Goal: Task Accomplishment & Management: Use online tool/utility

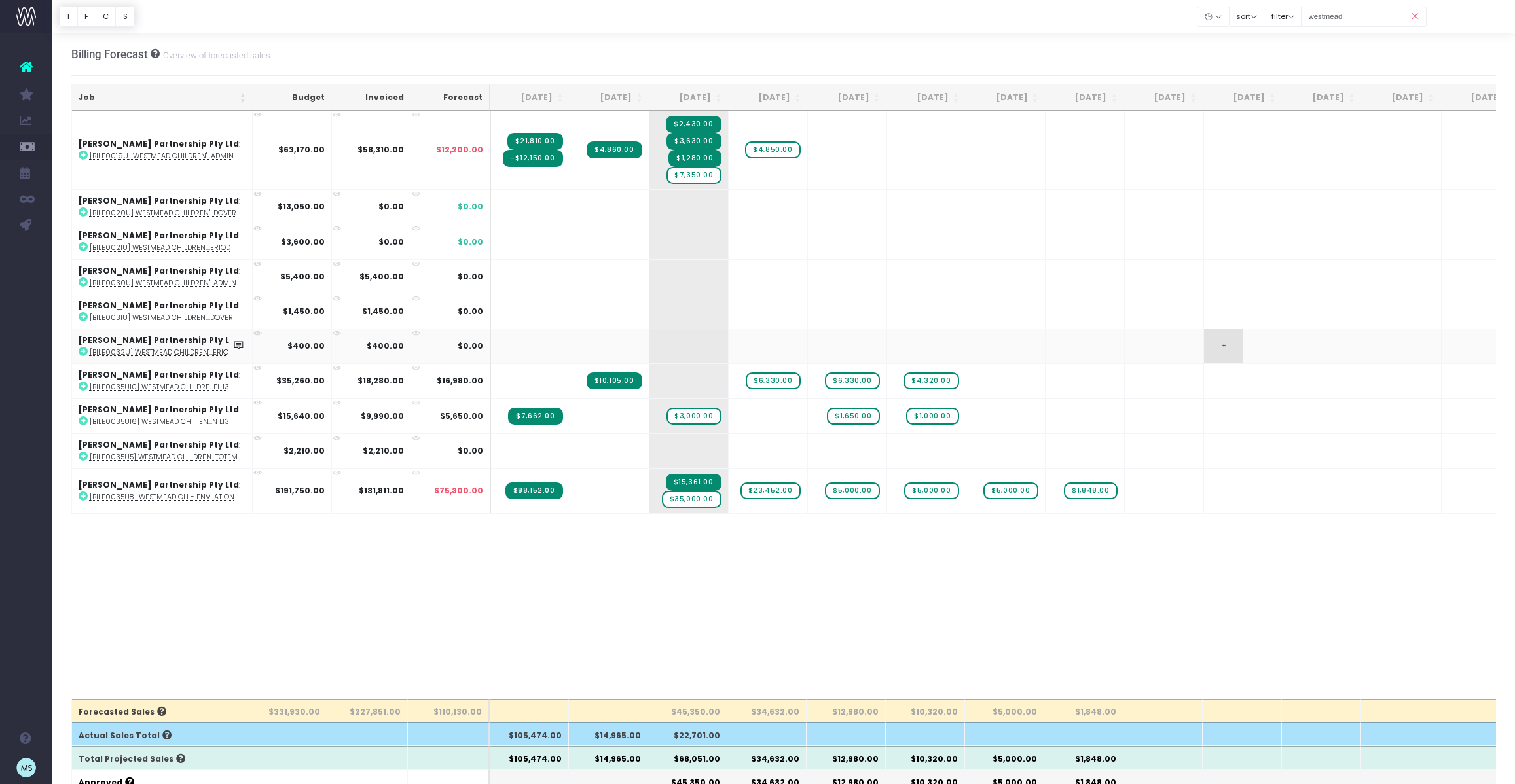
scroll to position [38, 0]
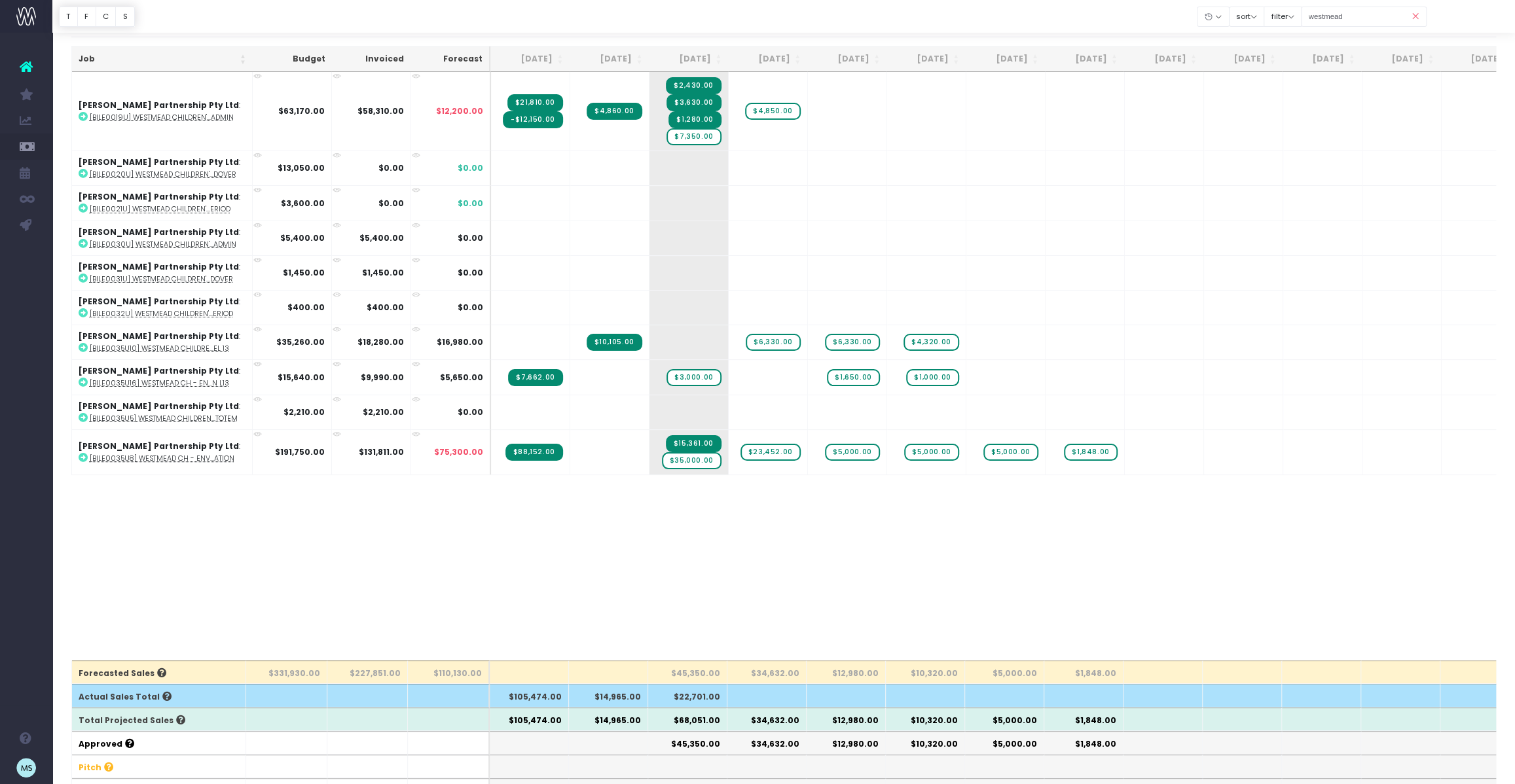
click at [1410, 14] on icon at bounding box center [1414, 16] width 23 height 26
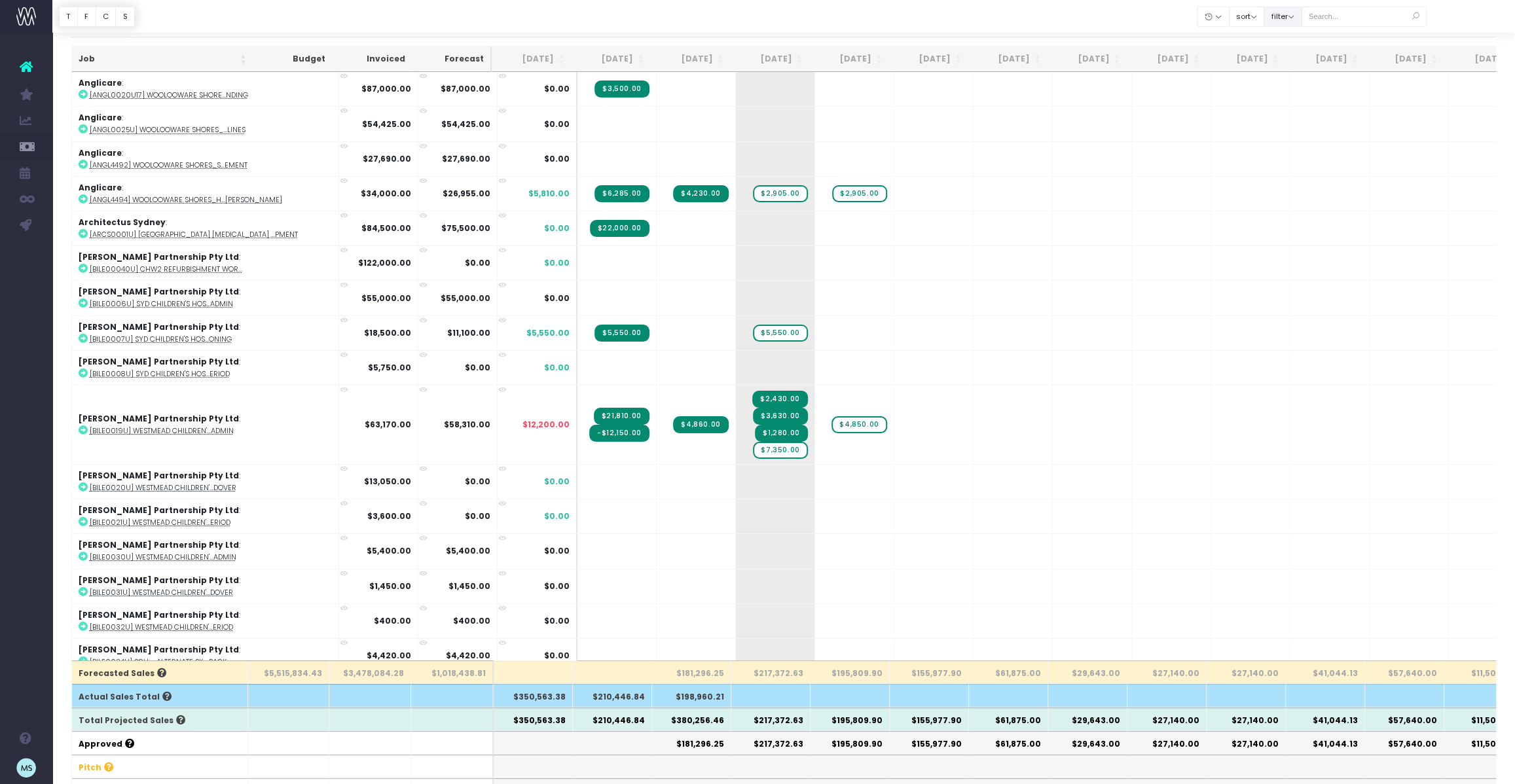
click at [1290, 17] on button "filter" at bounding box center [1283, 16] width 38 height 20
click at [1288, 56] on span at bounding box center [1282, 58] width 12 height 12
click at [1299, 56] on input "All" at bounding box center [1300, 55] width 8 height 8
checkbox input "false"
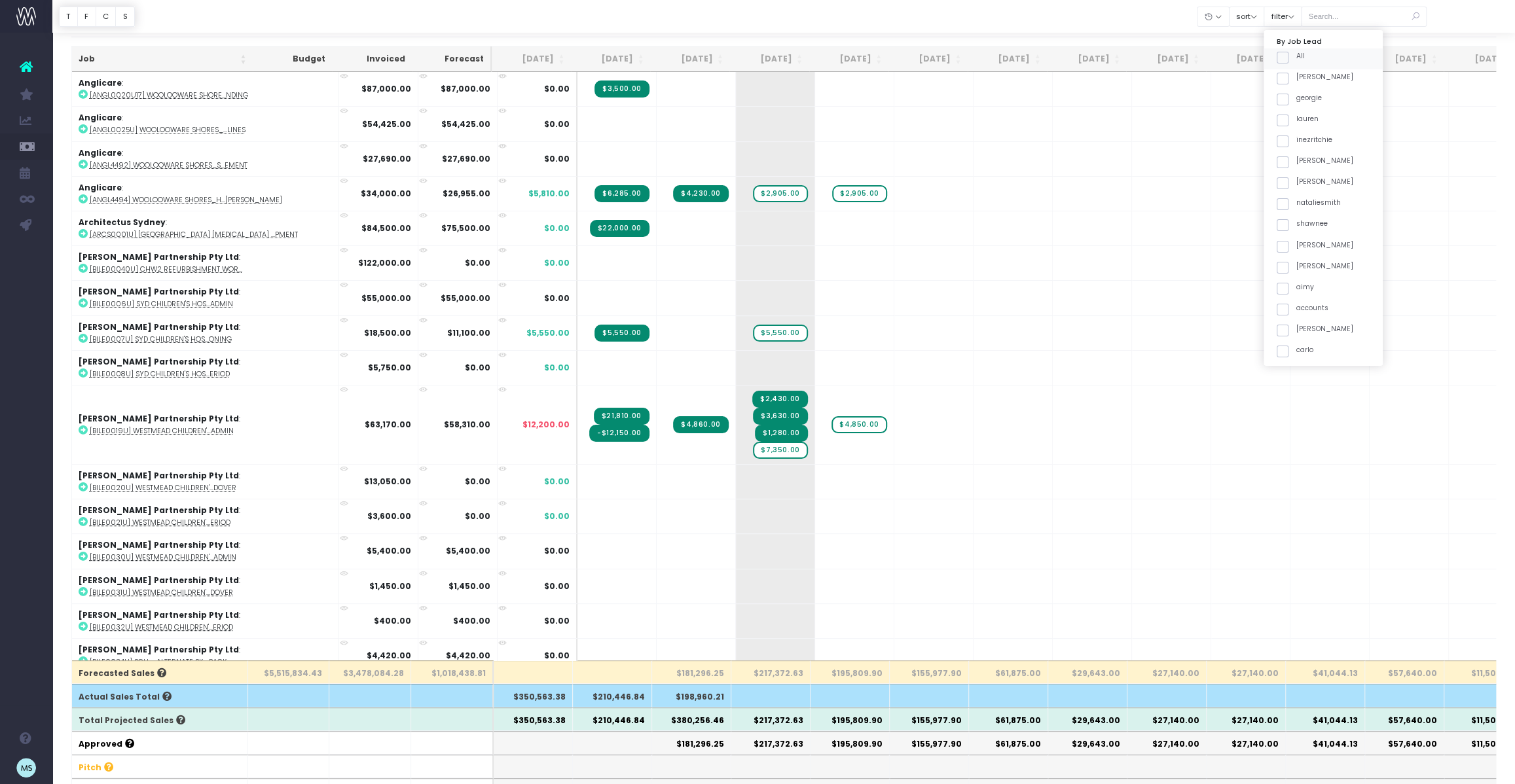
checkbox input "false"
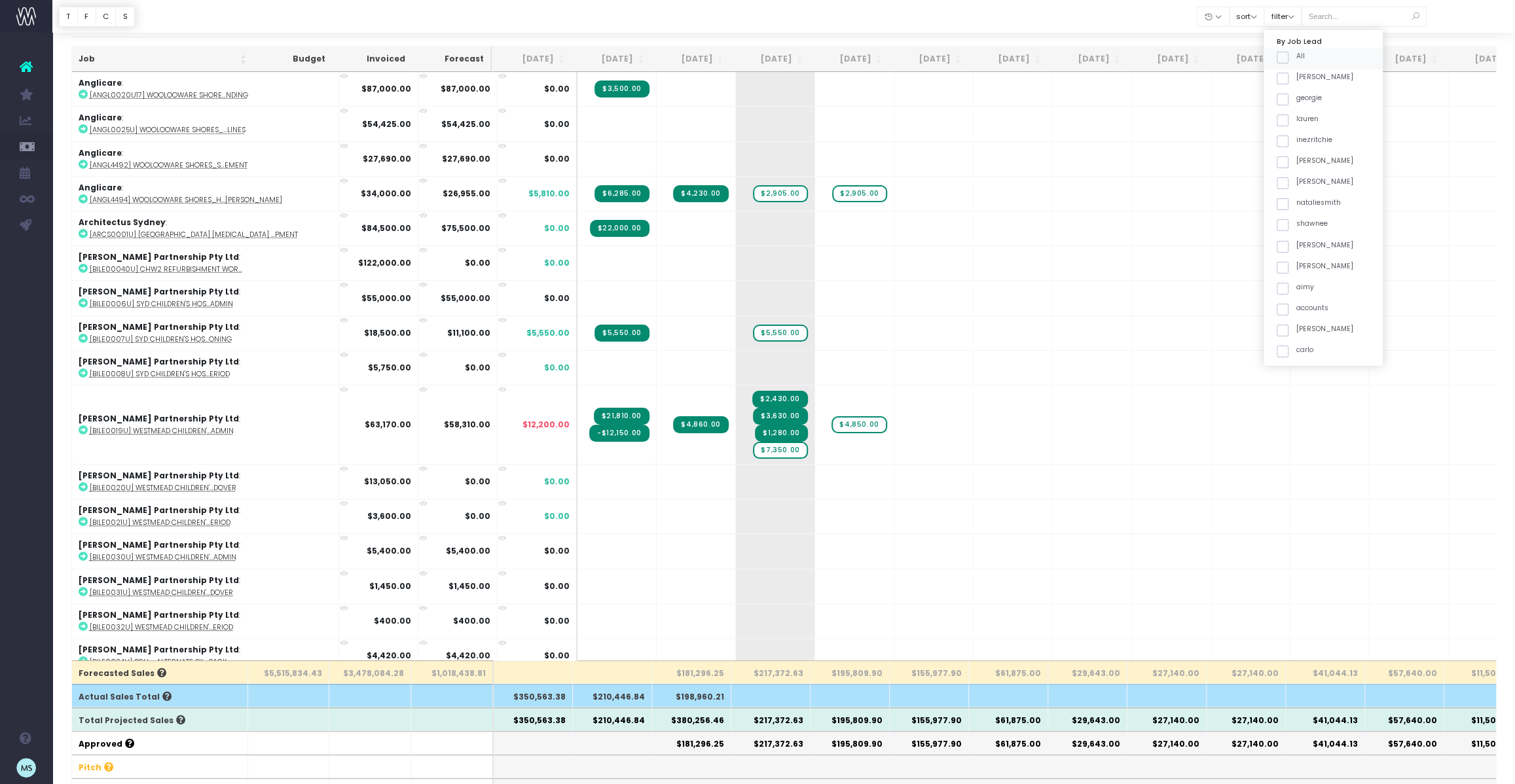
checkbox input "false"
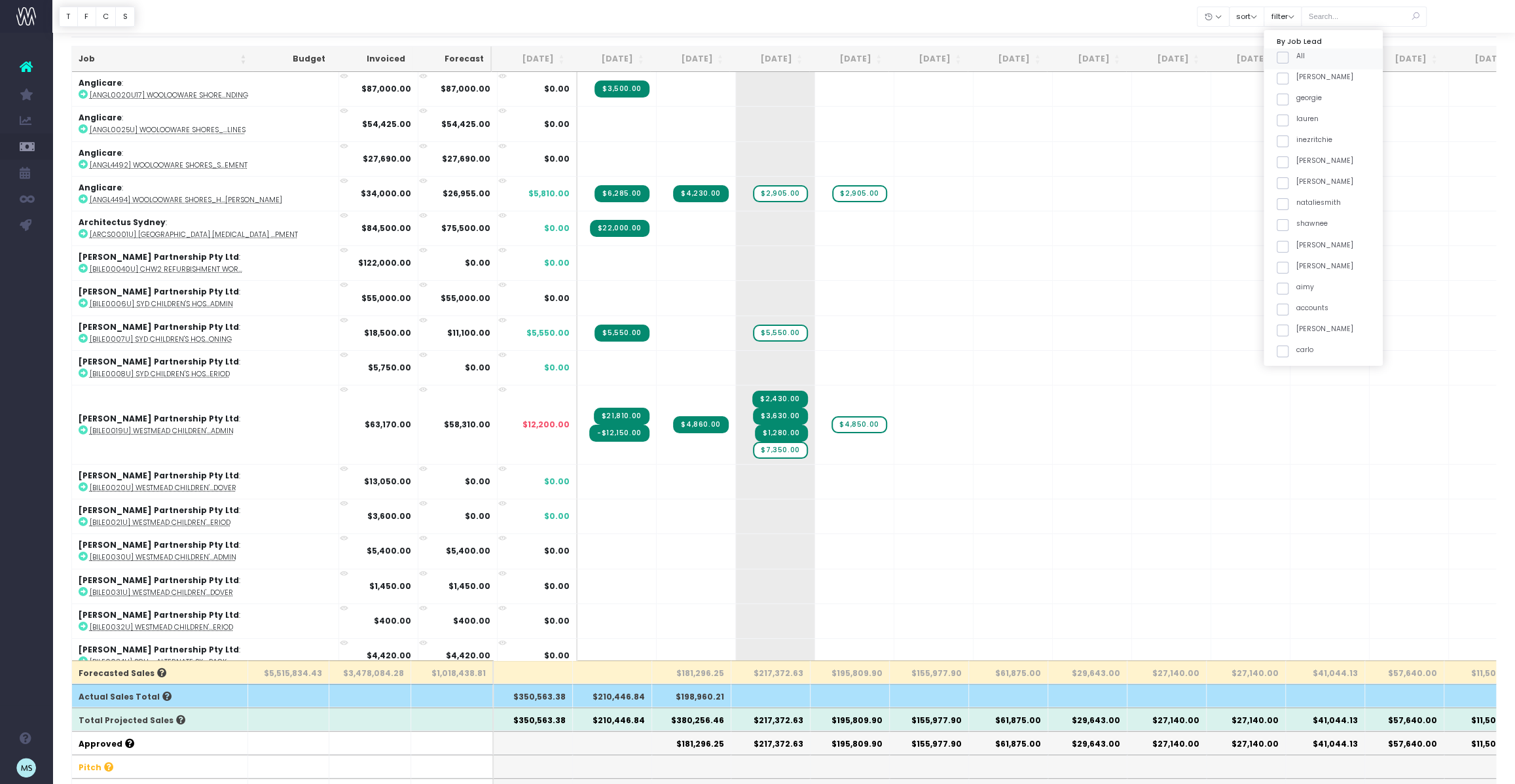
checkbox input "false"
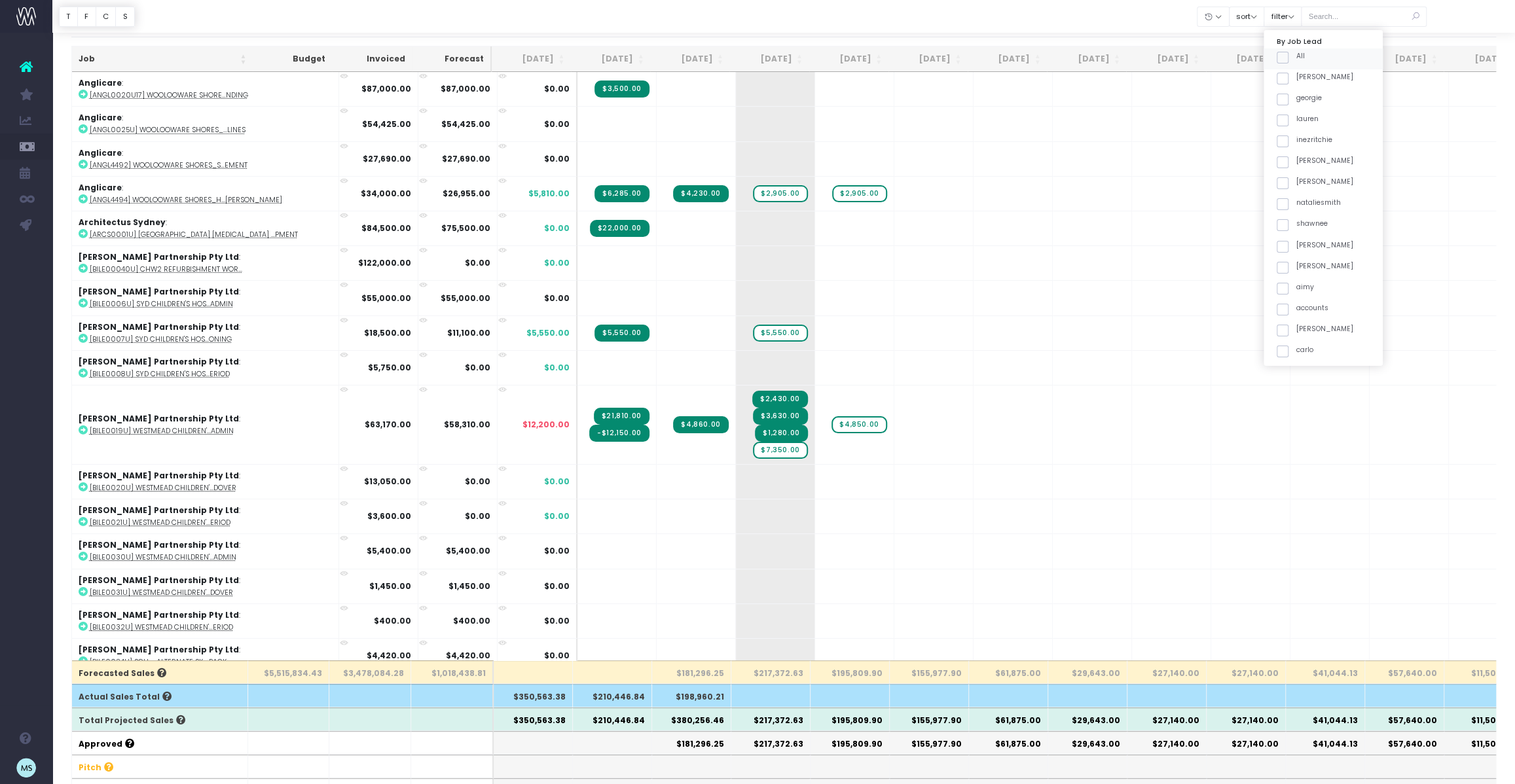
checkbox input "false"
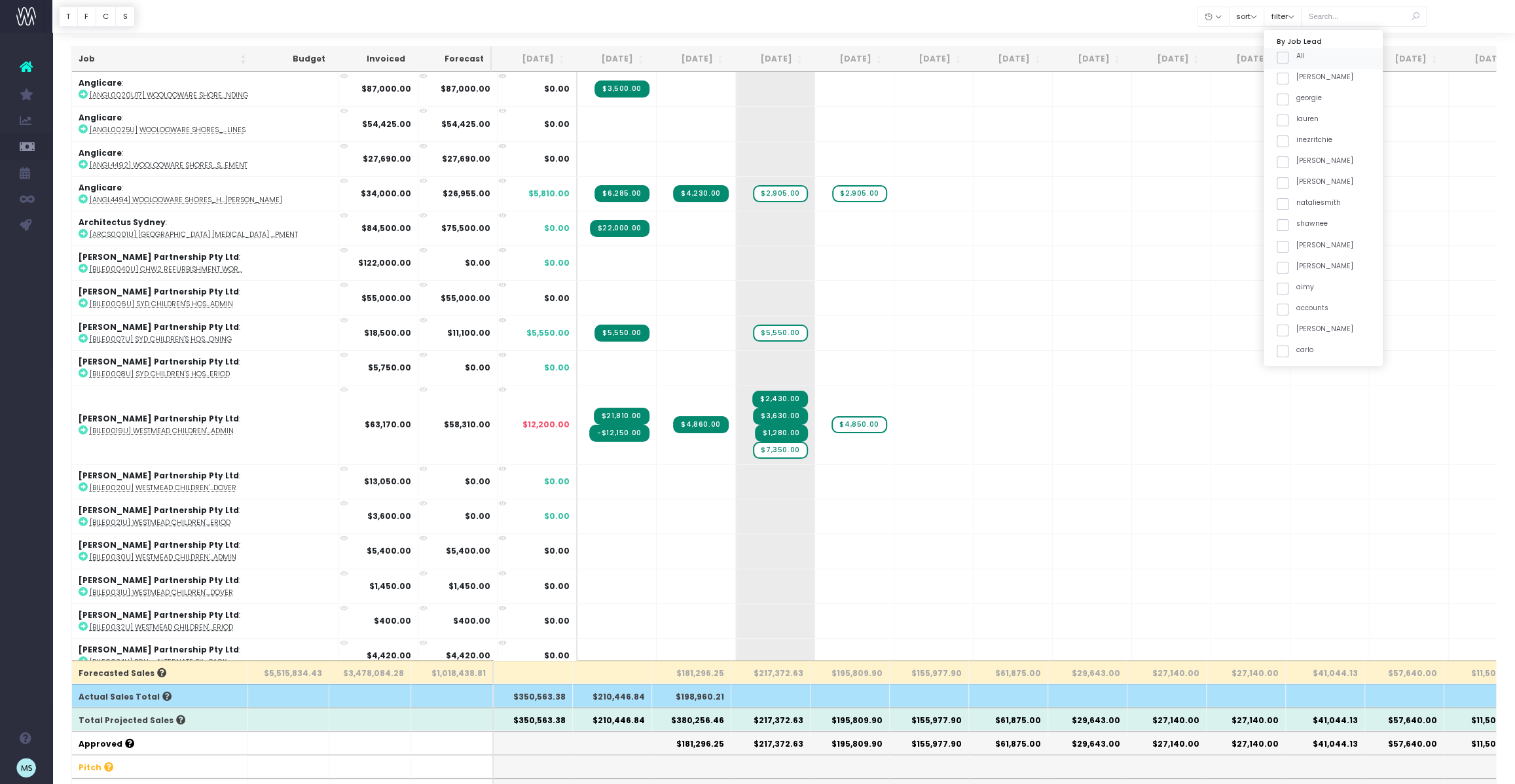
checkbox input "false"
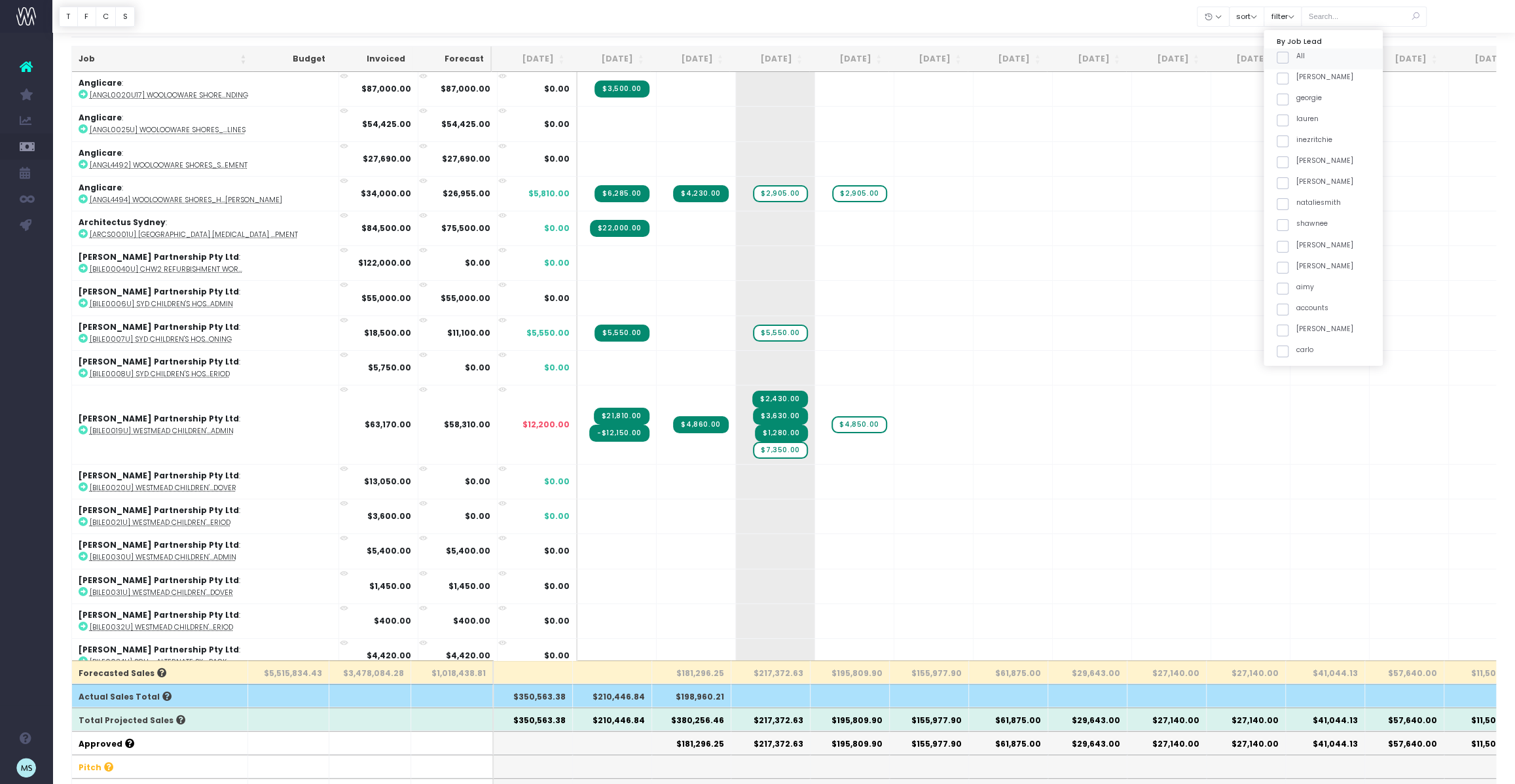
checkbox input "false"
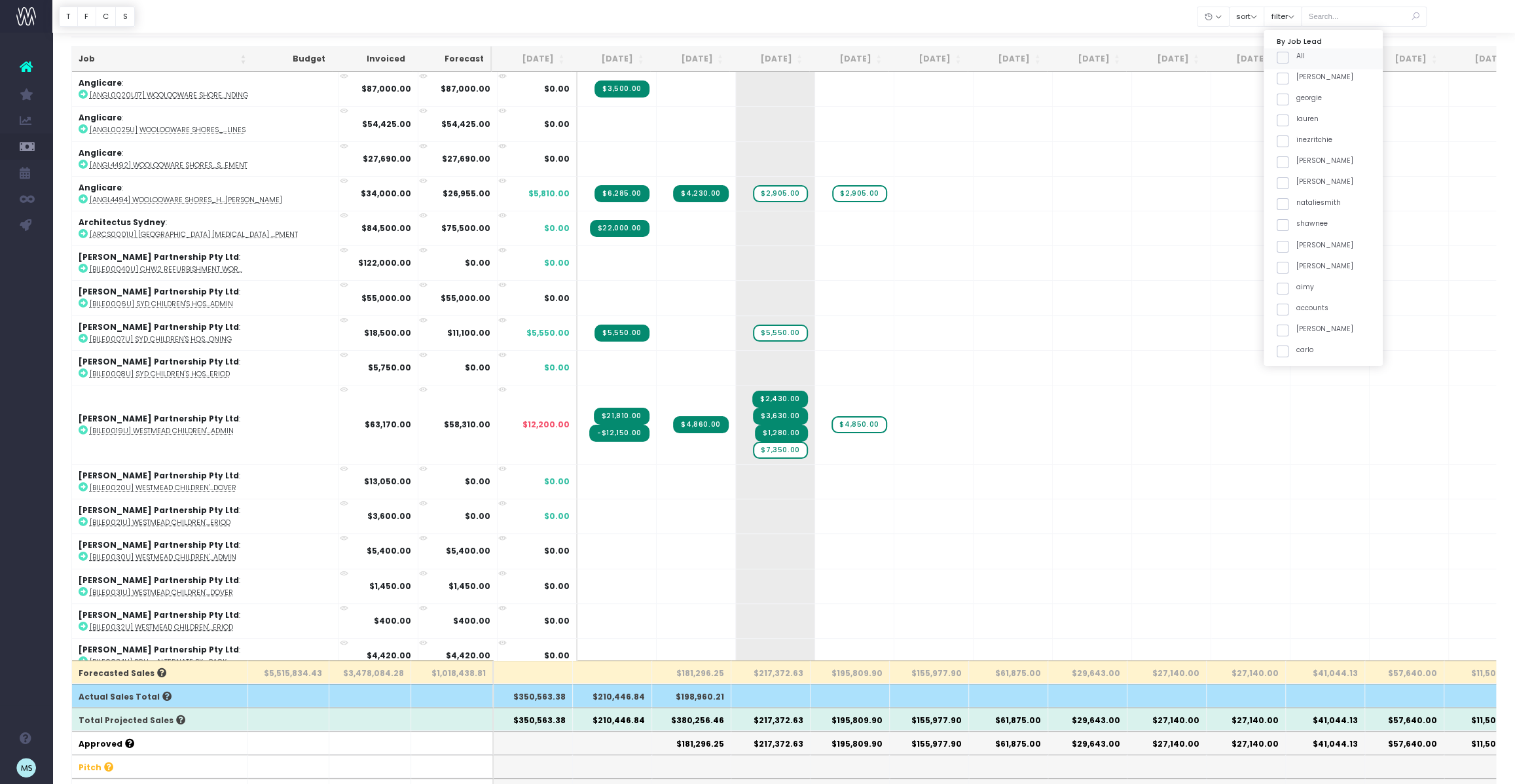
checkbox input "false"
click at [1288, 345] on span at bounding box center [1282, 348] width 12 height 12
click at [1298, 345] on input "maha" at bounding box center [1300, 346] width 8 height 8
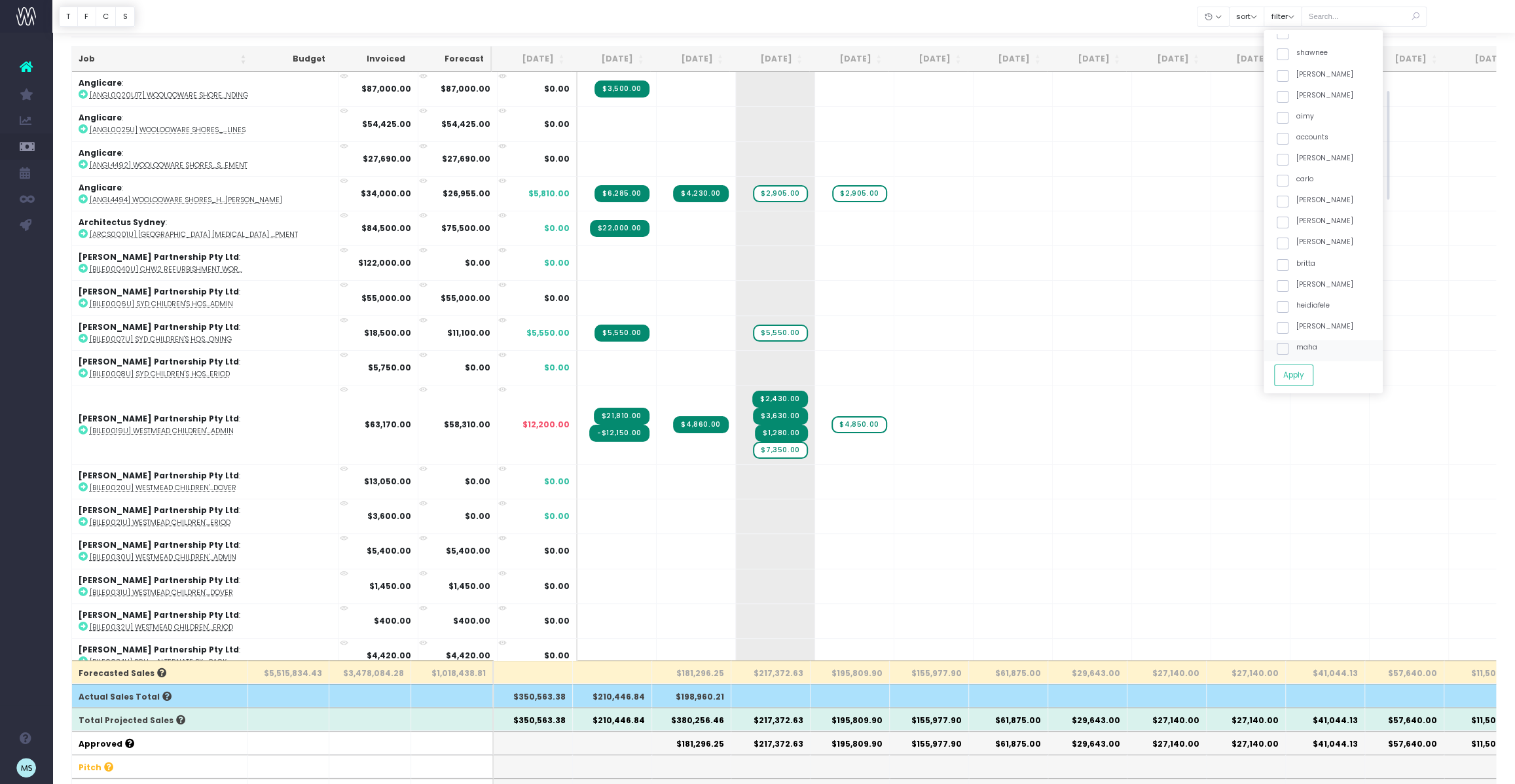
checkbox input "true"
click at [1300, 373] on button "Apply" at bounding box center [1293, 376] width 39 height 22
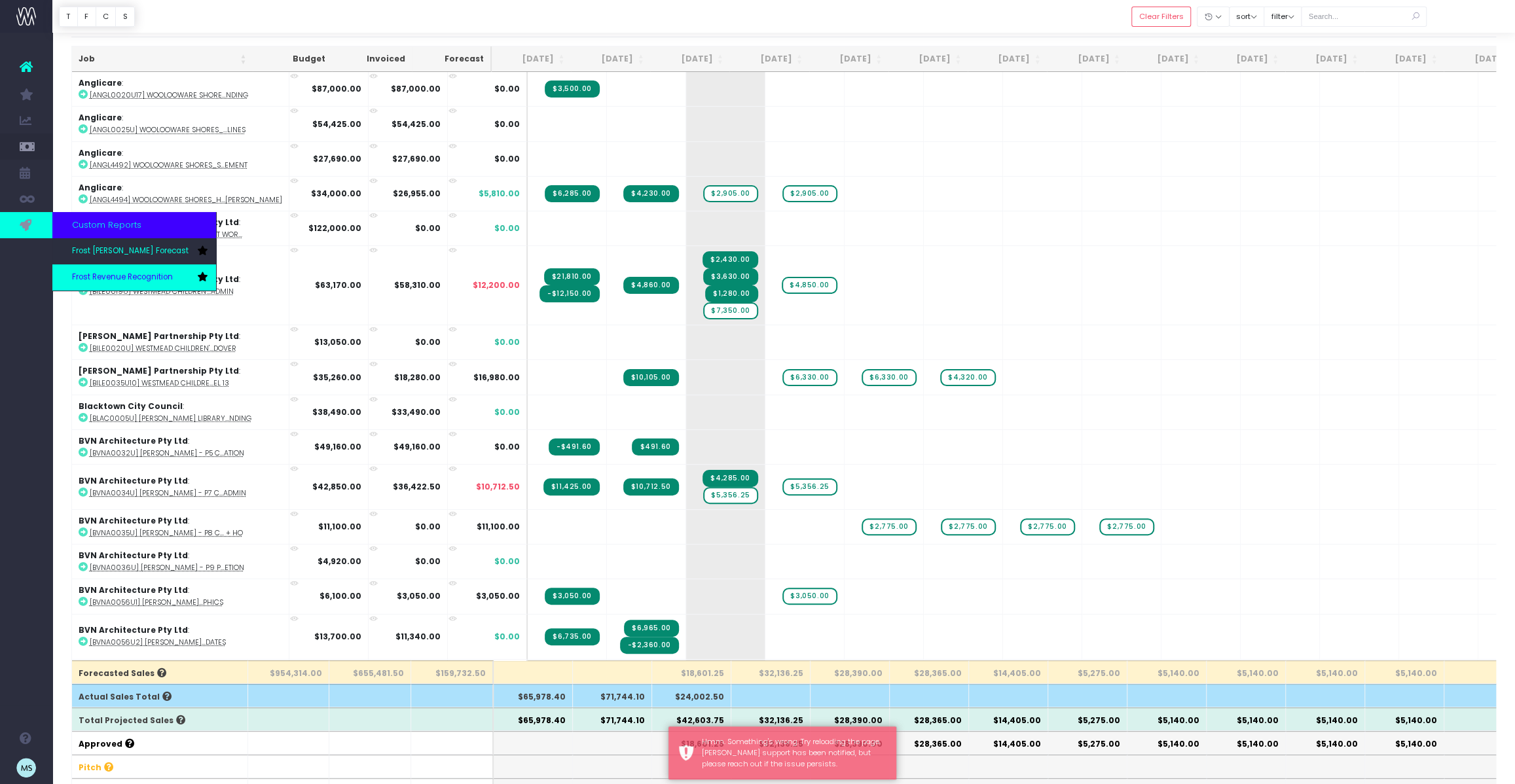
click at [106, 281] on span "Frost Revenue Recognition" at bounding box center [122, 277] width 101 height 12
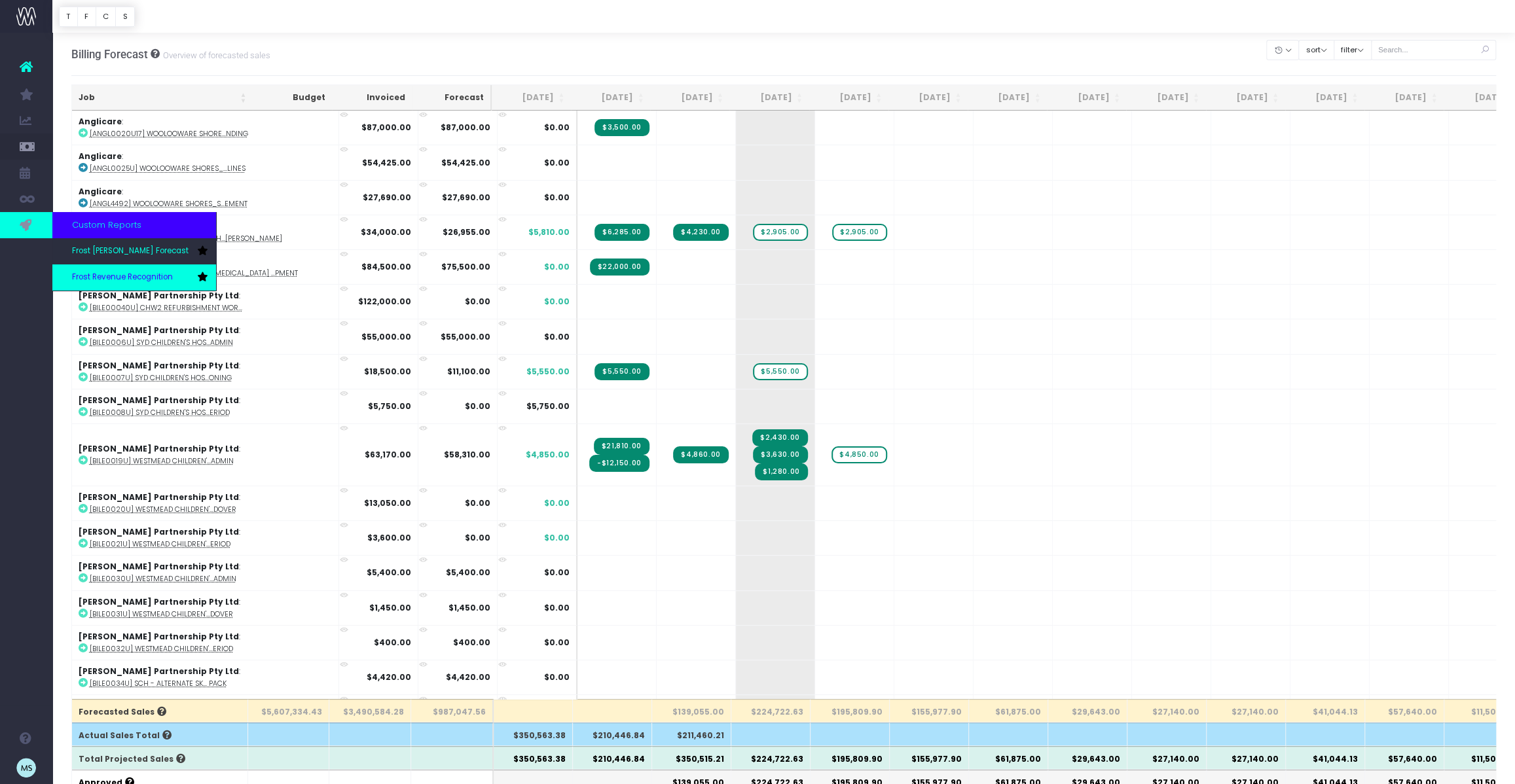
click at [132, 278] on span "Frost Revenue Recognition" at bounding box center [122, 277] width 101 height 12
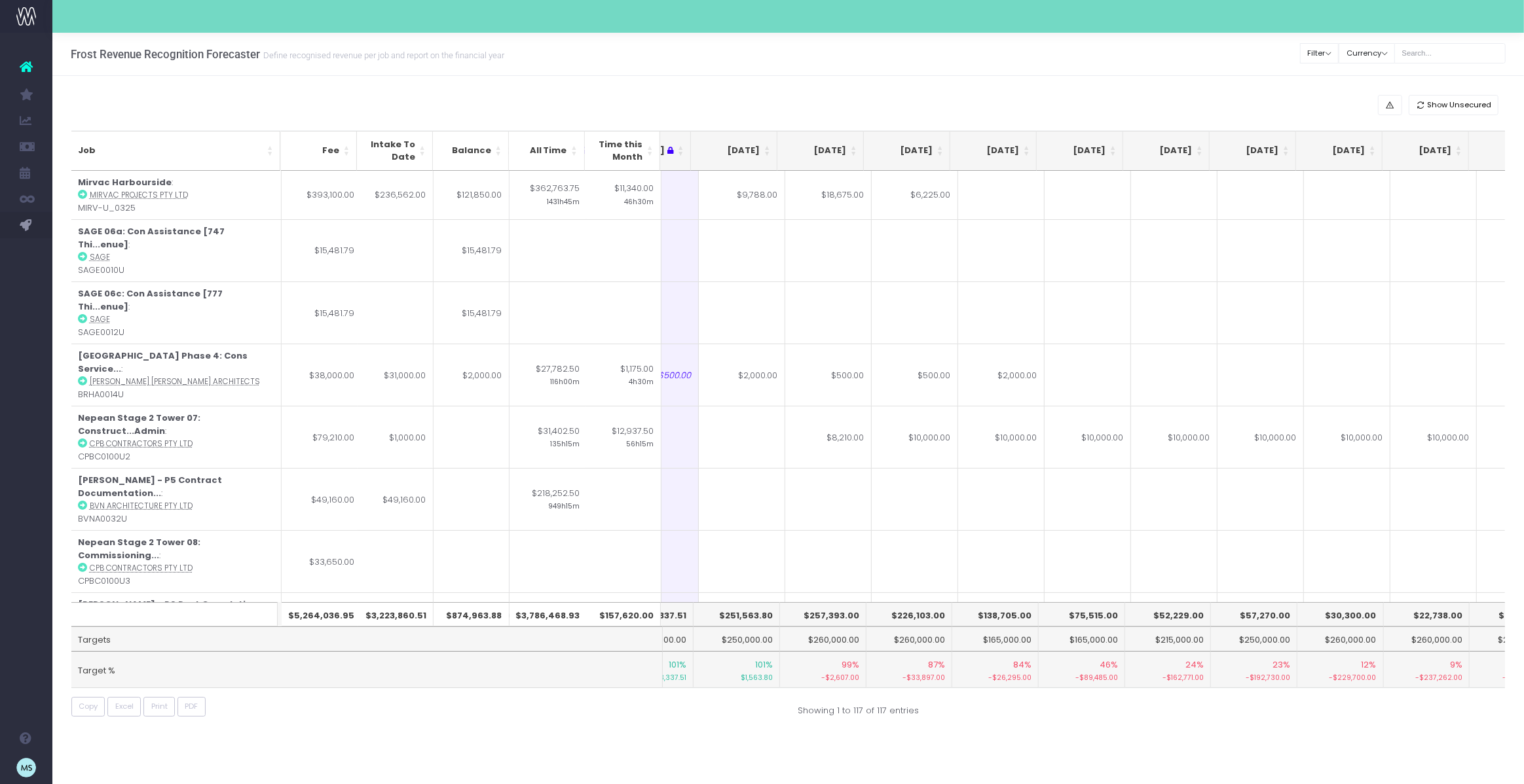
scroll to position [0, 240]
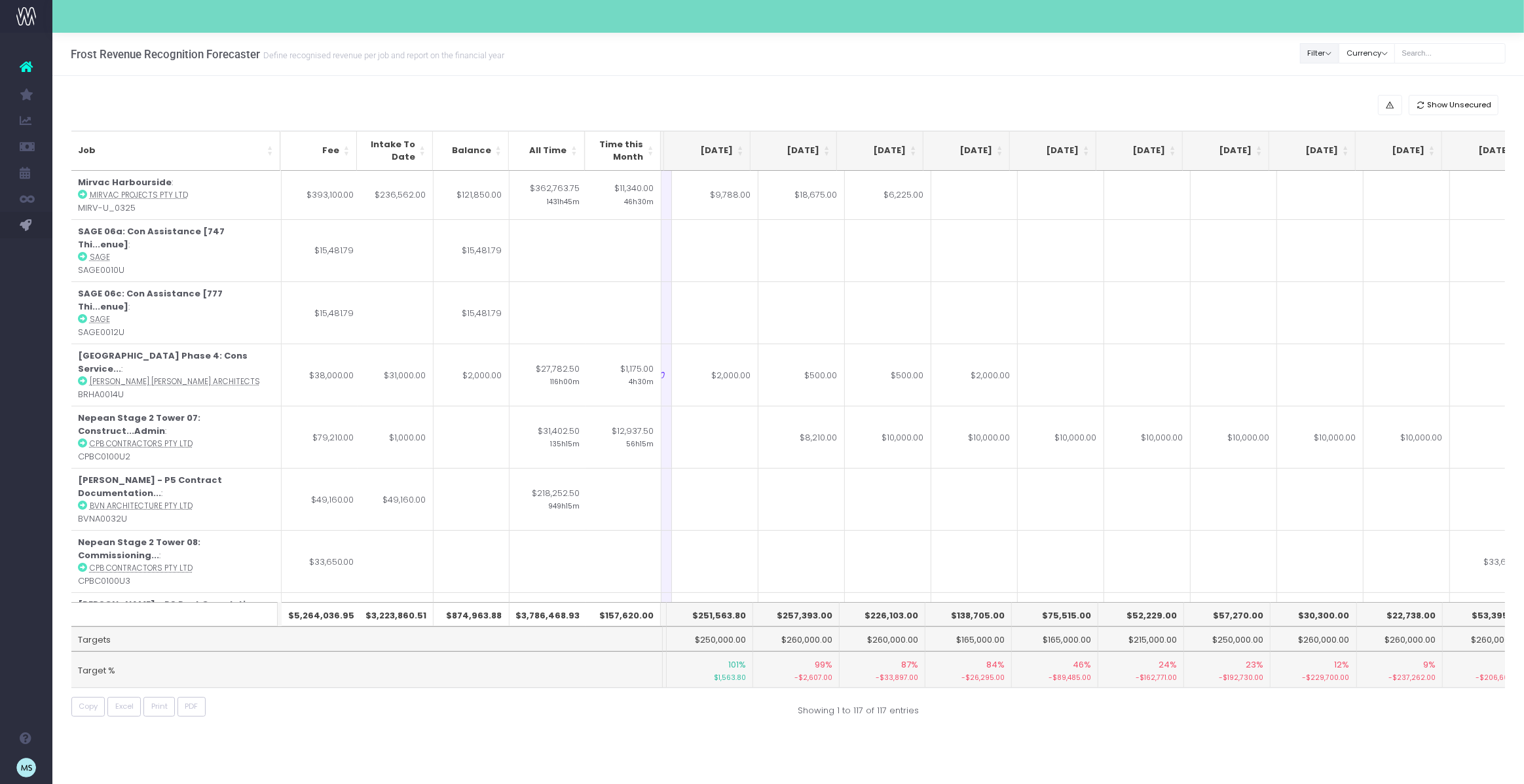
click at [1332, 57] on button "Filter" at bounding box center [1319, 53] width 39 height 20
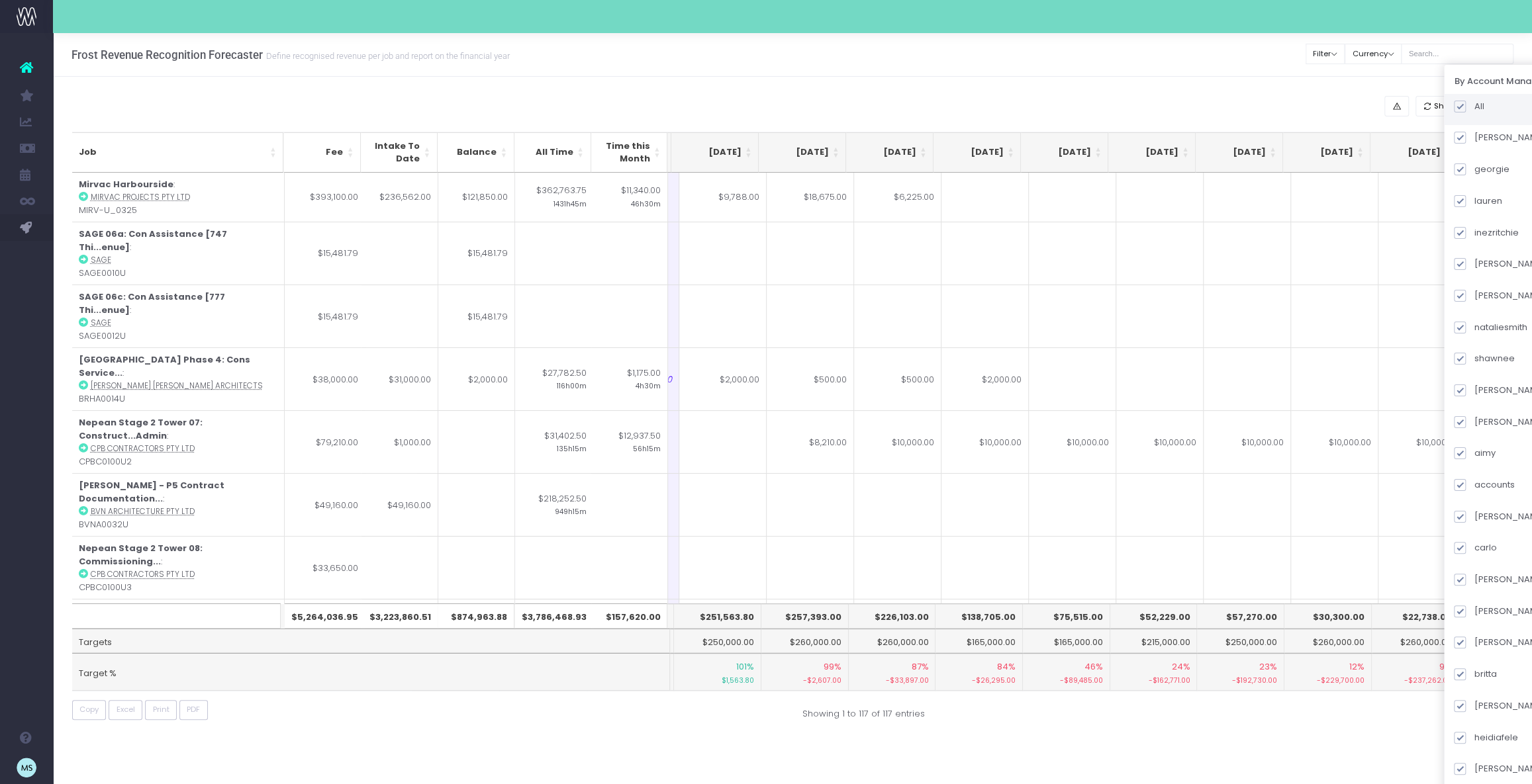
click at [1465, 106] on span at bounding box center [1459, 106] width 12 height 12
click at [1478, 106] on input "All" at bounding box center [1477, 103] width 8 height 8
checkbox input "false"
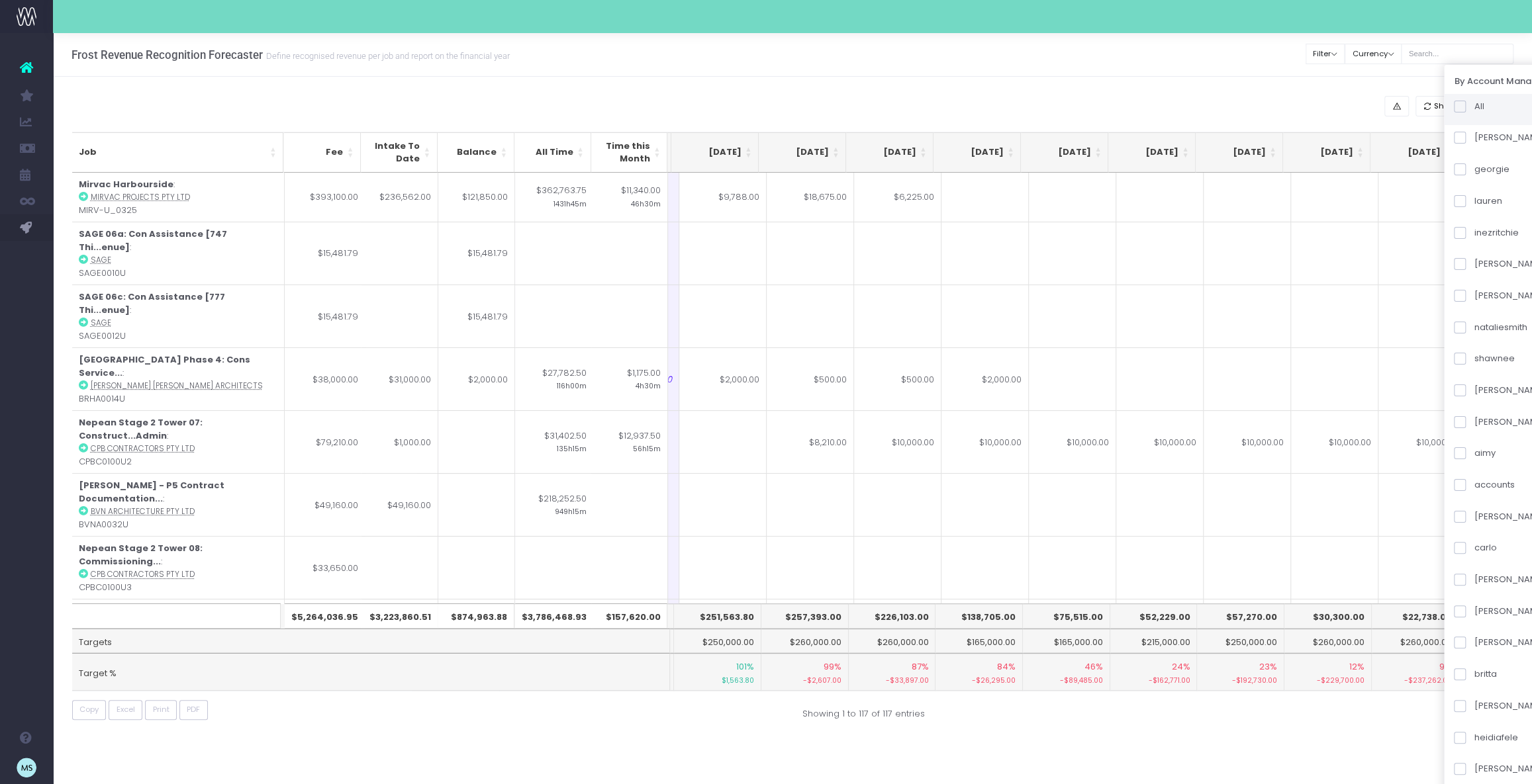
checkbox input "false"
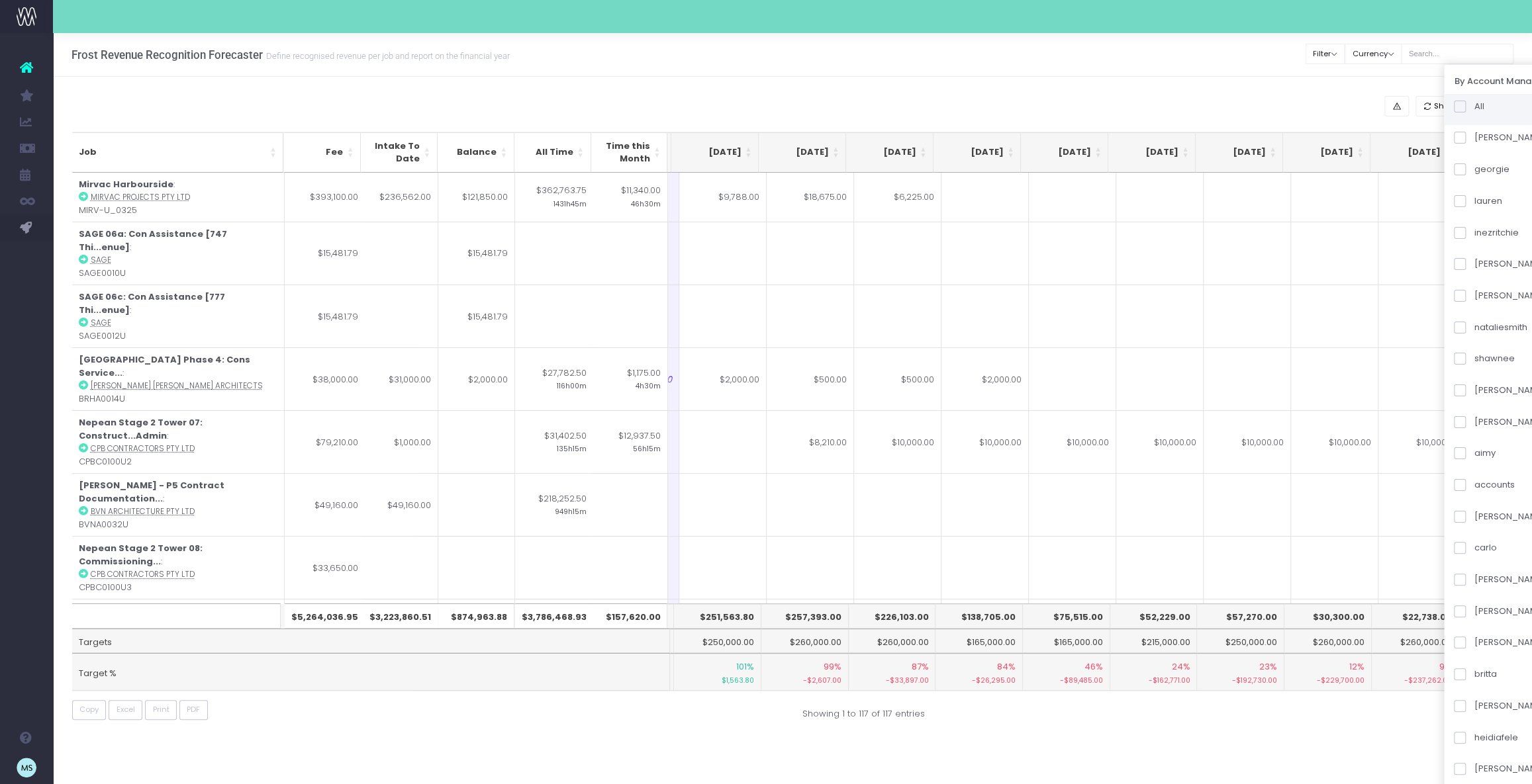
checkbox input "false"
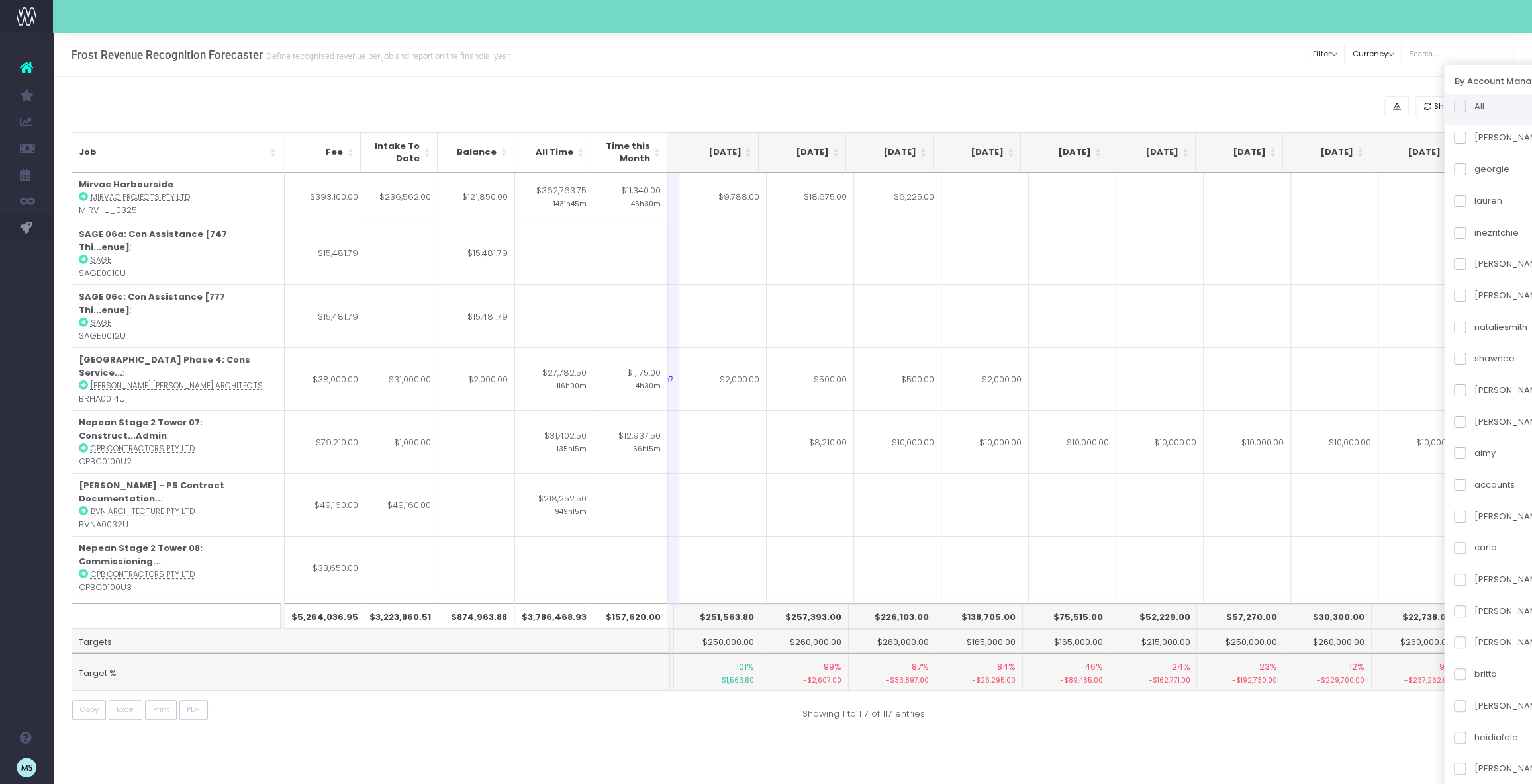
checkbox input "false"
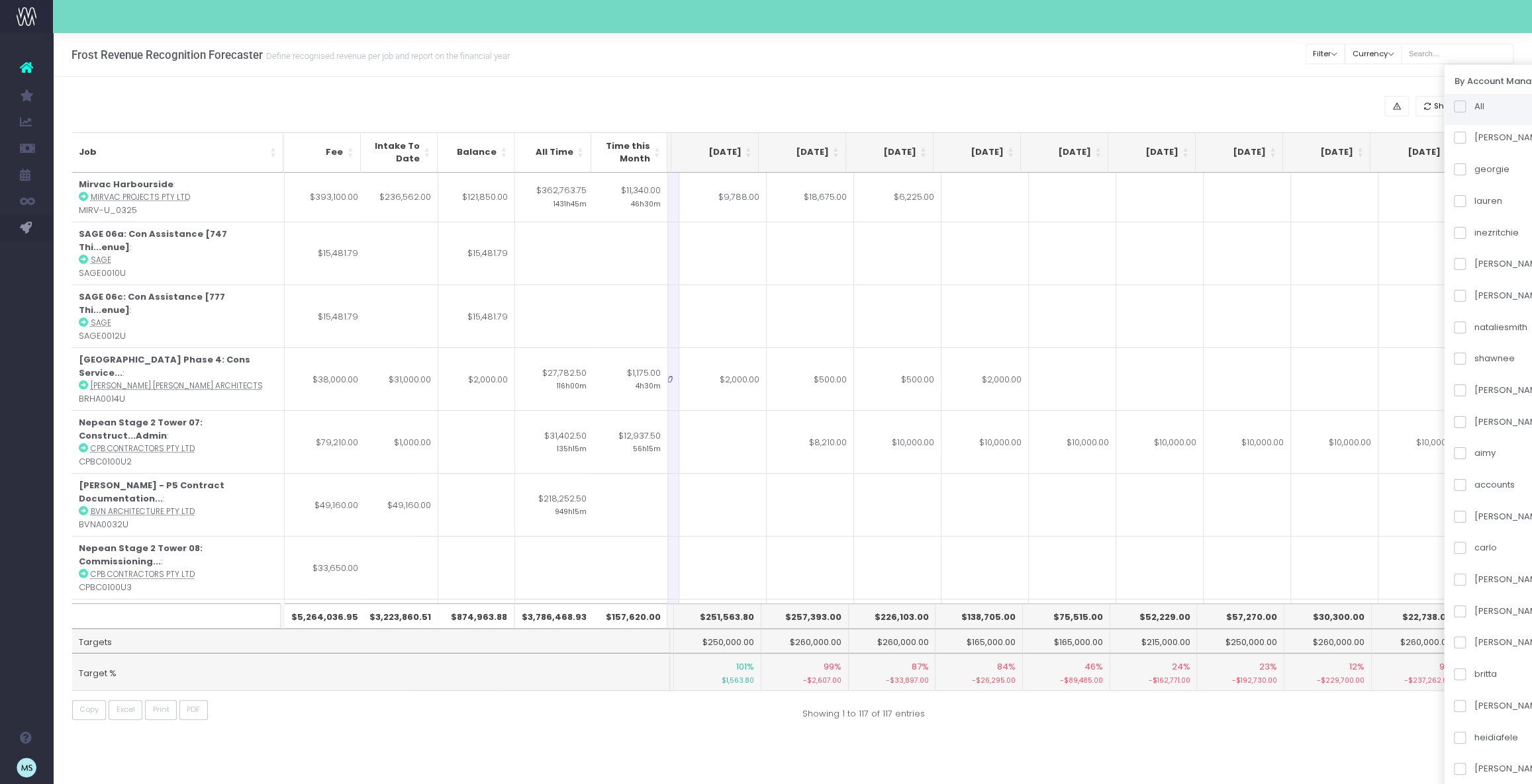
checkbox input "false"
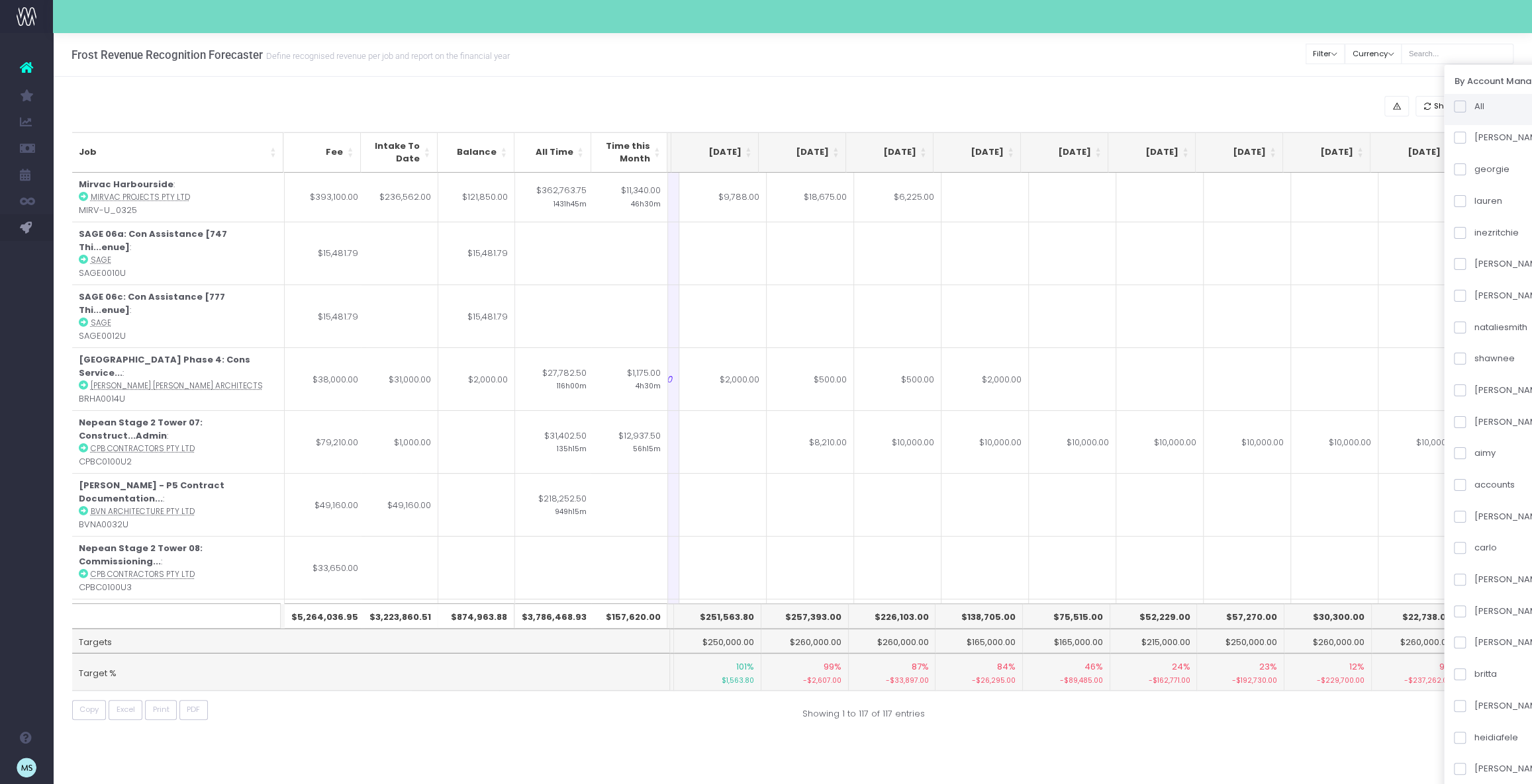
checkbox input "false"
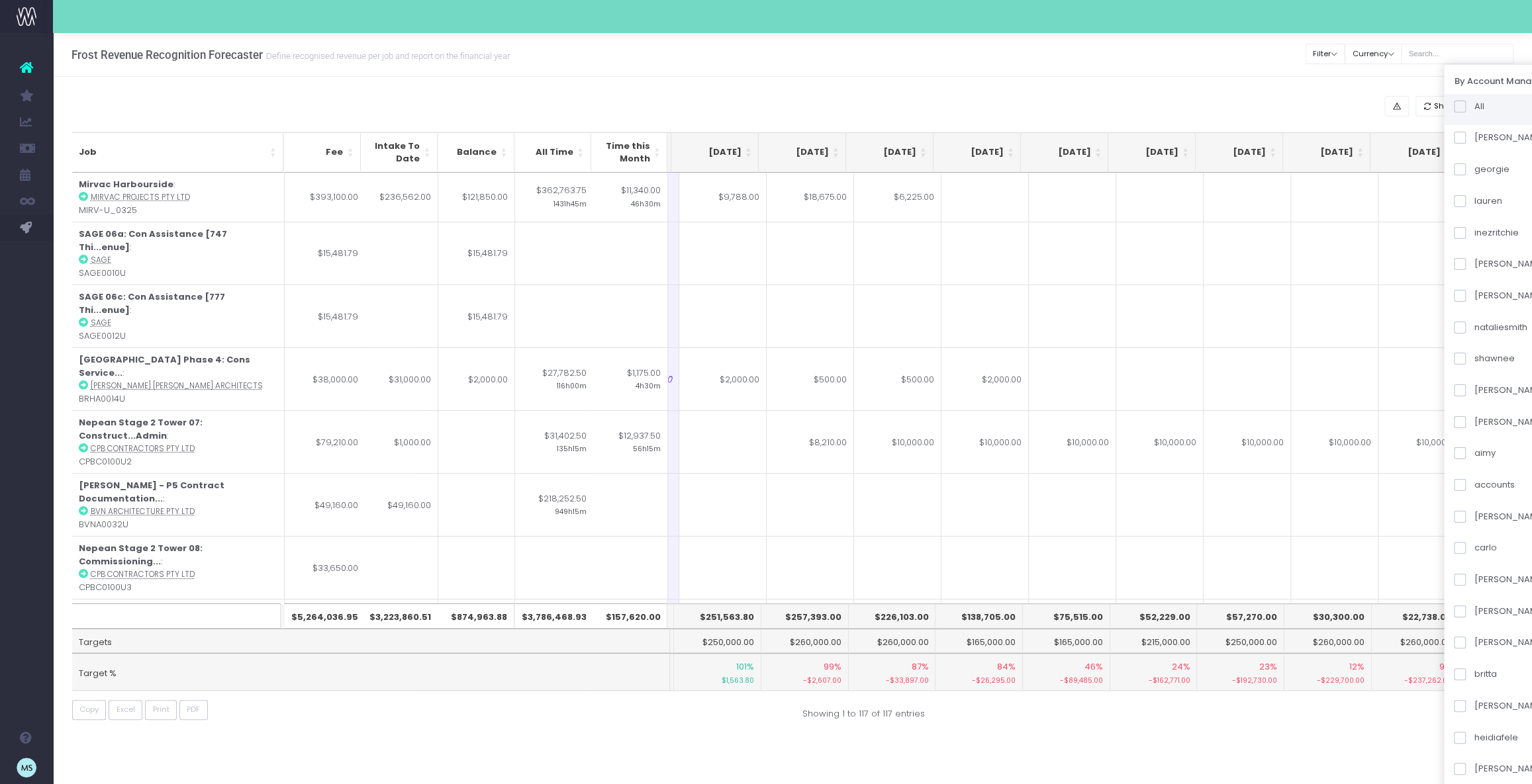
checkbox input "false"
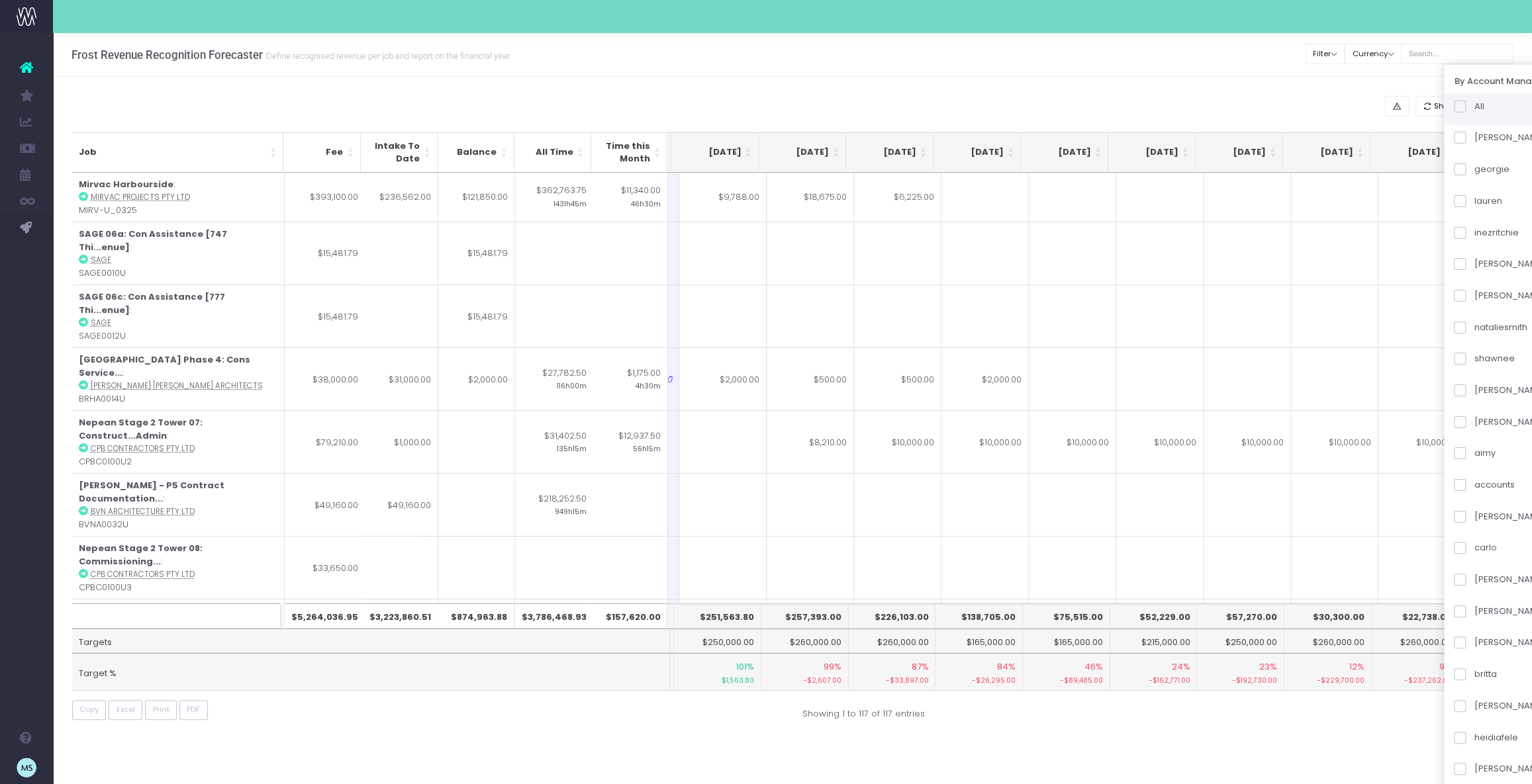
checkbox input "false"
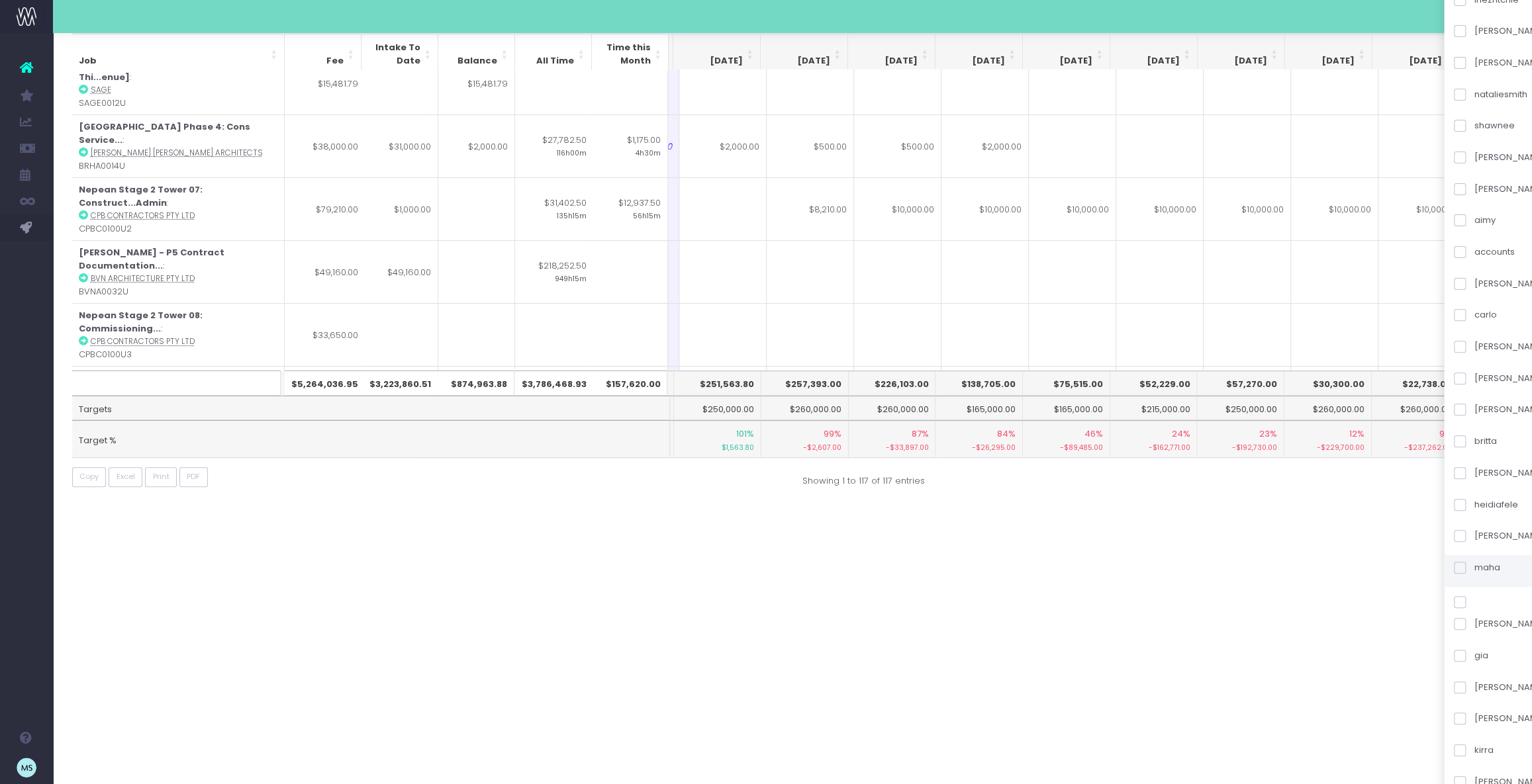
click at [1465, 568] on span at bounding box center [1459, 567] width 12 height 12
click at [1477, 568] on input "maha" at bounding box center [1477, 565] width 8 height 8
checkbox input "true"
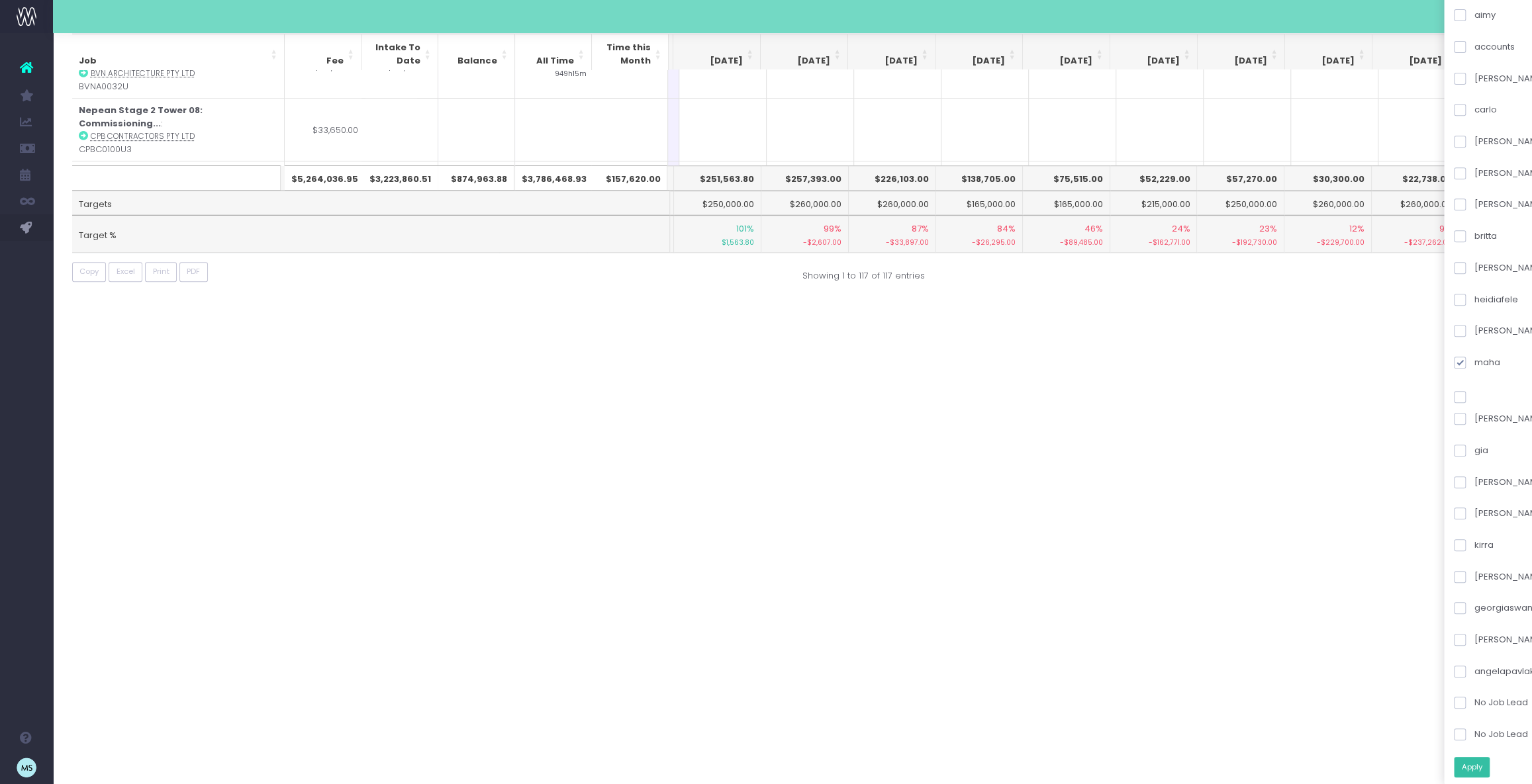
click at [1489, 762] on button "Apply" at bounding box center [1471, 767] width 36 height 20
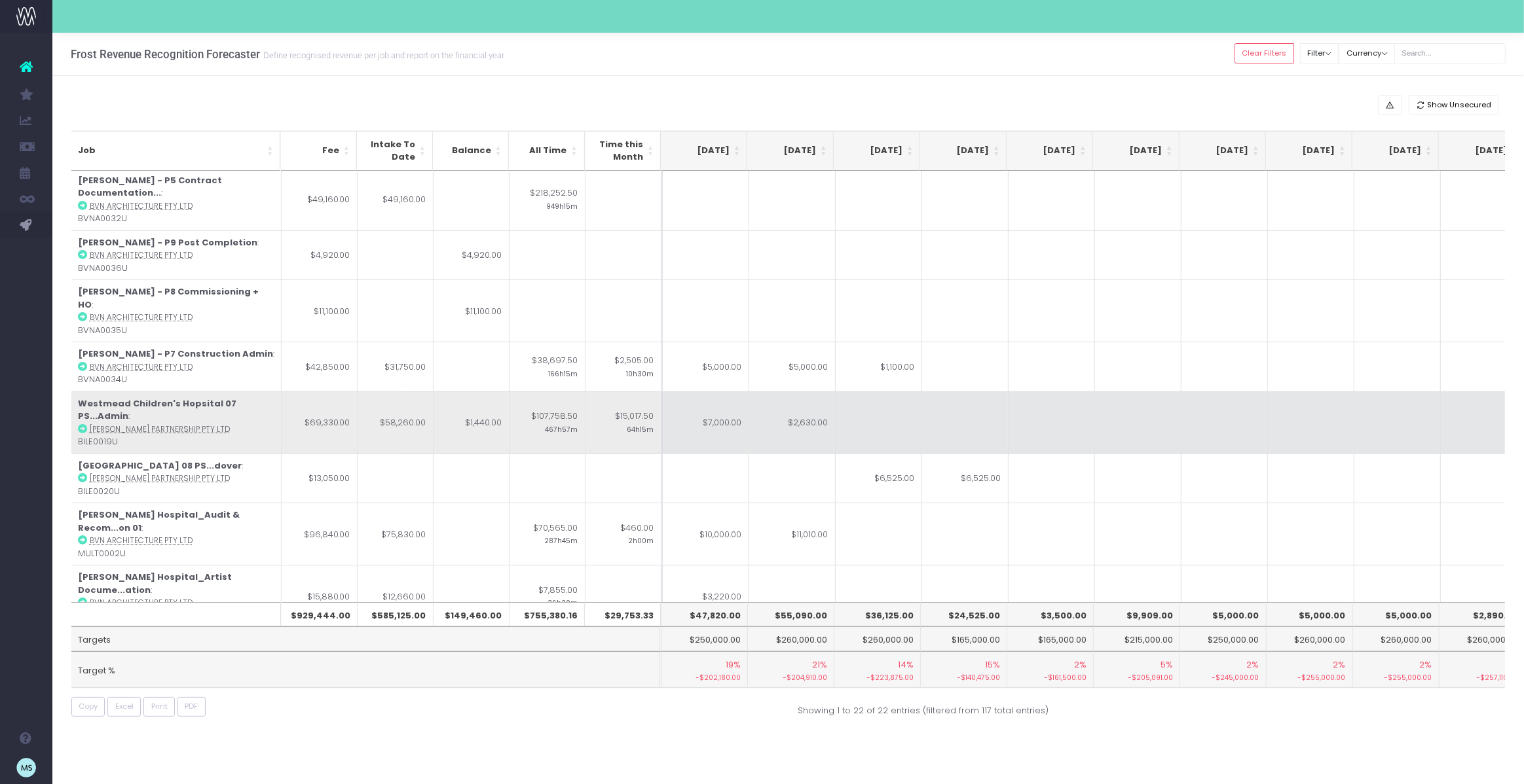
click at [805, 391] on td "$2,630.00" at bounding box center [793, 422] width 87 height 62
type input "2500"
click at [1009, 398] on td at bounding box center [1051, 422] width 87 height 62
click at [881, 391] on td at bounding box center [879, 422] width 87 height 62
click at [806, 391] on td "$2,500.00" at bounding box center [793, 422] width 87 height 62
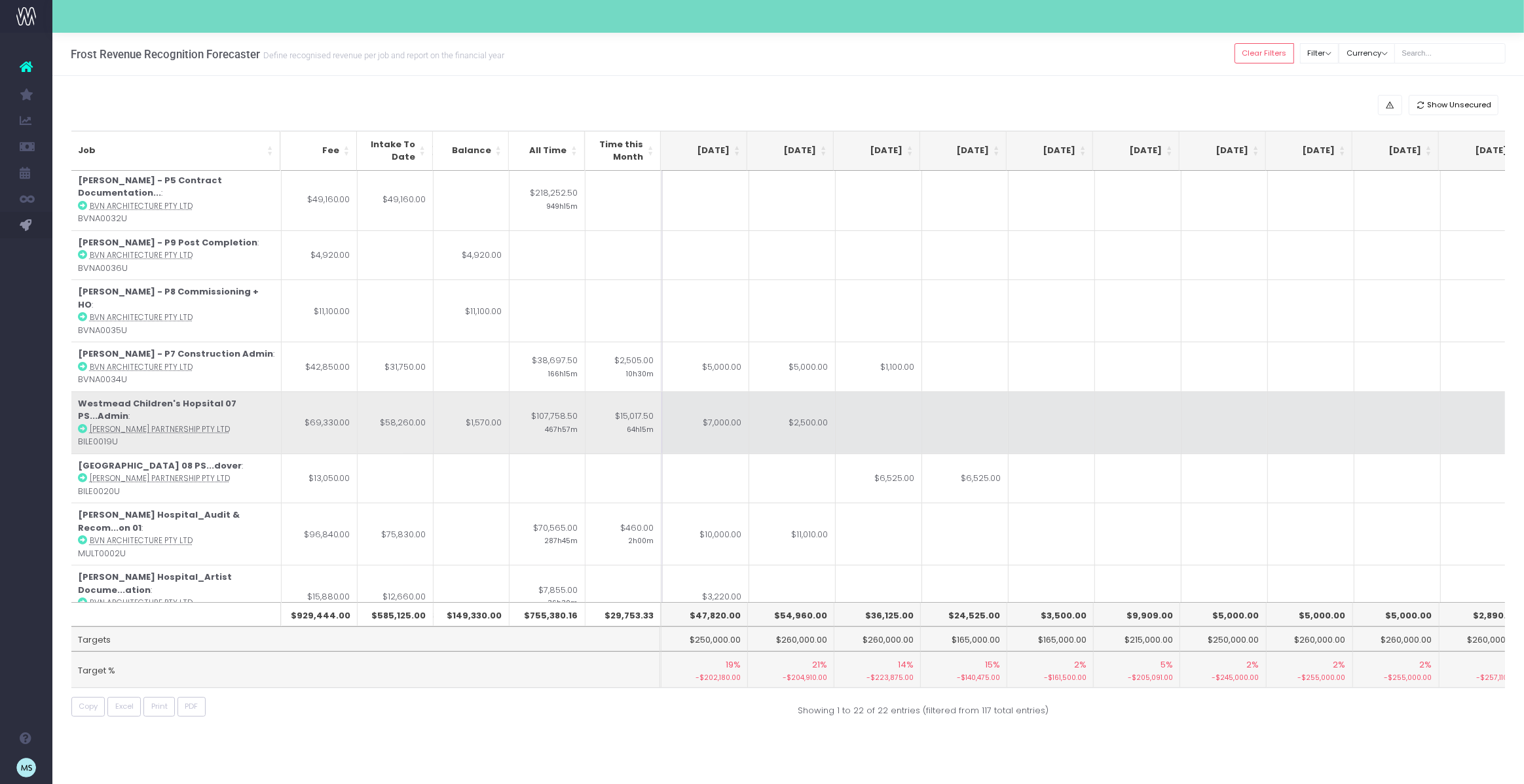
type input "$2,500.00"
click at [862, 391] on td at bounding box center [879, 422] width 87 height 62
click at [1068, 404] on td at bounding box center [1051, 422] width 87 height 62
click at [870, 395] on td at bounding box center [879, 422] width 87 height 62
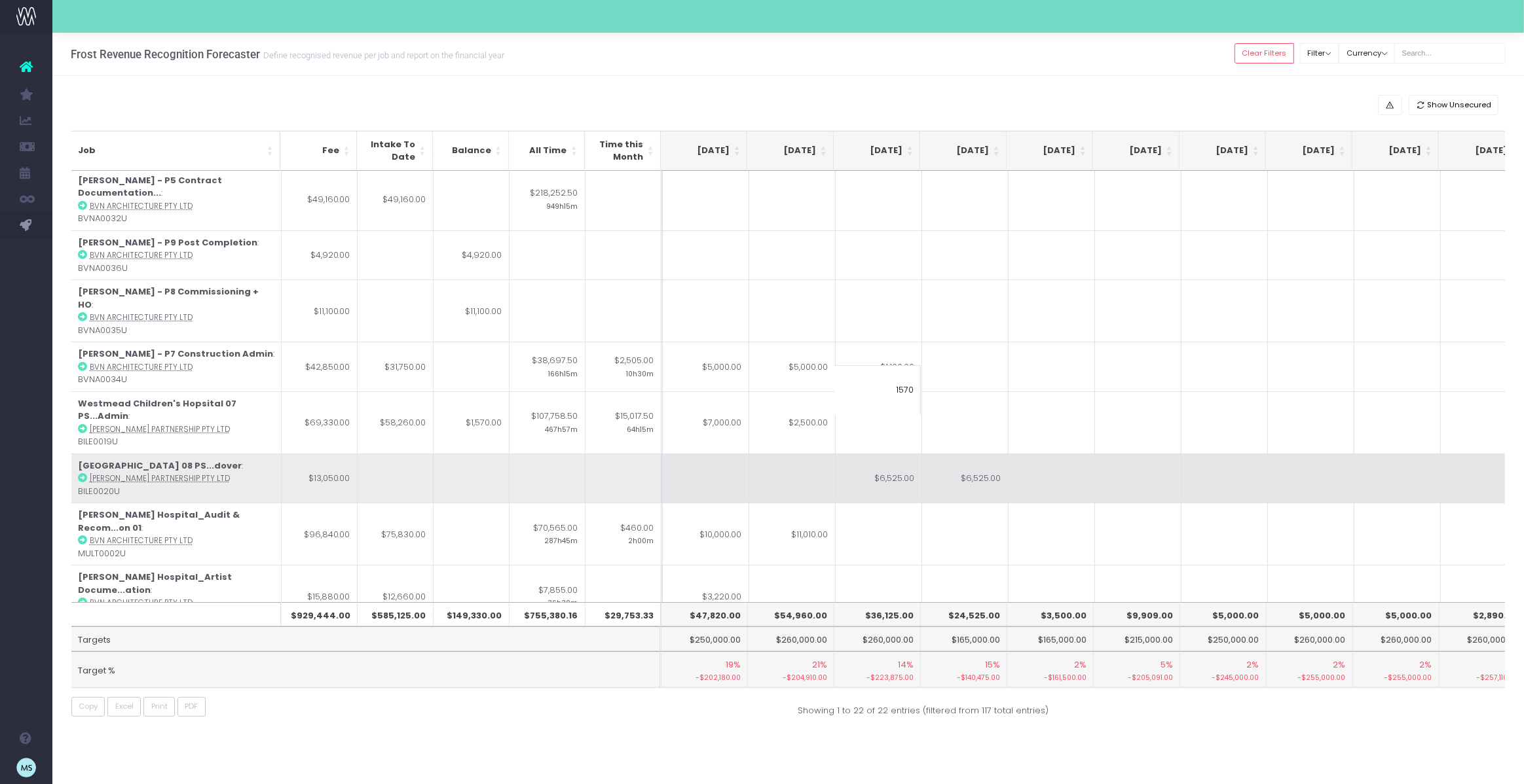
scroll to position [0, 261]
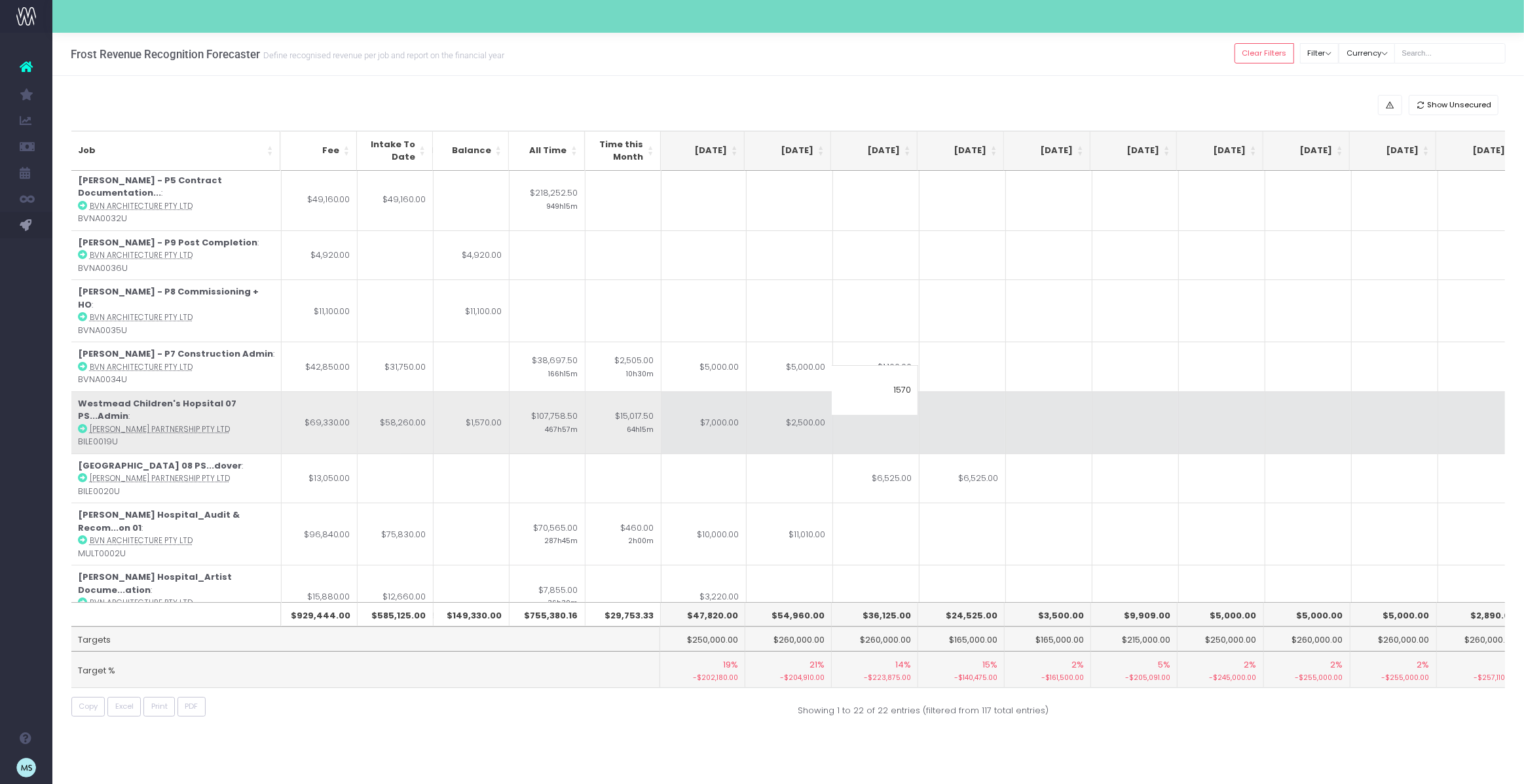
type input "1570"
click at [1106, 408] on td at bounding box center [1135, 422] width 87 height 62
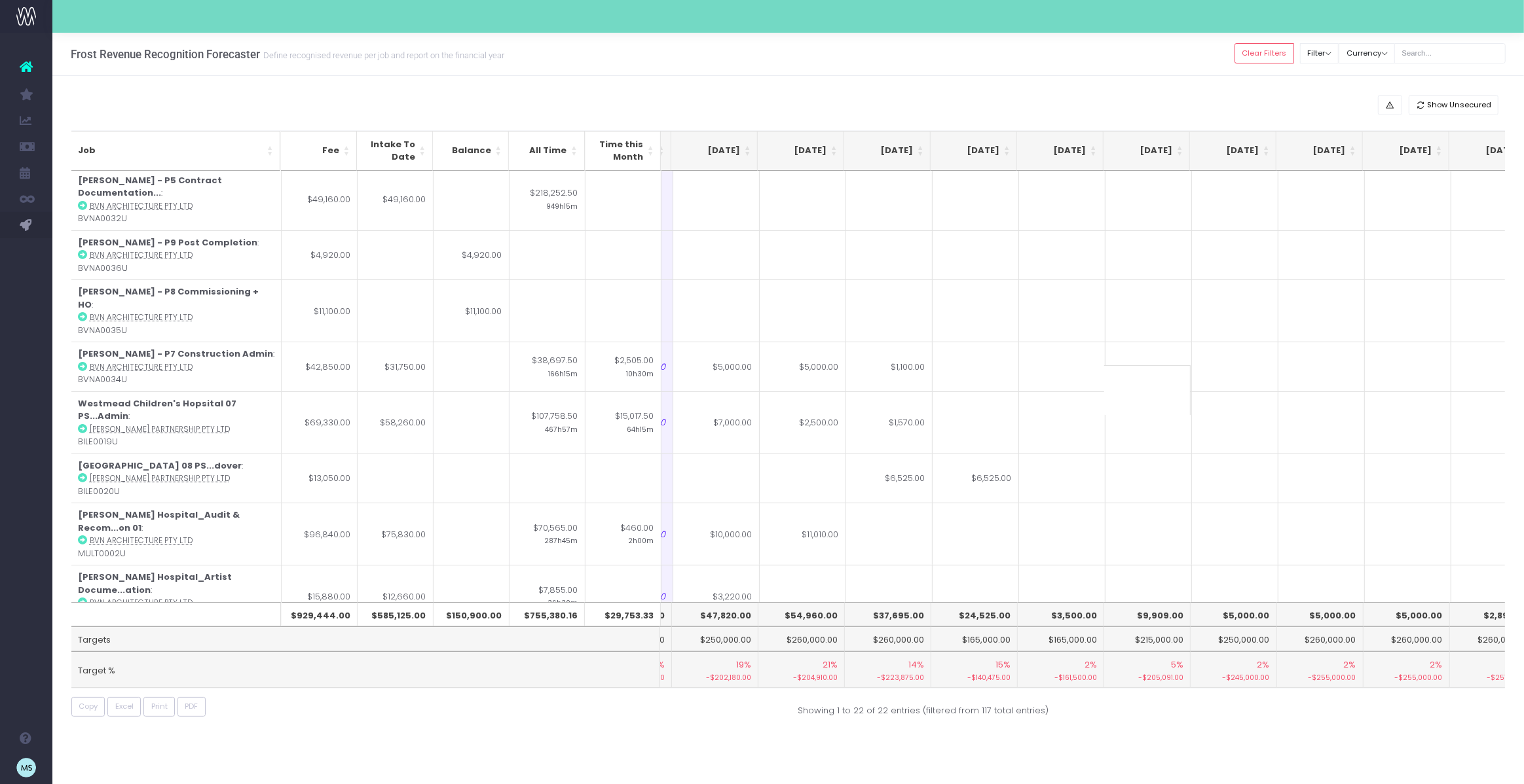
scroll to position [2, 252]
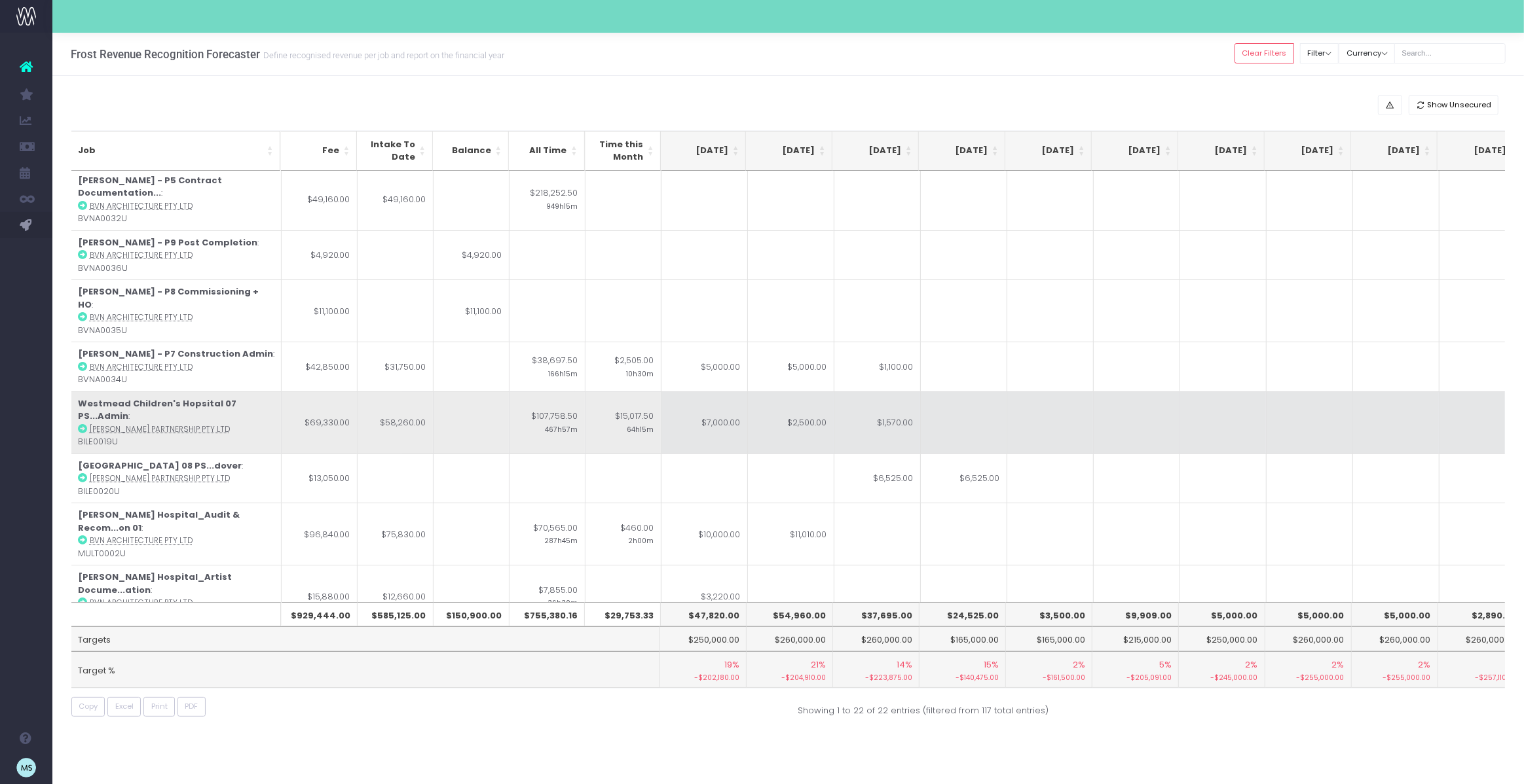
click at [892, 391] on td "$1,570.00" at bounding box center [878, 422] width 87 height 62
type input "$1,570.00"
click at [1031, 391] on td at bounding box center [1050, 422] width 87 height 62
click at [812, 391] on td "$2,500.00" at bounding box center [791, 422] width 87 height 62
type input "$2,500.00"
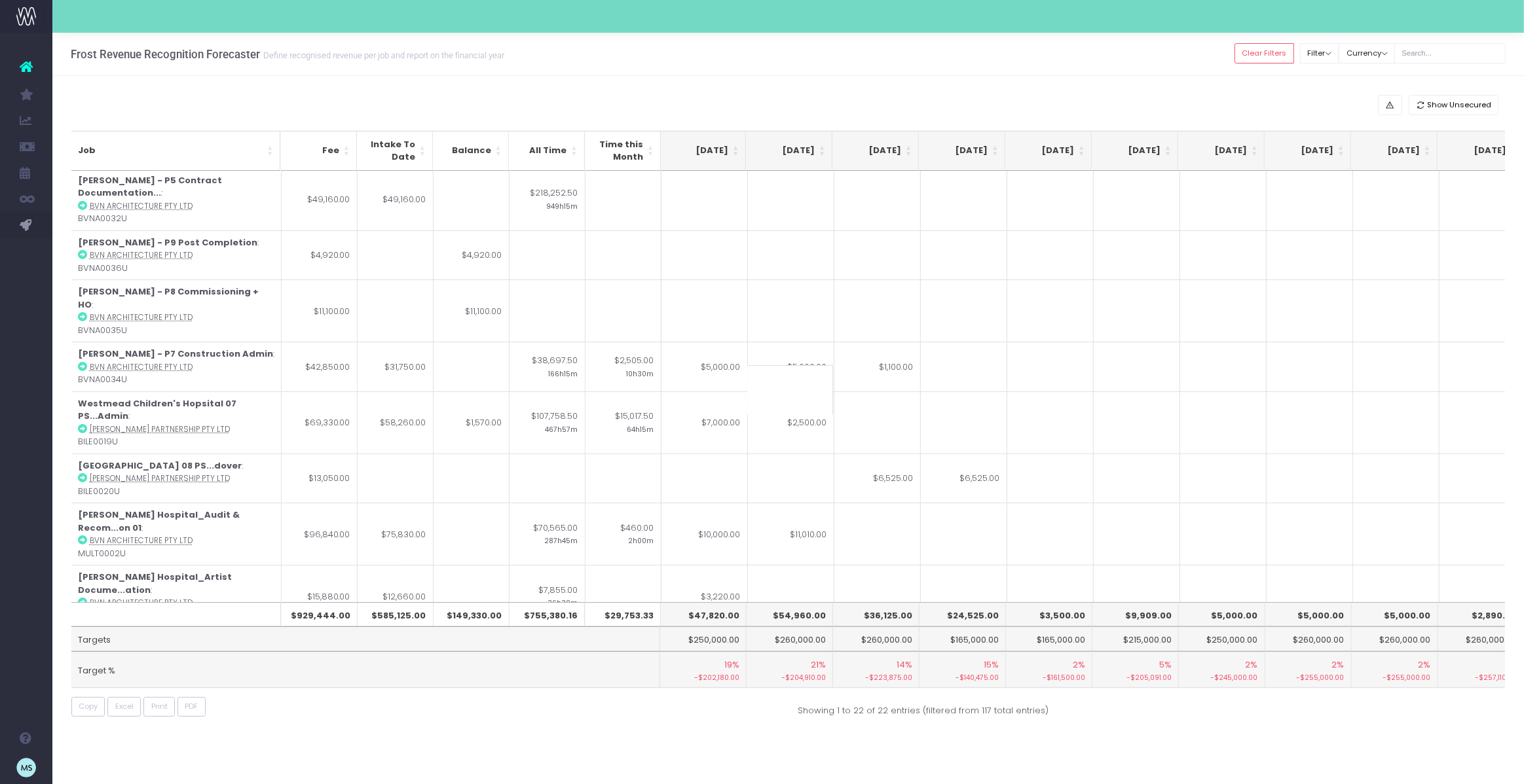
click at [803, 391] on input at bounding box center [790, 390] width 87 height 49
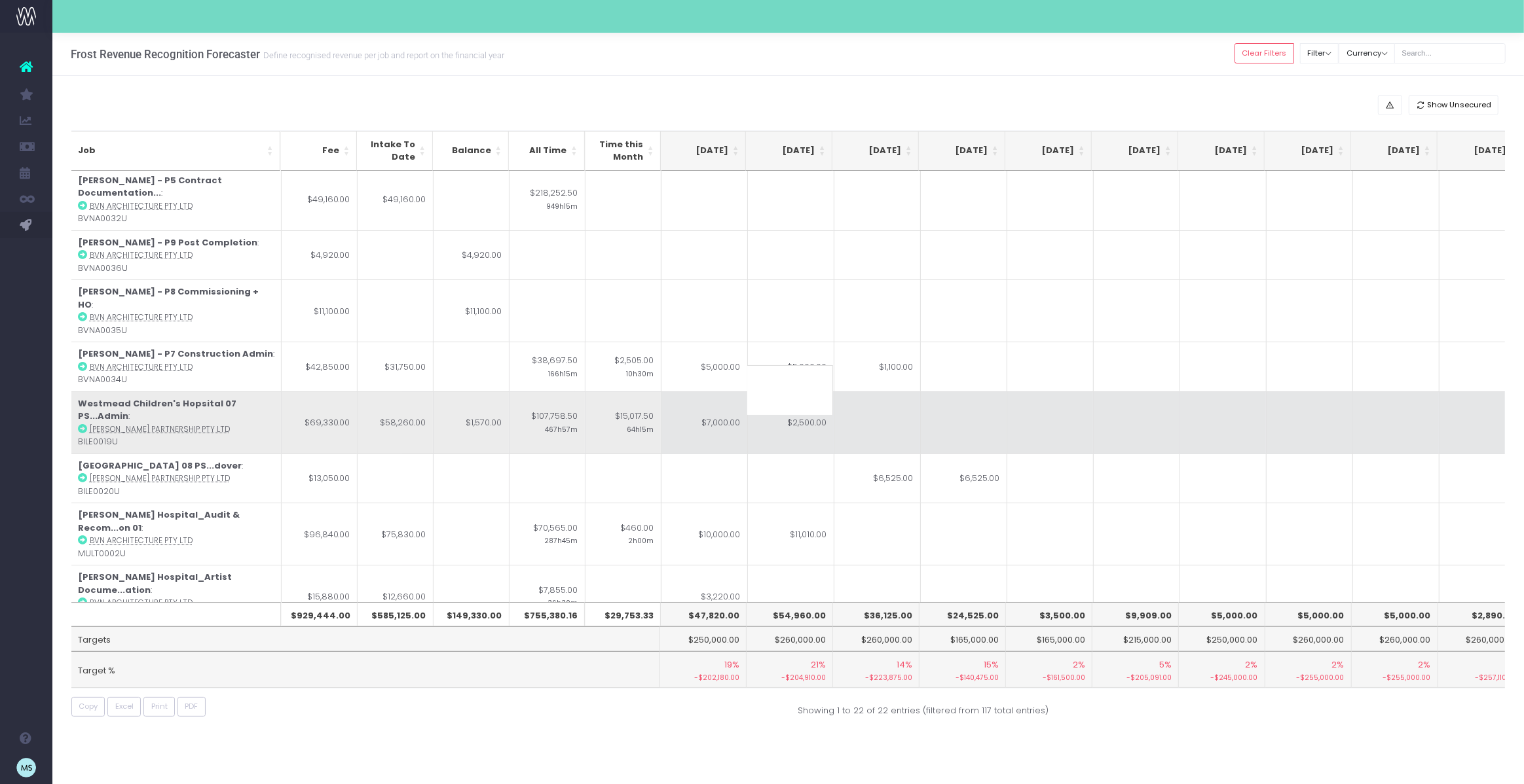
click at [987, 394] on td at bounding box center [964, 422] width 87 height 62
click at [789, 391] on td at bounding box center [791, 422] width 87 height 62
type input "4050"
click at [1183, 391] on td at bounding box center [1223, 422] width 87 height 62
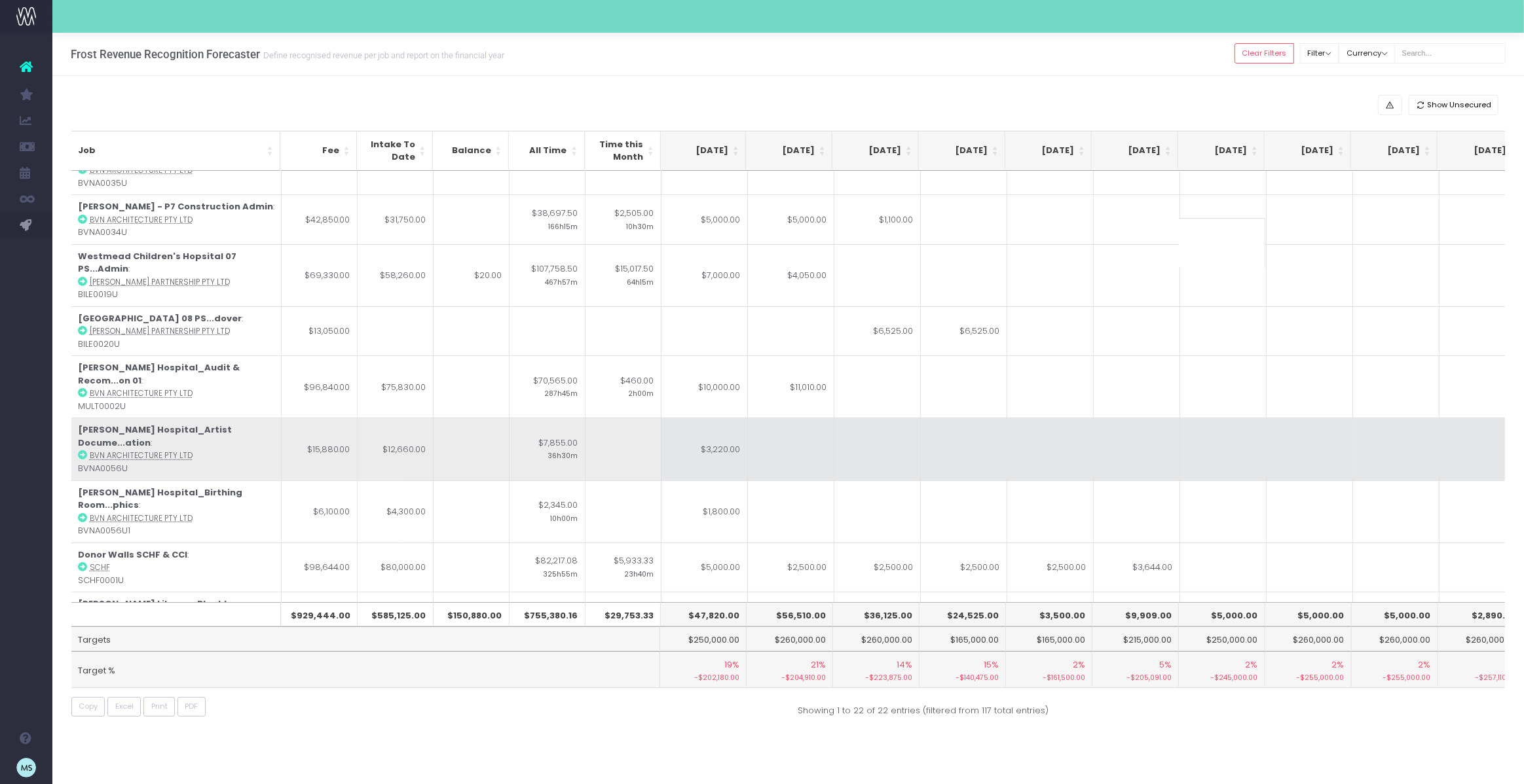
scroll to position [163, 260]
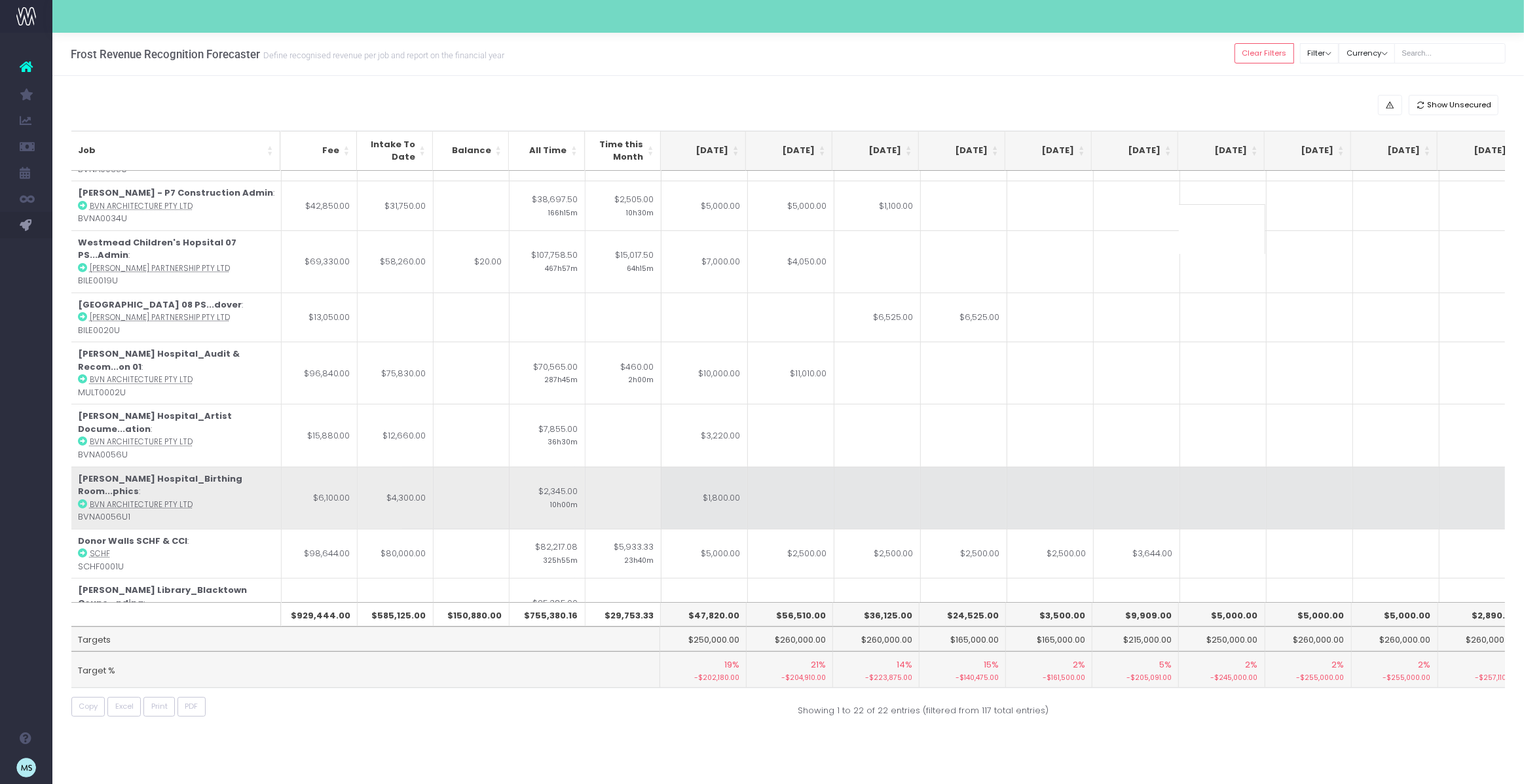
click at [773, 467] on td at bounding box center [791, 498] width 87 height 62
type input "1800"
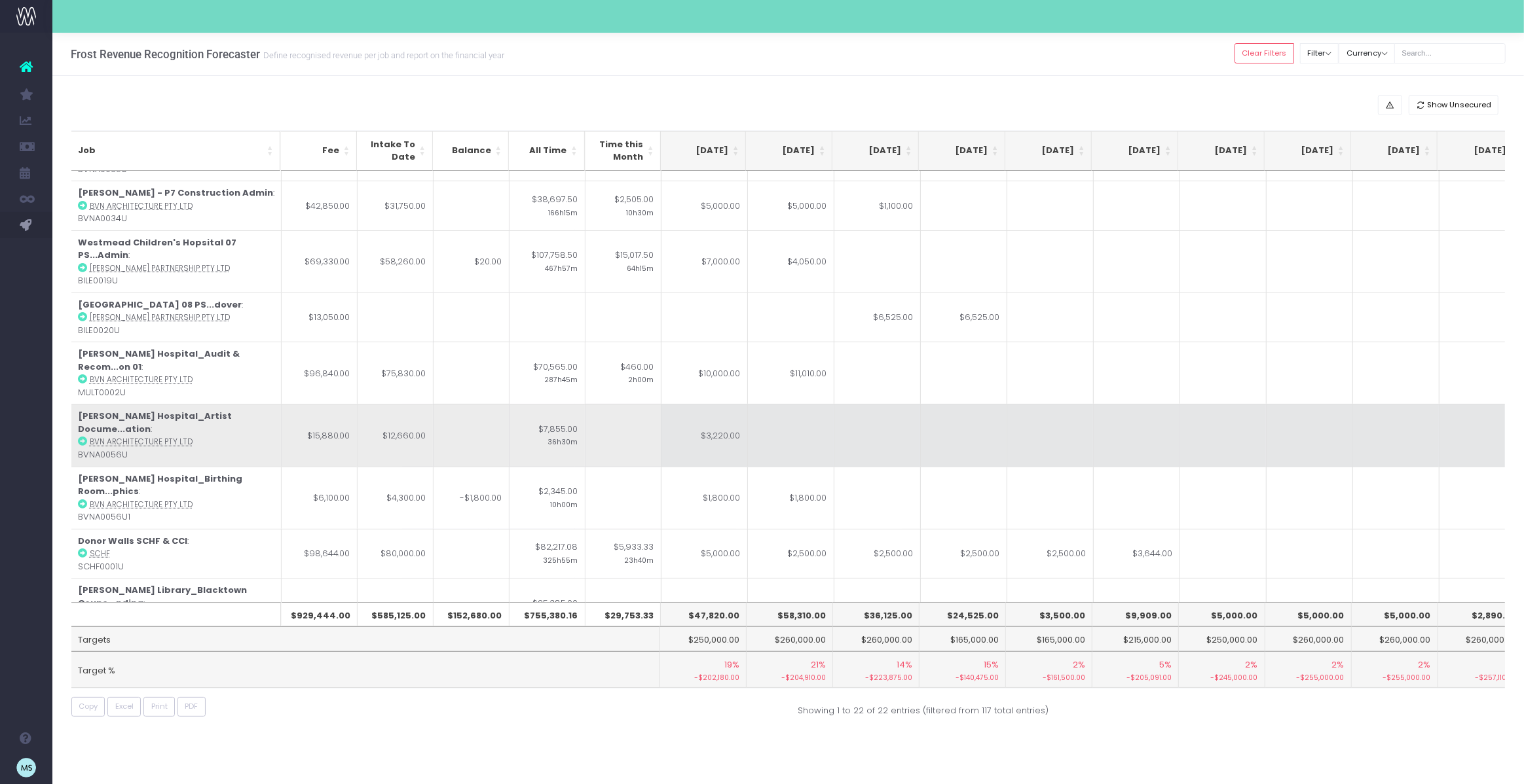
click at [918, 404] on td at bounding box center [878, 435] width 87 height 62
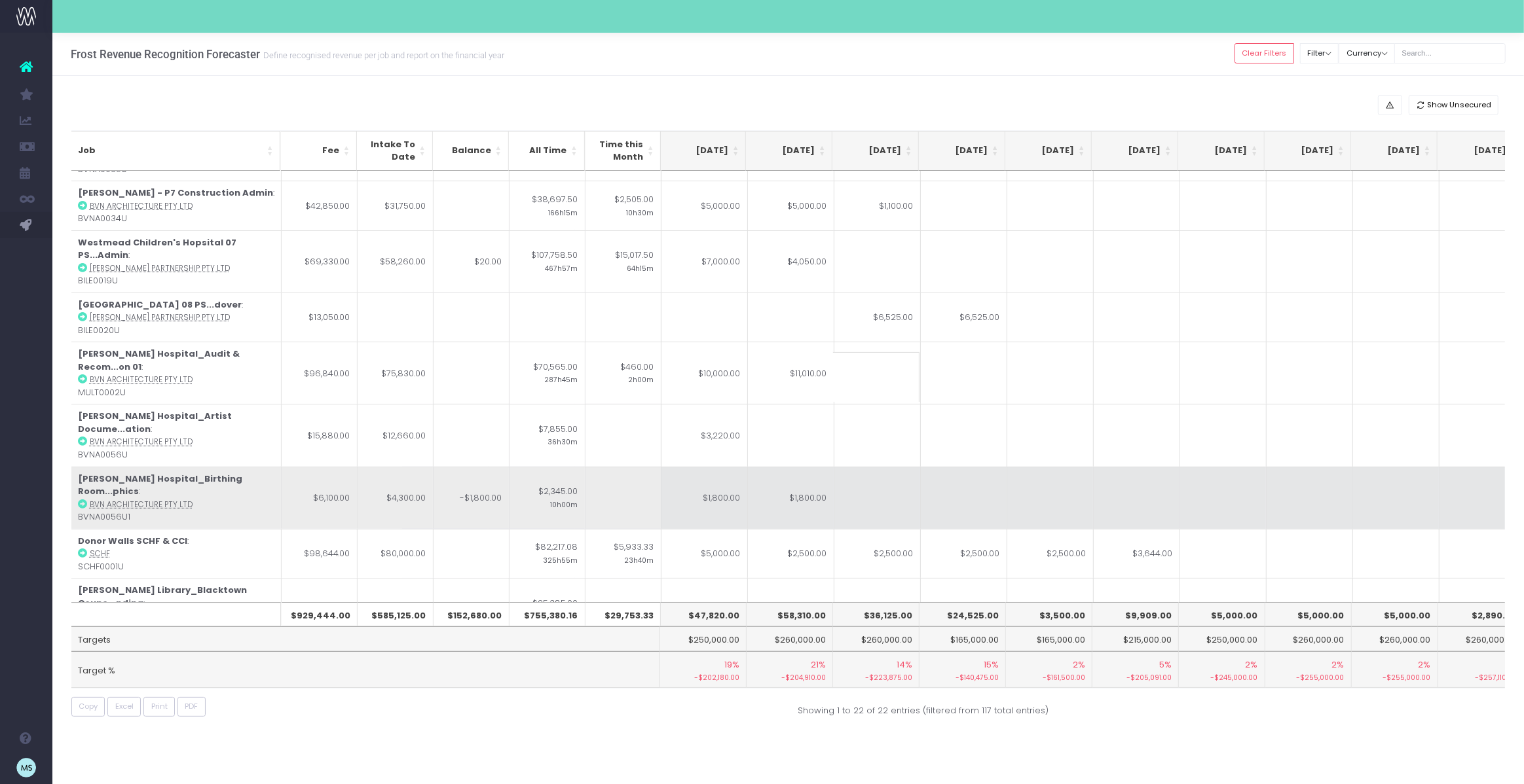
click at [731, 467] on td "$1,800.00" at bounding box center [705, 498] width 87 height 62
type input "$1,800.00"
click at [1087, 467] on td at bounding box center [1050, 498] width 87 height 62
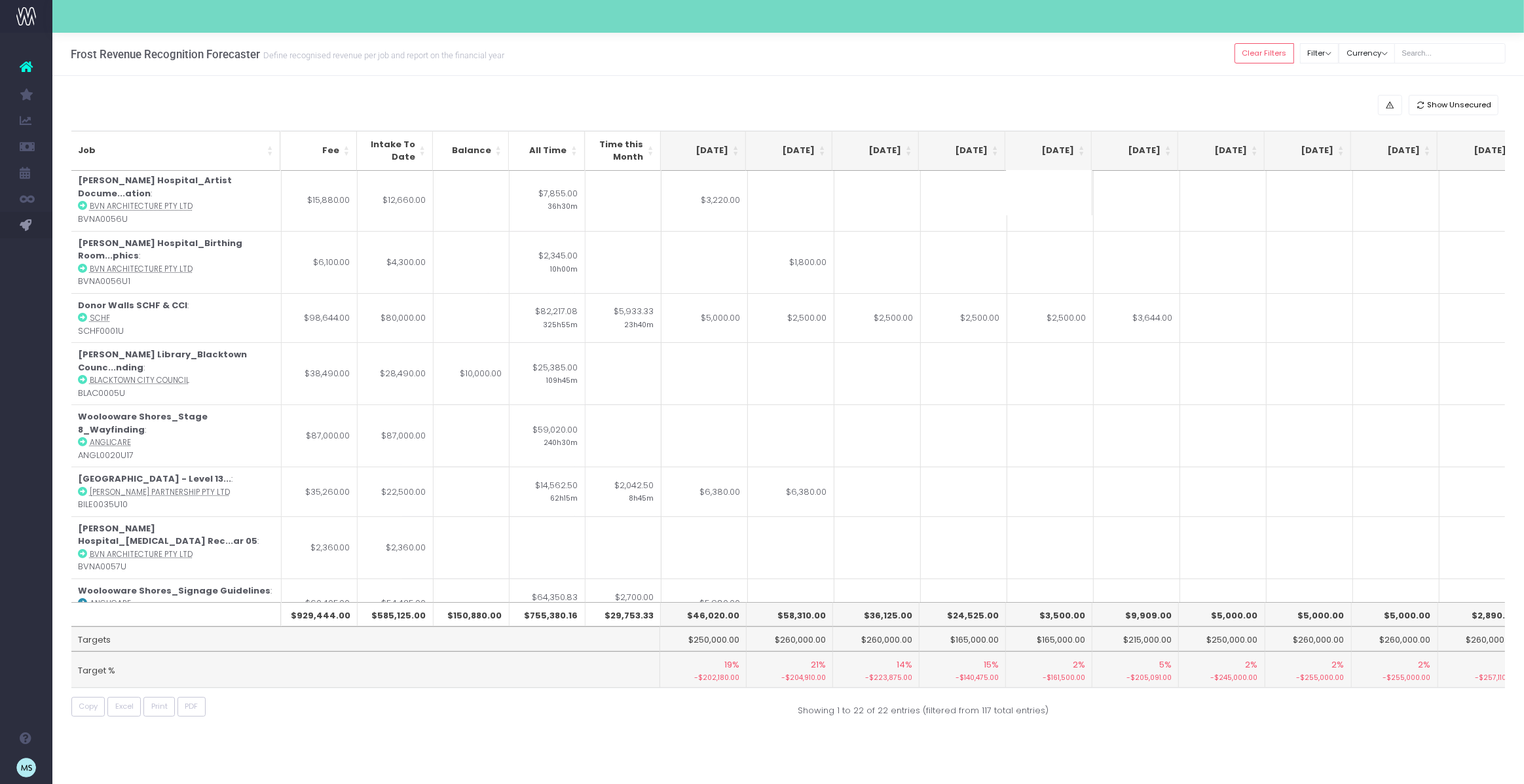
scroll to position [409, 260]
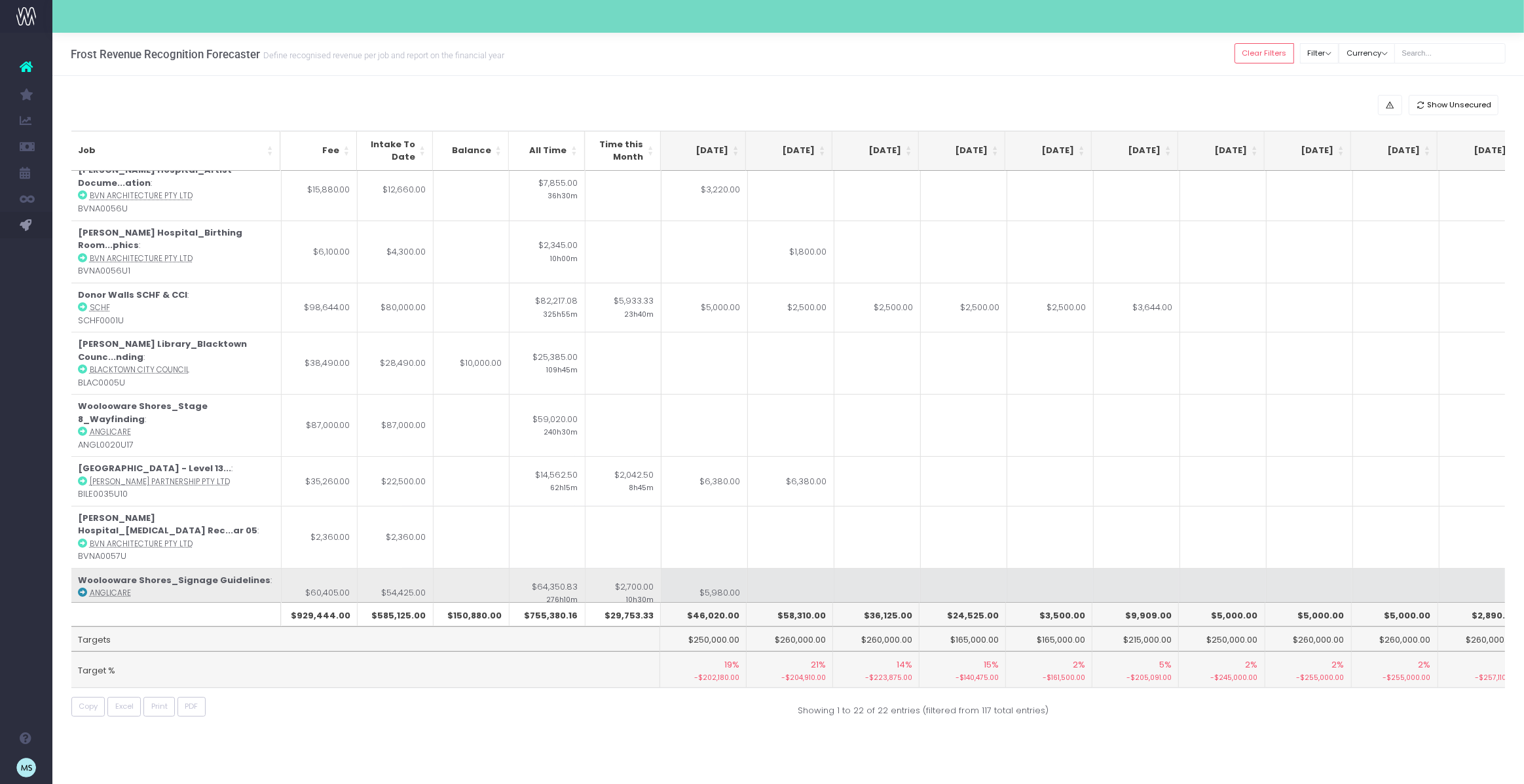
click at [719, 568] on td "$5,980.00" at bounding box center [705, 593] width 87 height 49
type input "2500"
click at [775, 568] on td at bounding box center [791, 593] width 87 height 49
click at [721, 568] on td "$2,500.00" at bounding box center [705, 593] width 87 height 49
type input "3000"
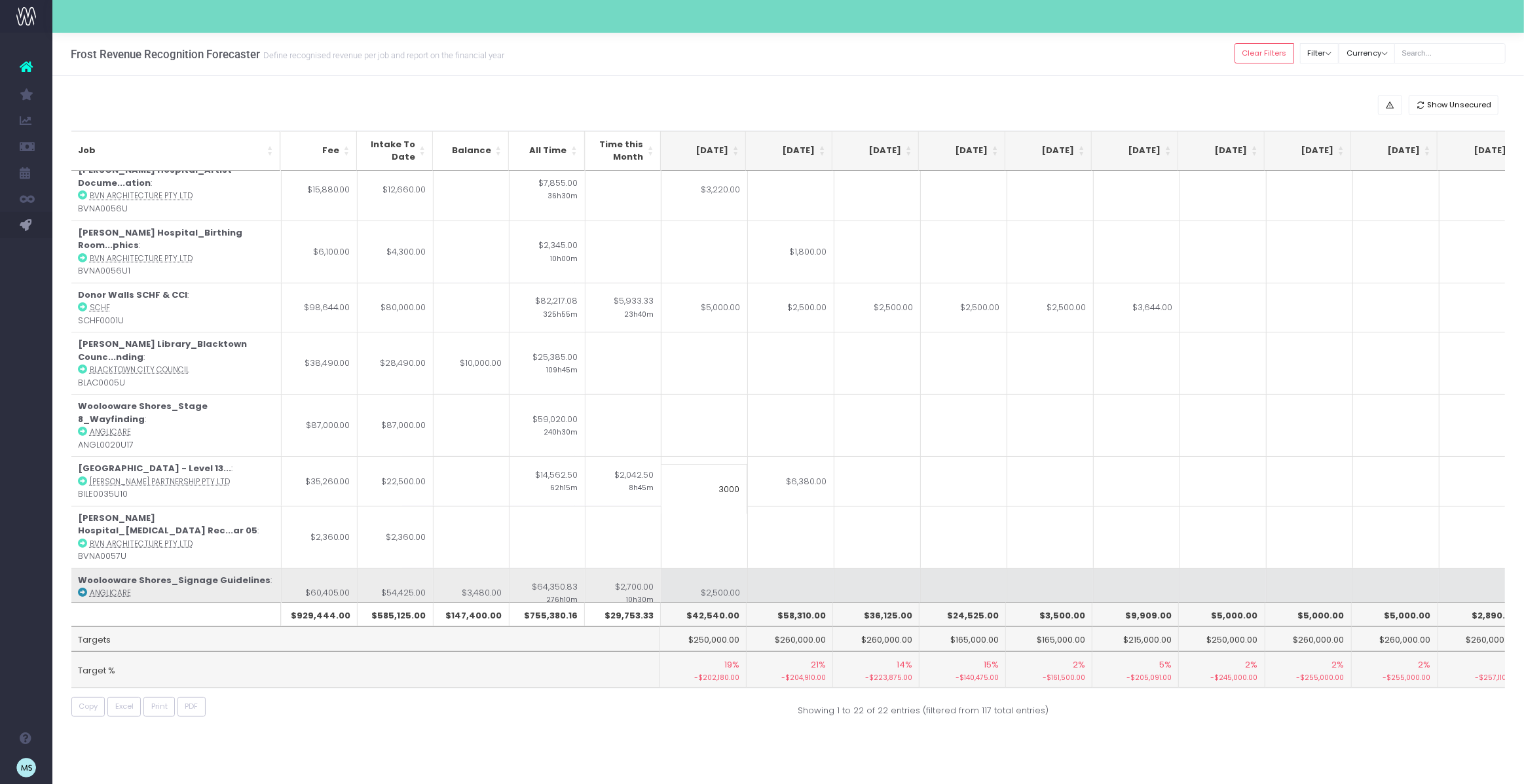
click at [1048, 568] on td at bounding box center [1050, 593] width 87 height 49
click at [777, 568] on td at bounding box center [791, 593] width 87 height 49
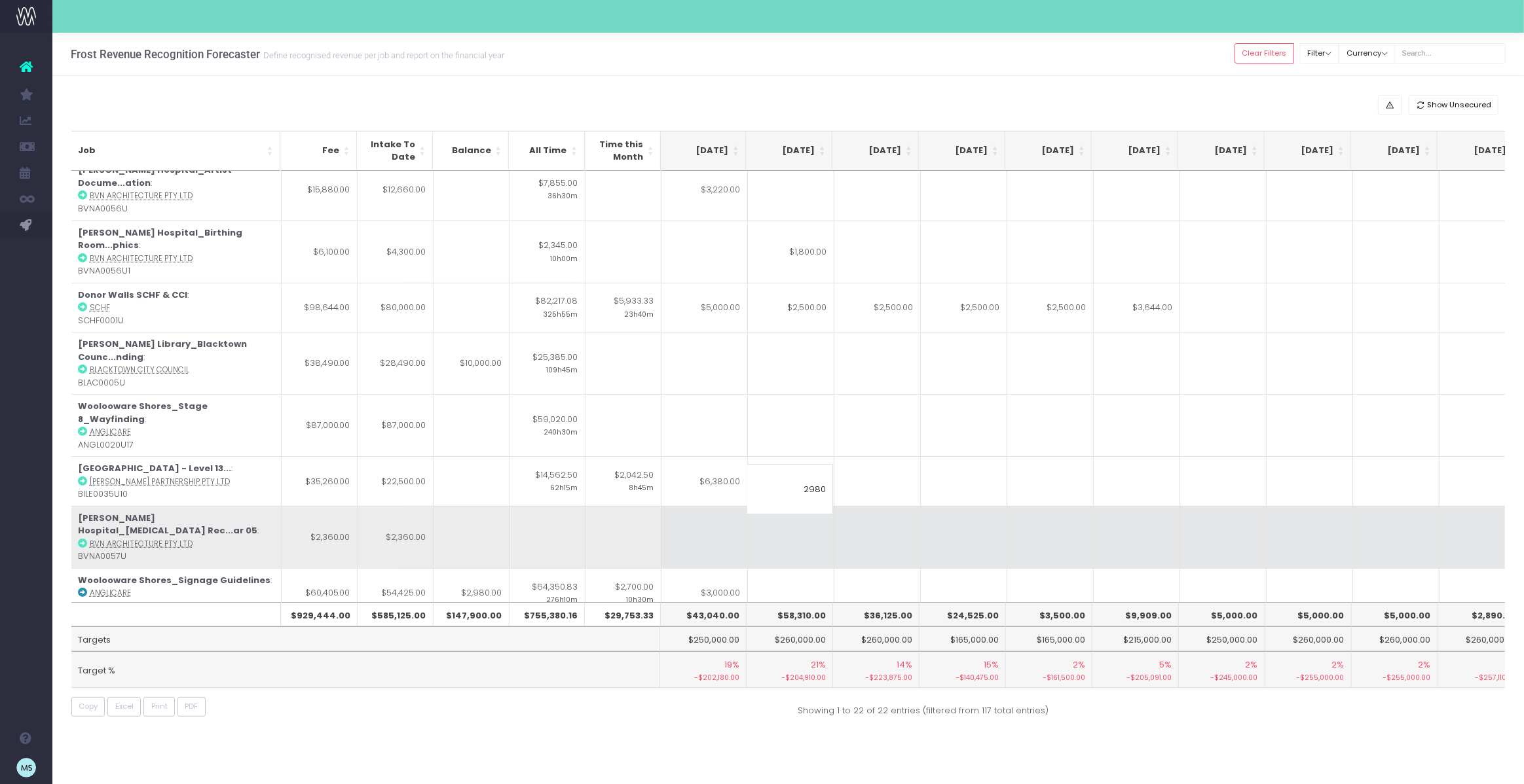
type input "2980"
click at [1119, 506] on td at bounding box center [1136, 537] width 87 height 62
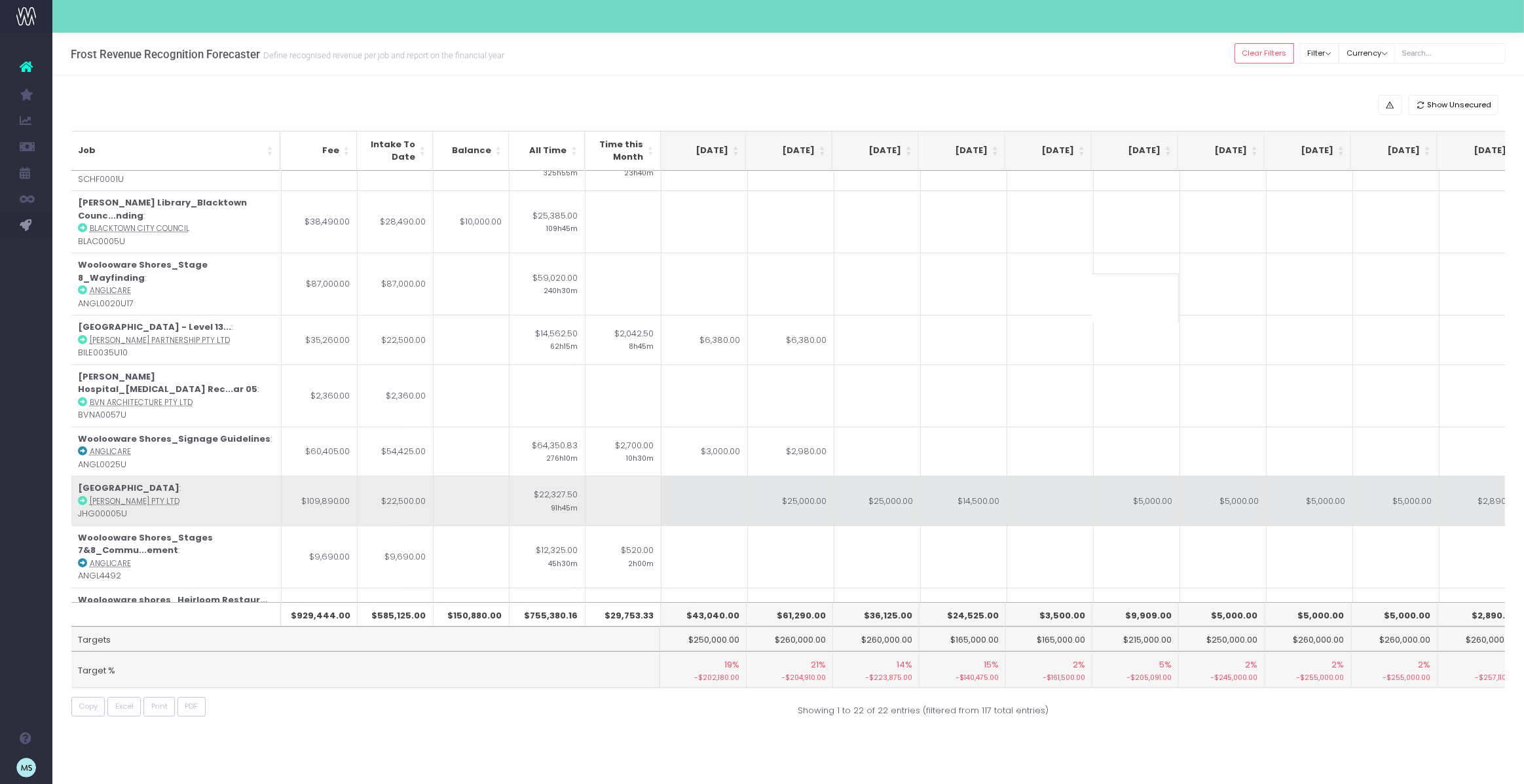
scroll to position [562, 260]
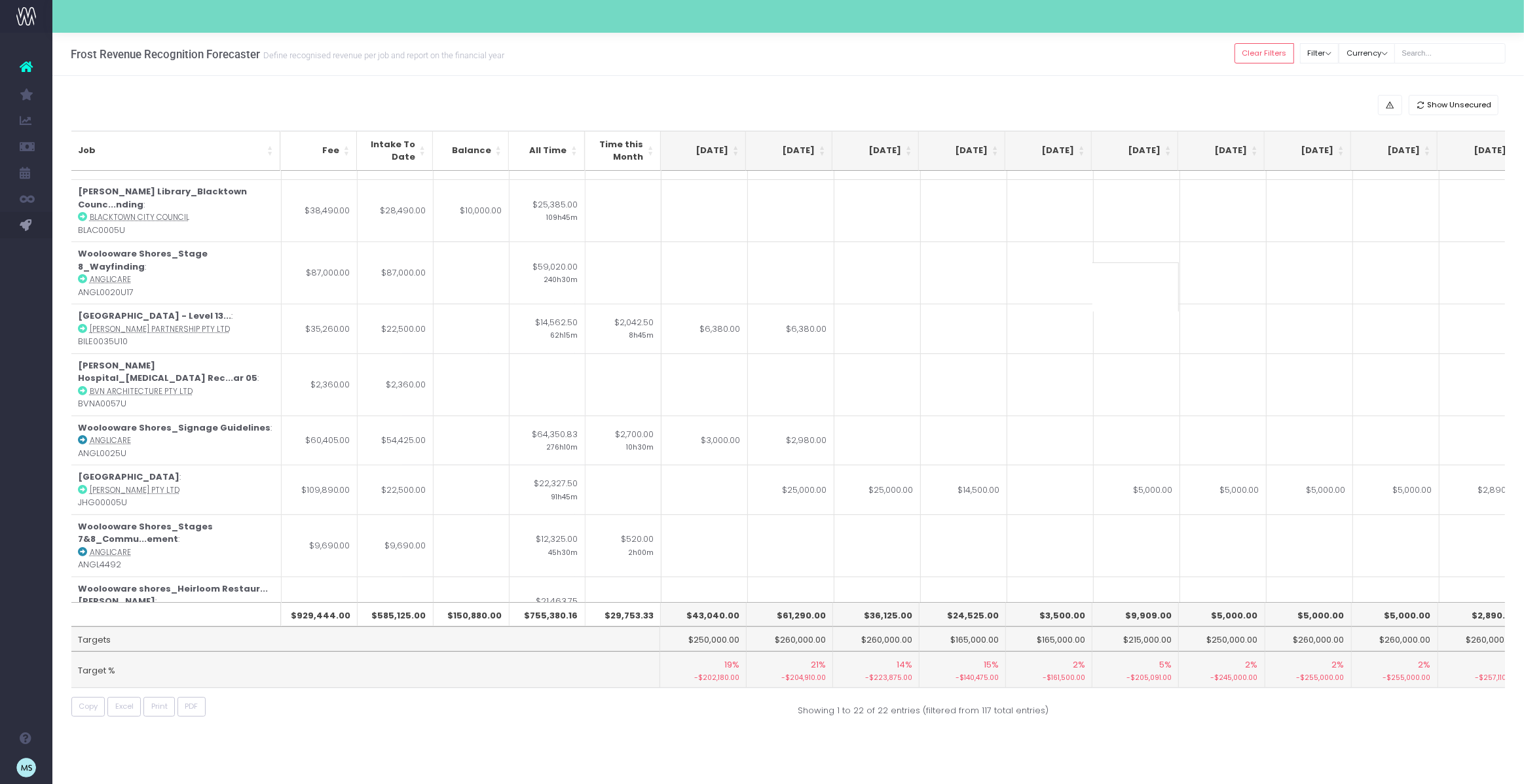
click at [853, 639] on td at bounding box center [878, 663] width 87 height 49
click at [1188, 745] on div "Frost Revenue Recognition Forecaster Define recognised revenue per job and repo…" at bounding box center [788, 408] width 1472 height 751
click at [715, 639] on td "$2,000.00" at bounding box center [705, 663] width 87 height 49
type input "$2,000.00"
click at [1146, 730] on div "Show Unsecured Job Fee Intake To Date Balance All Time Time this Month Jun 25 J…" at bounding box center [788, 408] width 1472 height 666
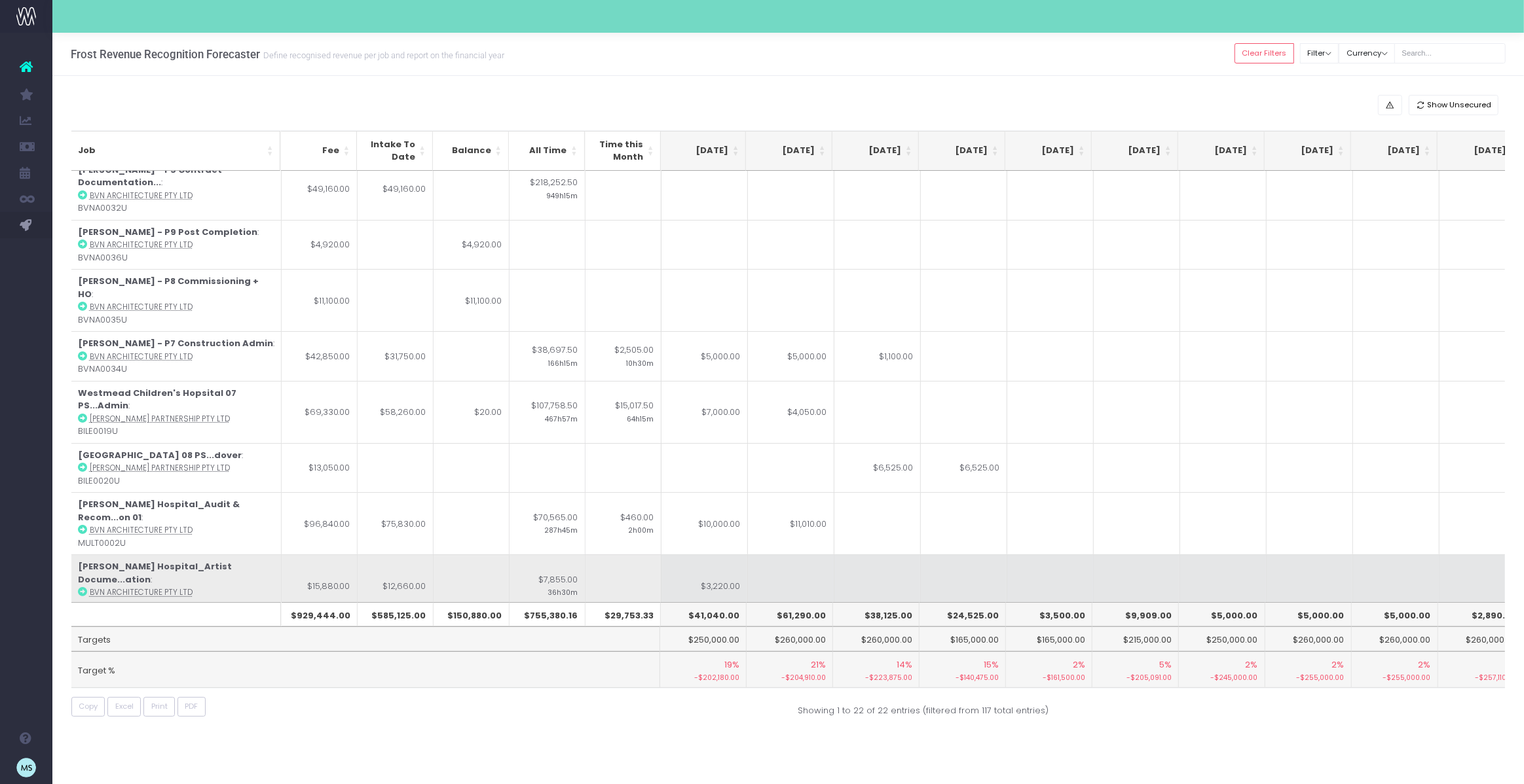
scroll to position [0, 260]
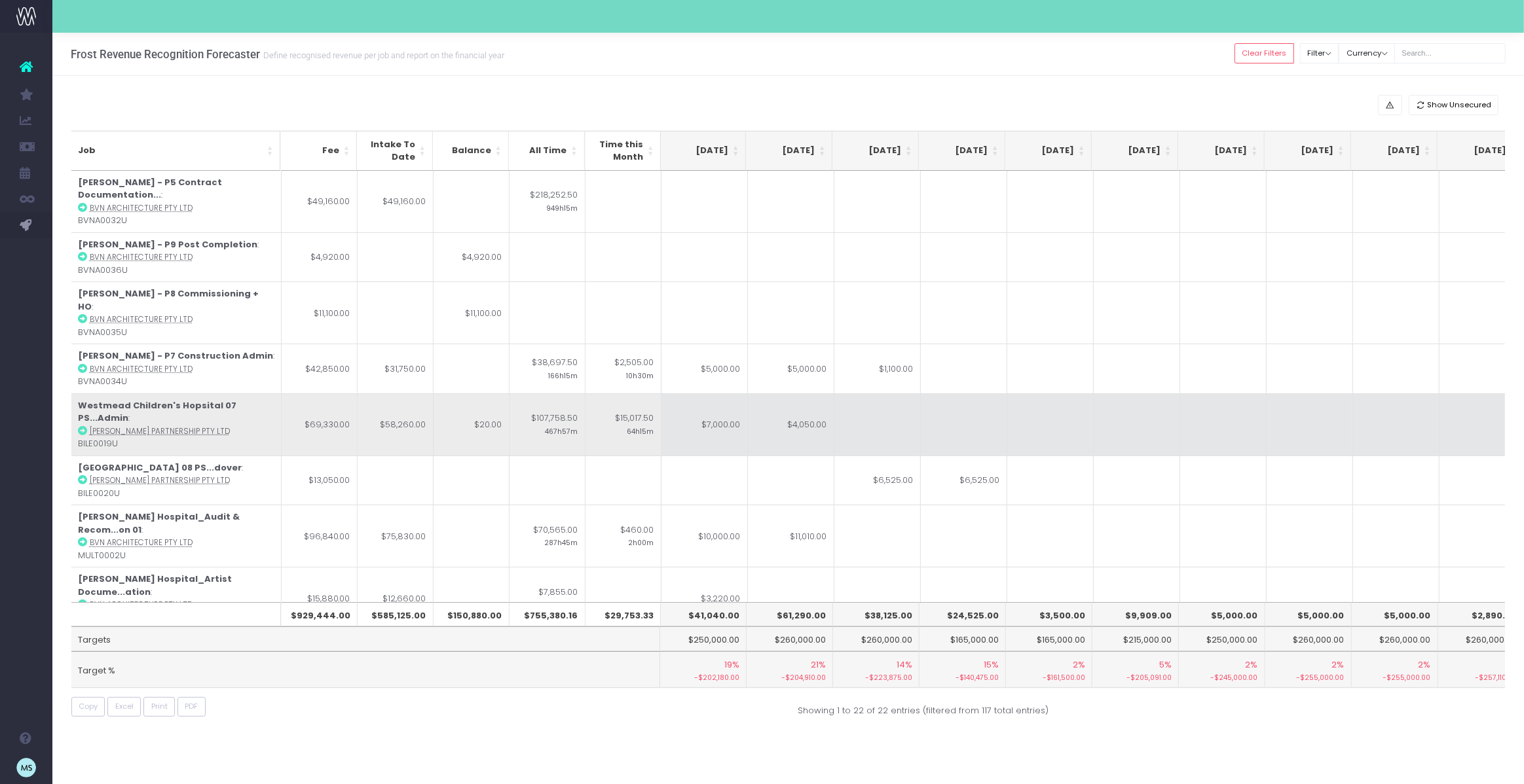
click at [803, 394] on td "$4,050.00" at bounding box center [791, 425] width 87 height 62
type input "$4,050.00"
click at [971, 405] on td at bounding box center [964, 425] width 87 height 62
click at [794, 394] on td at bounding box center [791, 425] width 87 height 62
type input "4070"
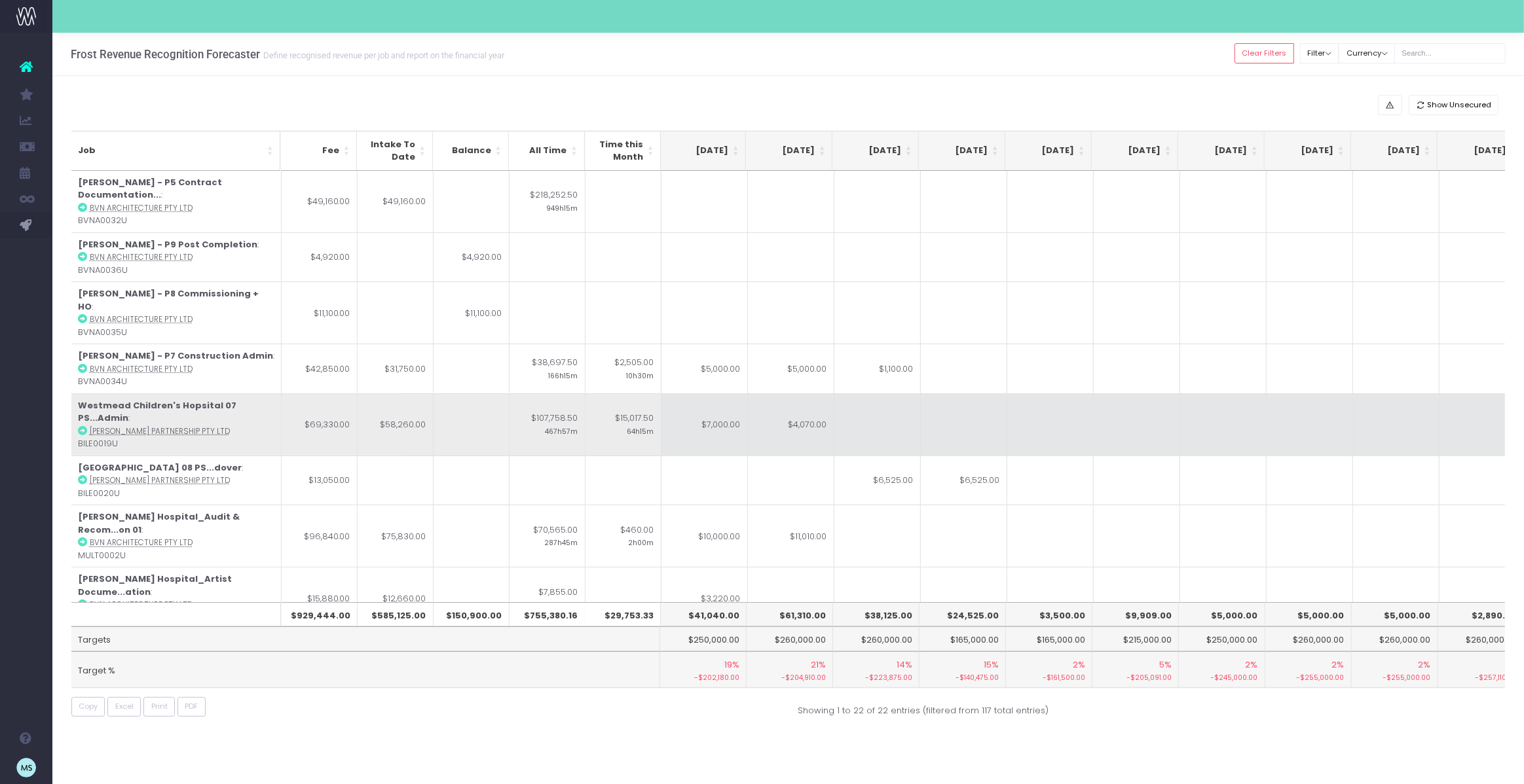
click at [1108, 394] on td at bounding box center [1136, 425] width 87 height 62
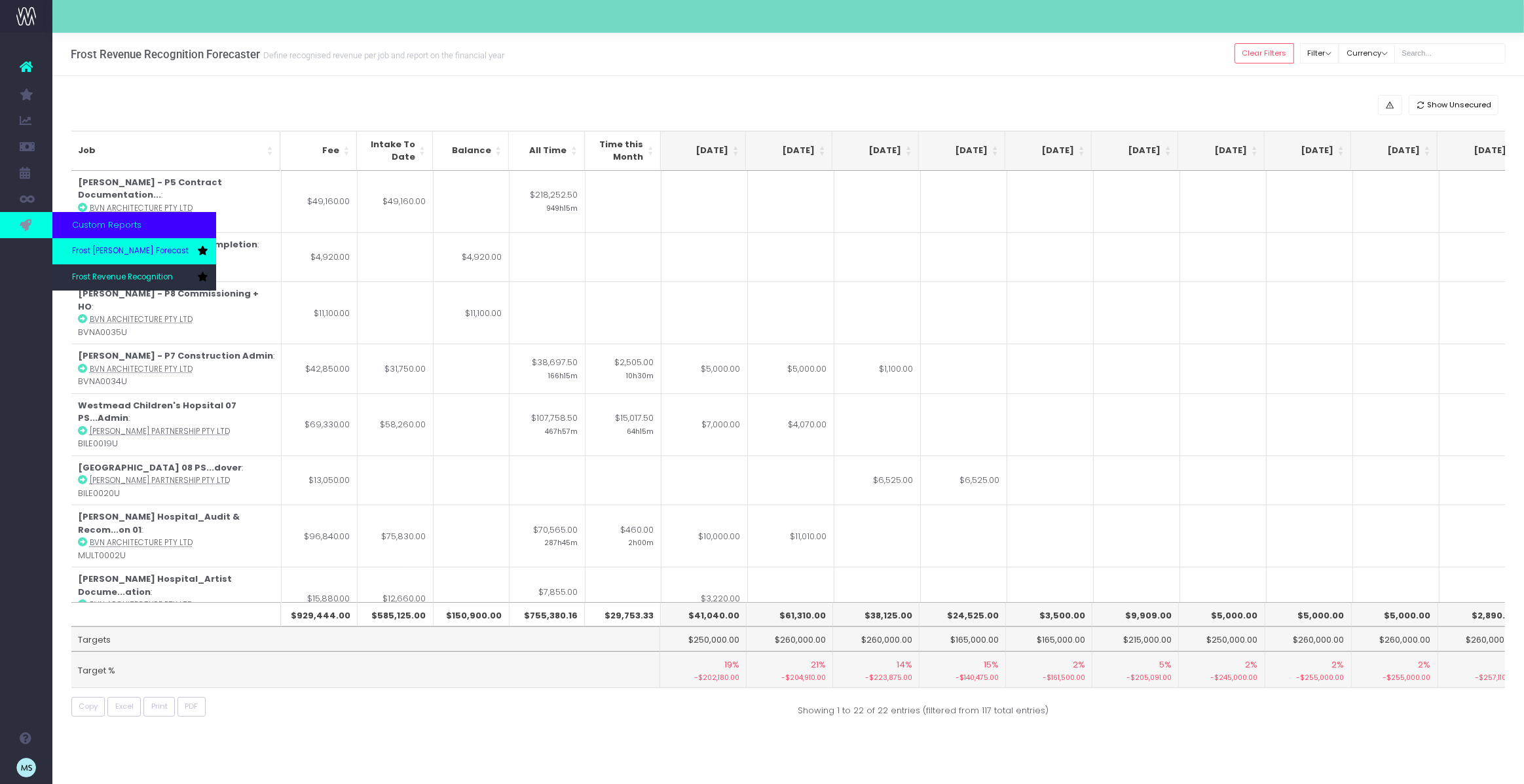
click at [130, 249] on span "Frost [PERSON_NAME] Forecast" at bounding box center [131, 251] width 117 height 12
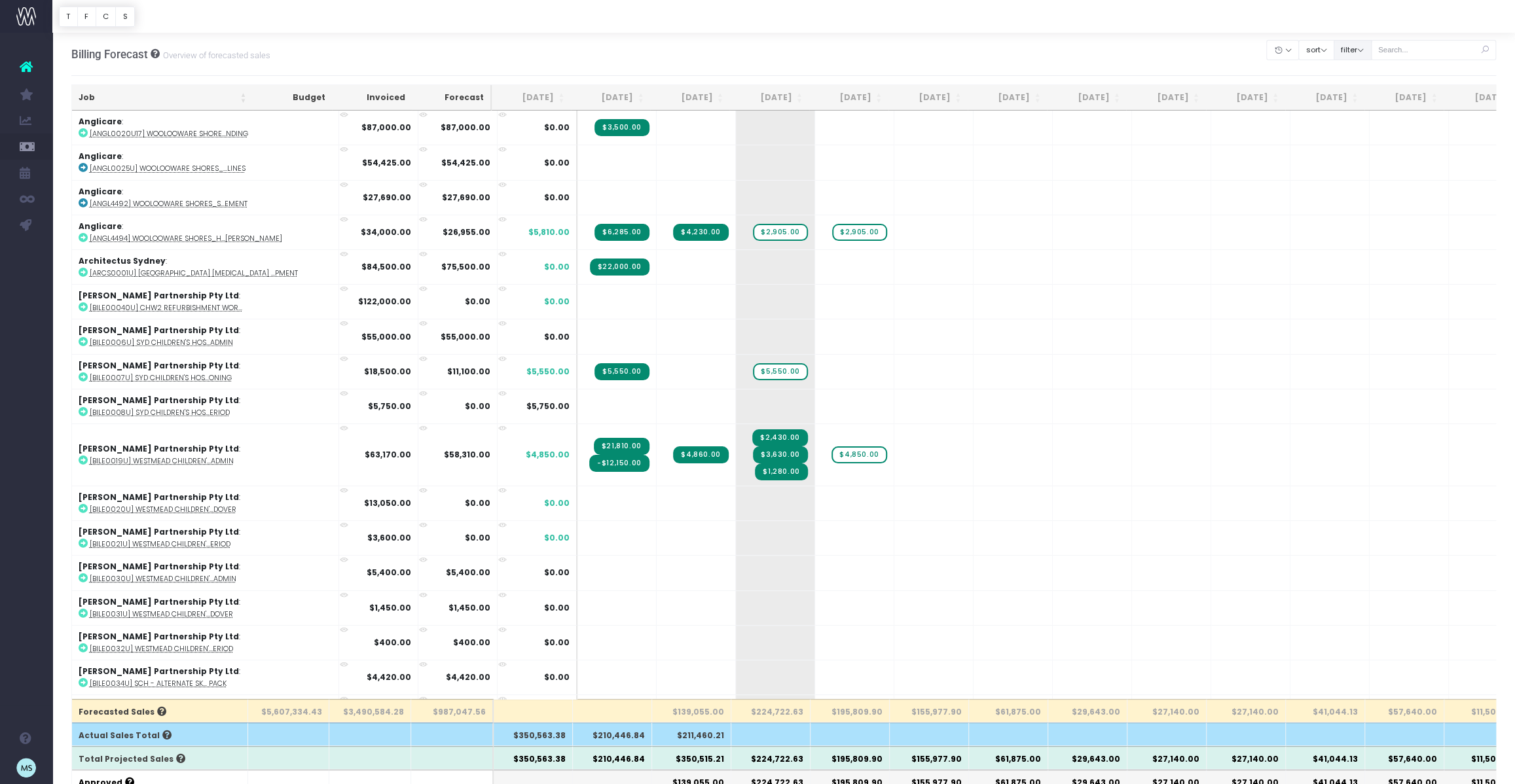
click at [1372, 50] on button "filter" at bounding box center [1352, 50] width 38 height 20
click at [1358, 89] on span at bounding box center [1351, 90] width 12 height 12
click at [1372, 89] on input "All" at bounding box center [1369, 88] width 8 height 8
checkbox input "false"
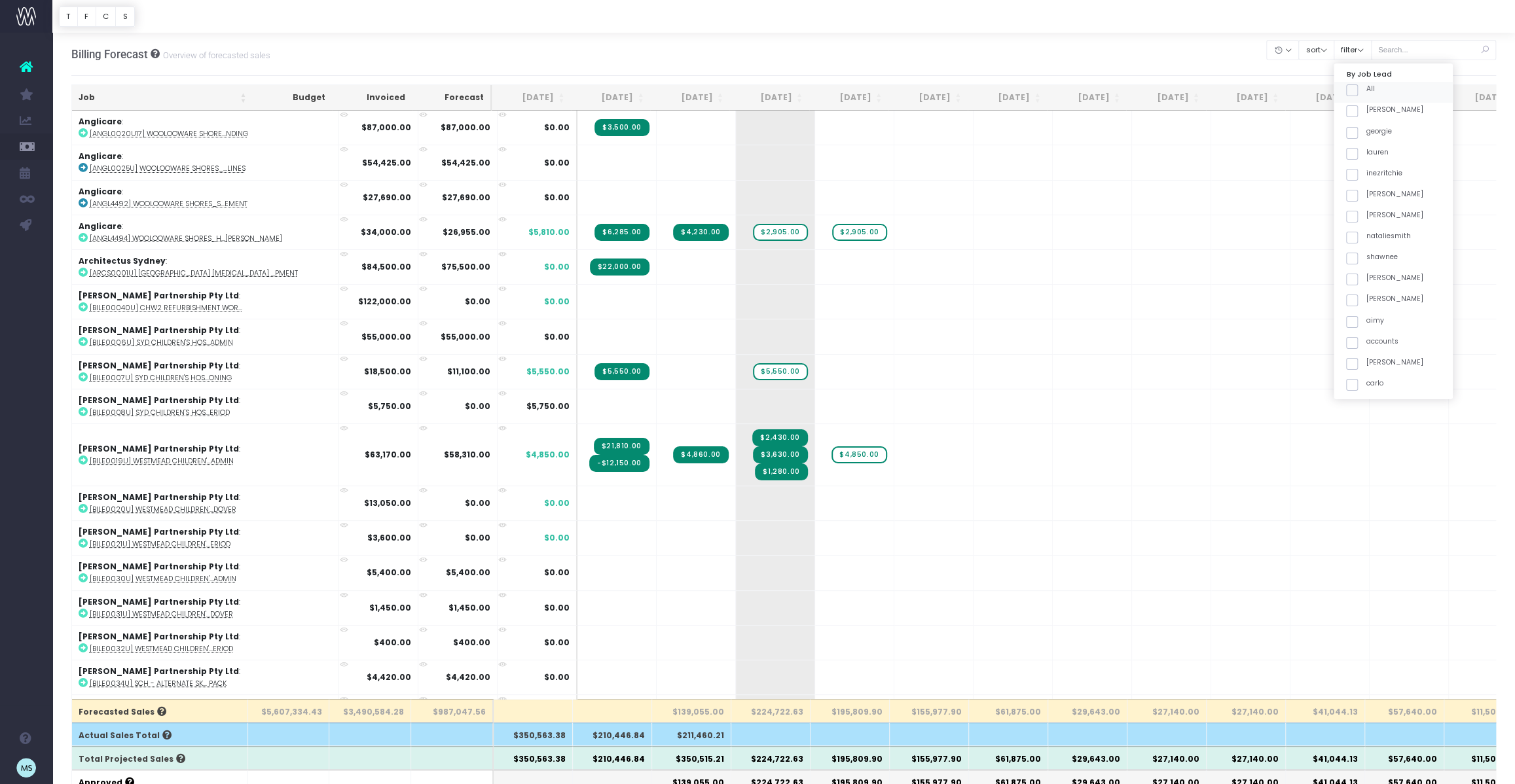
checkbox input "false"
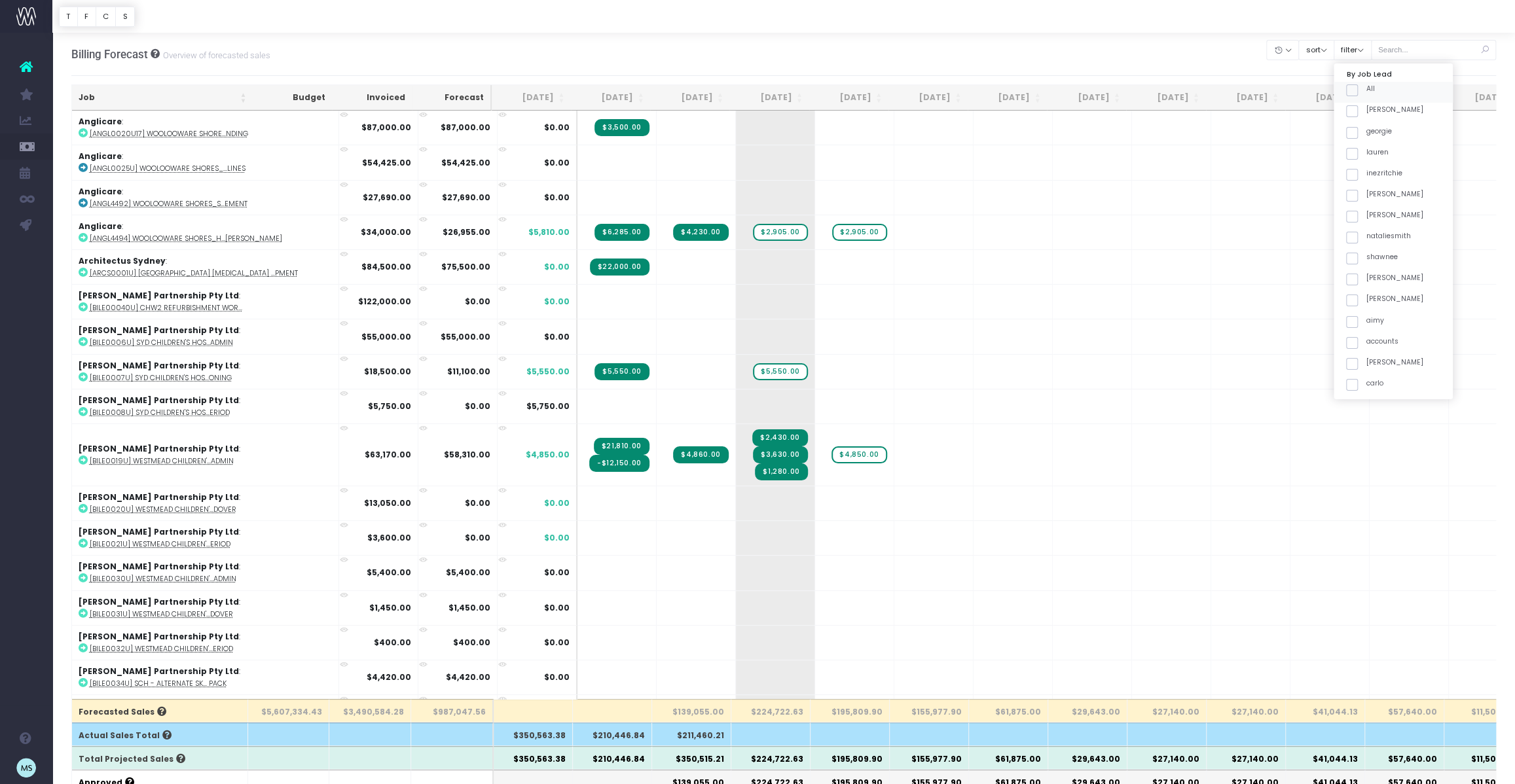
checkbox input "false"
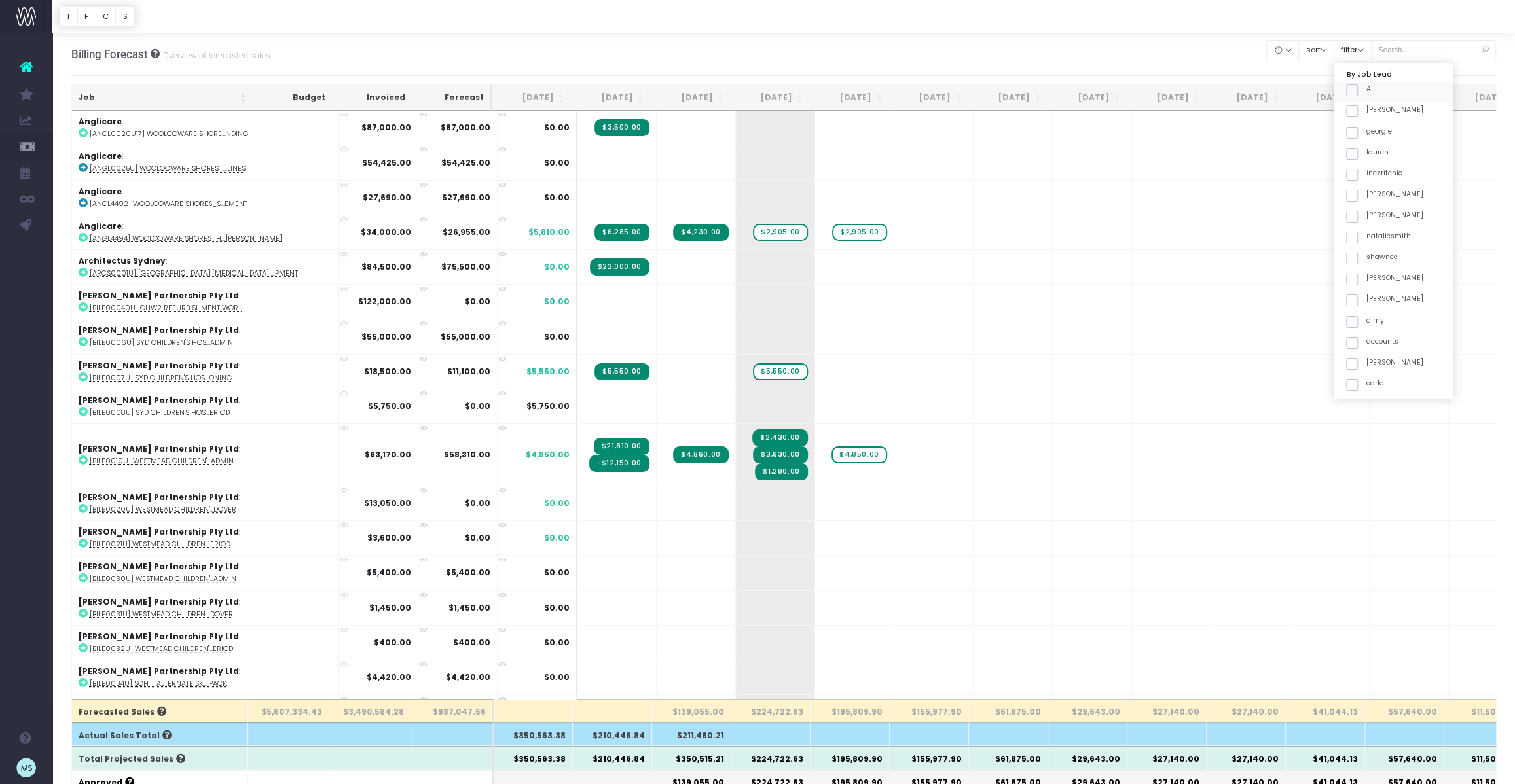
checkbox input "false"
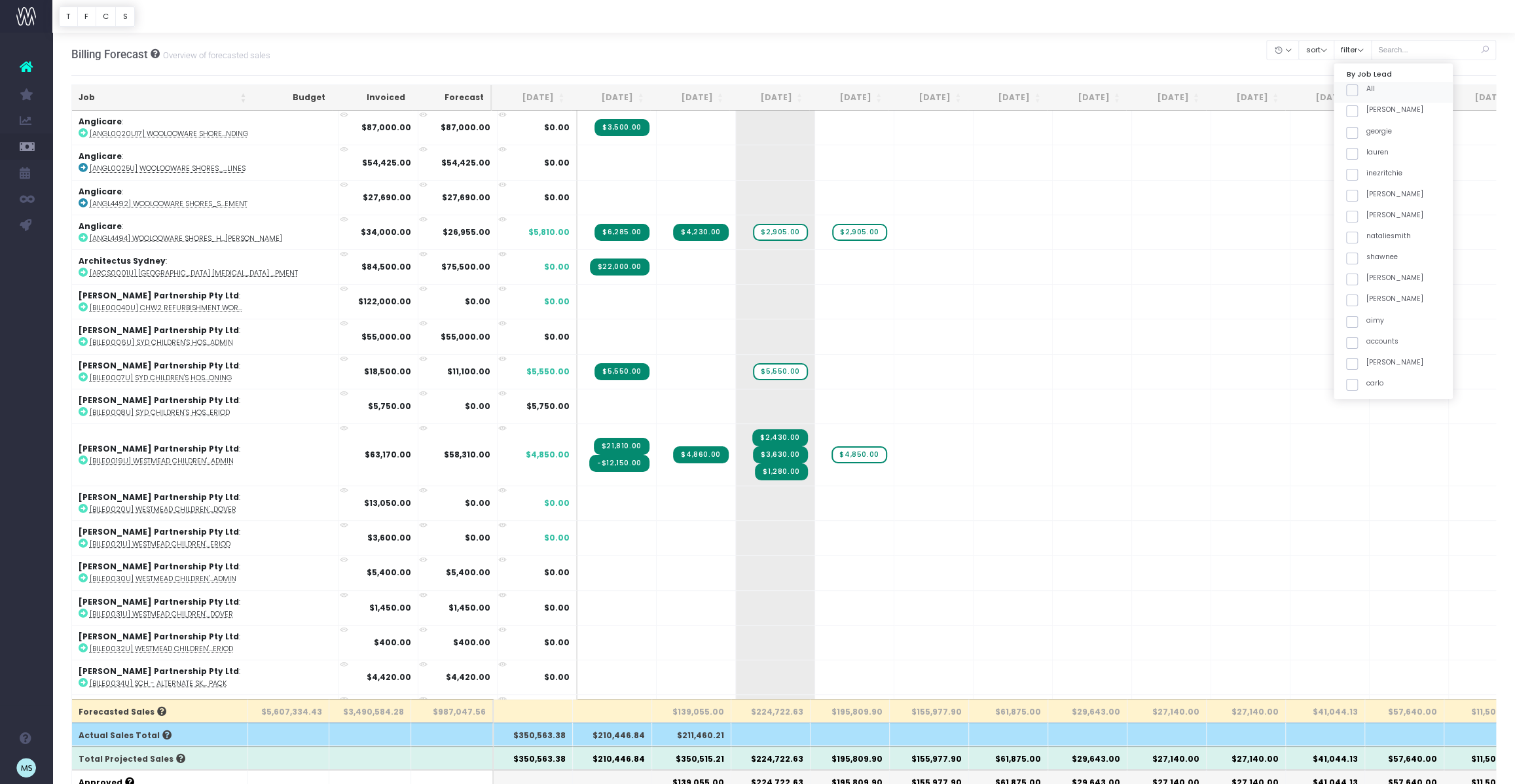
checkbox input "false"
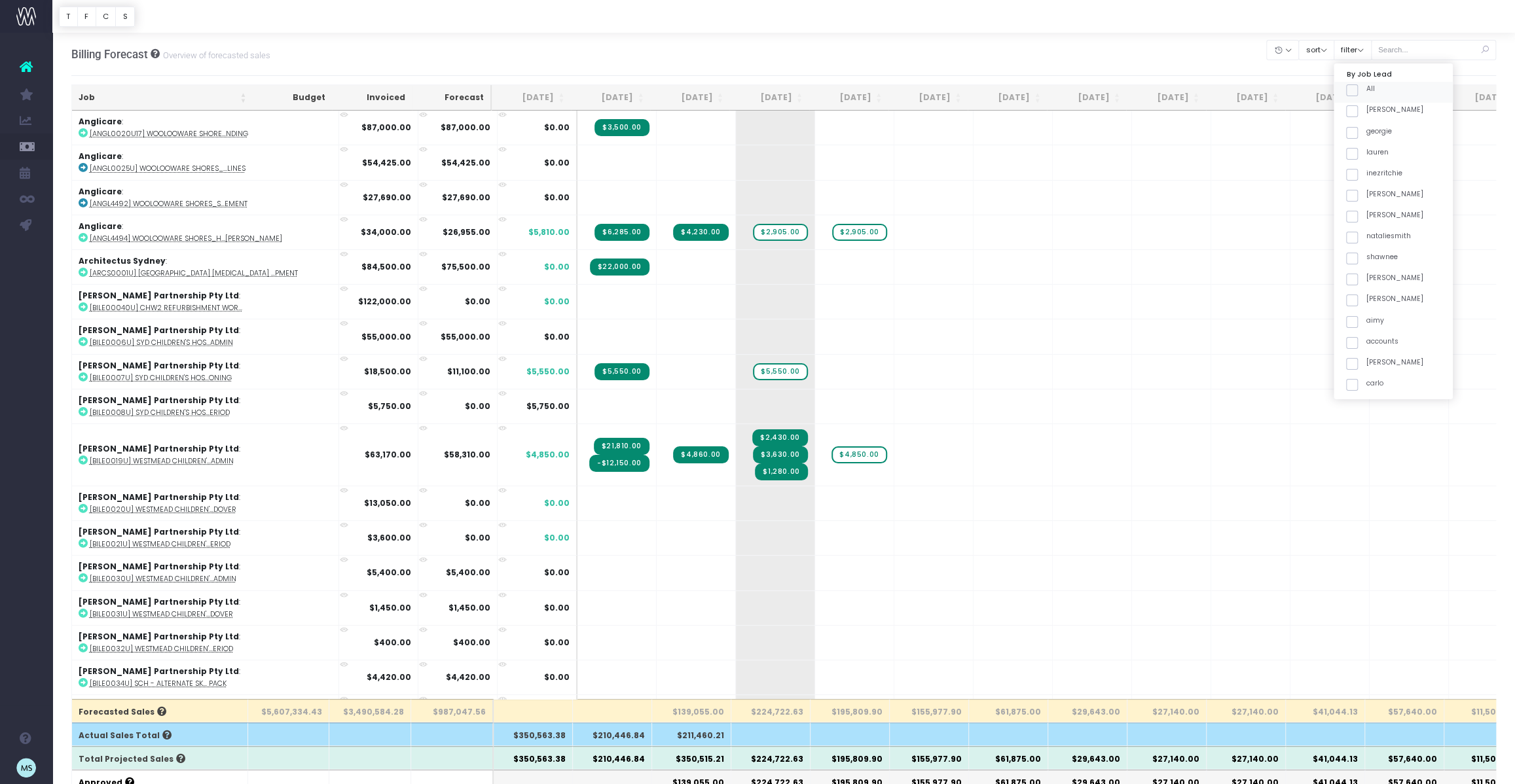
checkbox input "false"
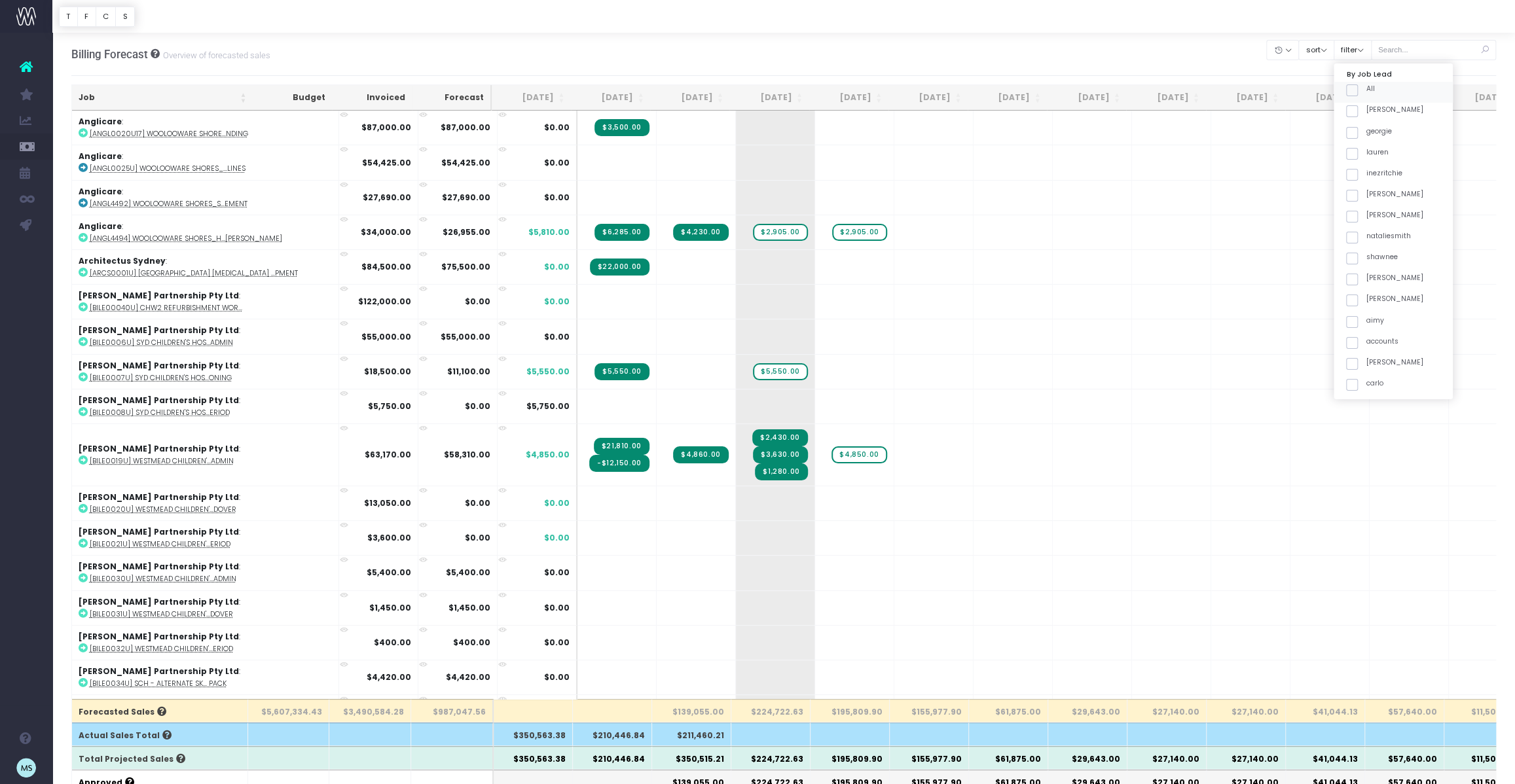
checkbox input "false"
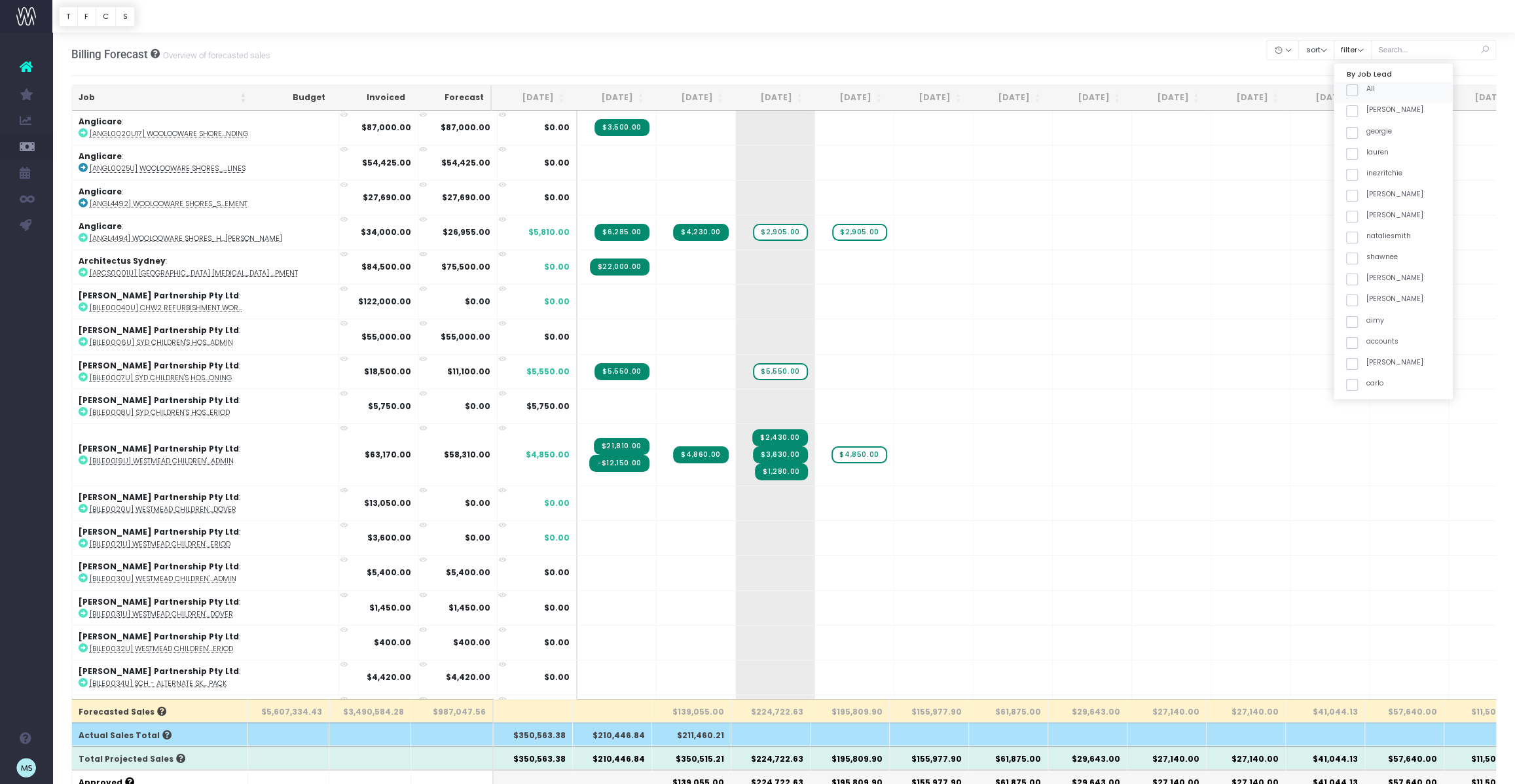
checkbox input "false"
click at [1358, 305] on span at bounding box center [1351, 307] width 12 height 12
click at [1371, 305] on input "maha" at bounding box center [1369, 305] width 8 height 8
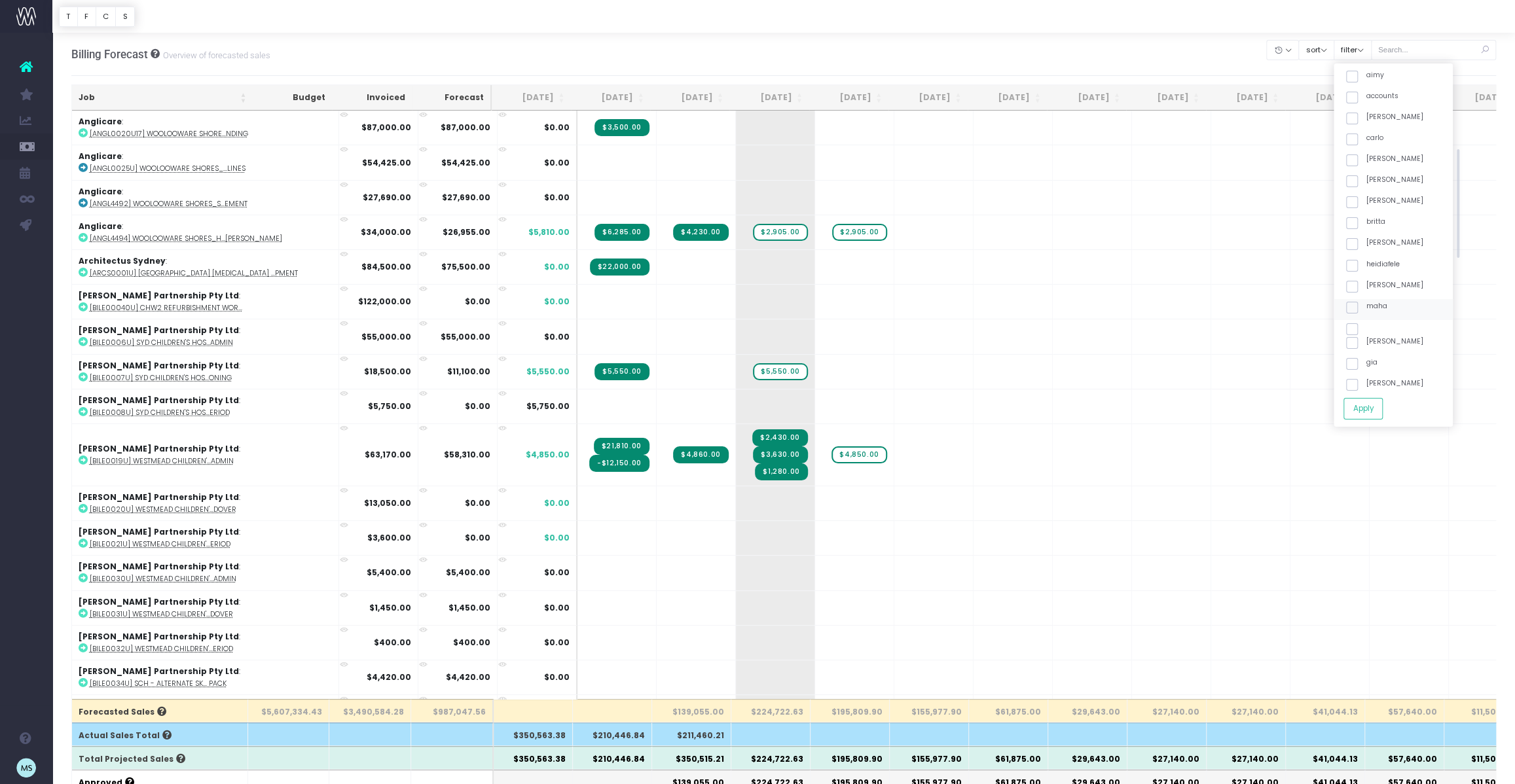
checkbox input "true"
click at [1382, 406] on button "Apply" at bounding box center [1362, 409] width 39 height 22
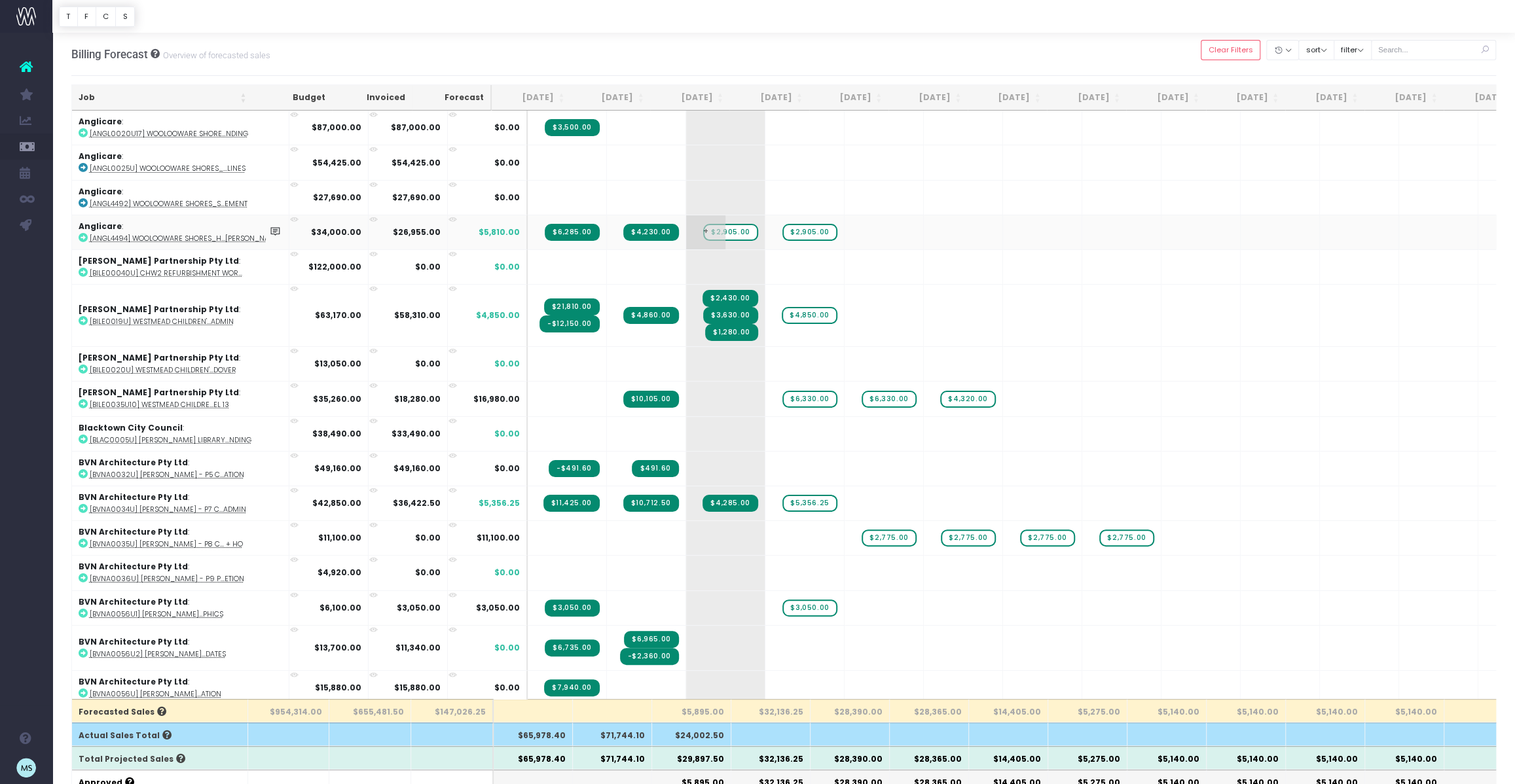
click at [703, 233] on span "$2,905.00" at bounding box center [729, 232] width 54 height 17
click at [924, 211] on span "+" at bounding box center [943, 197] width 39 height 34
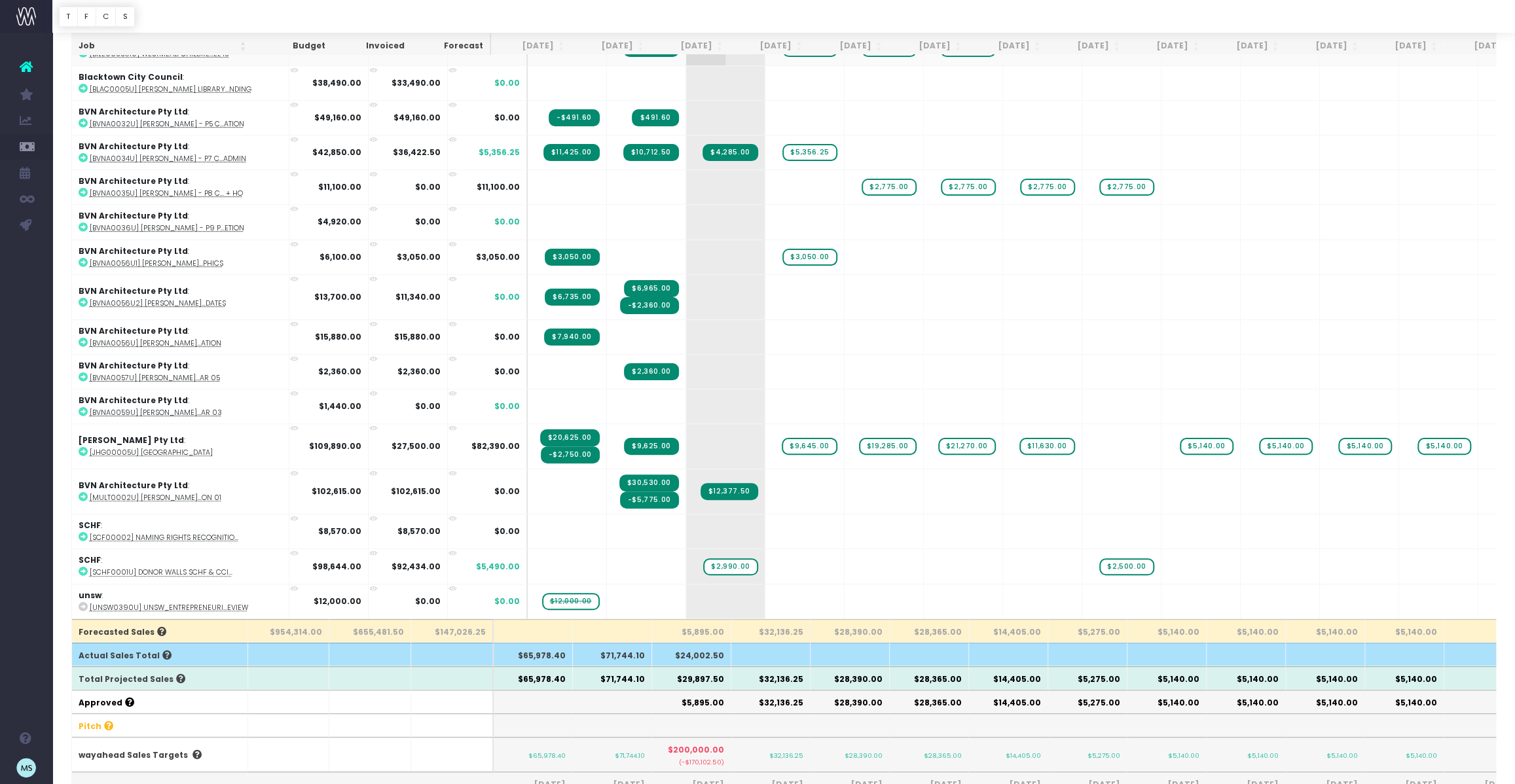
scroll to position [88, 0]
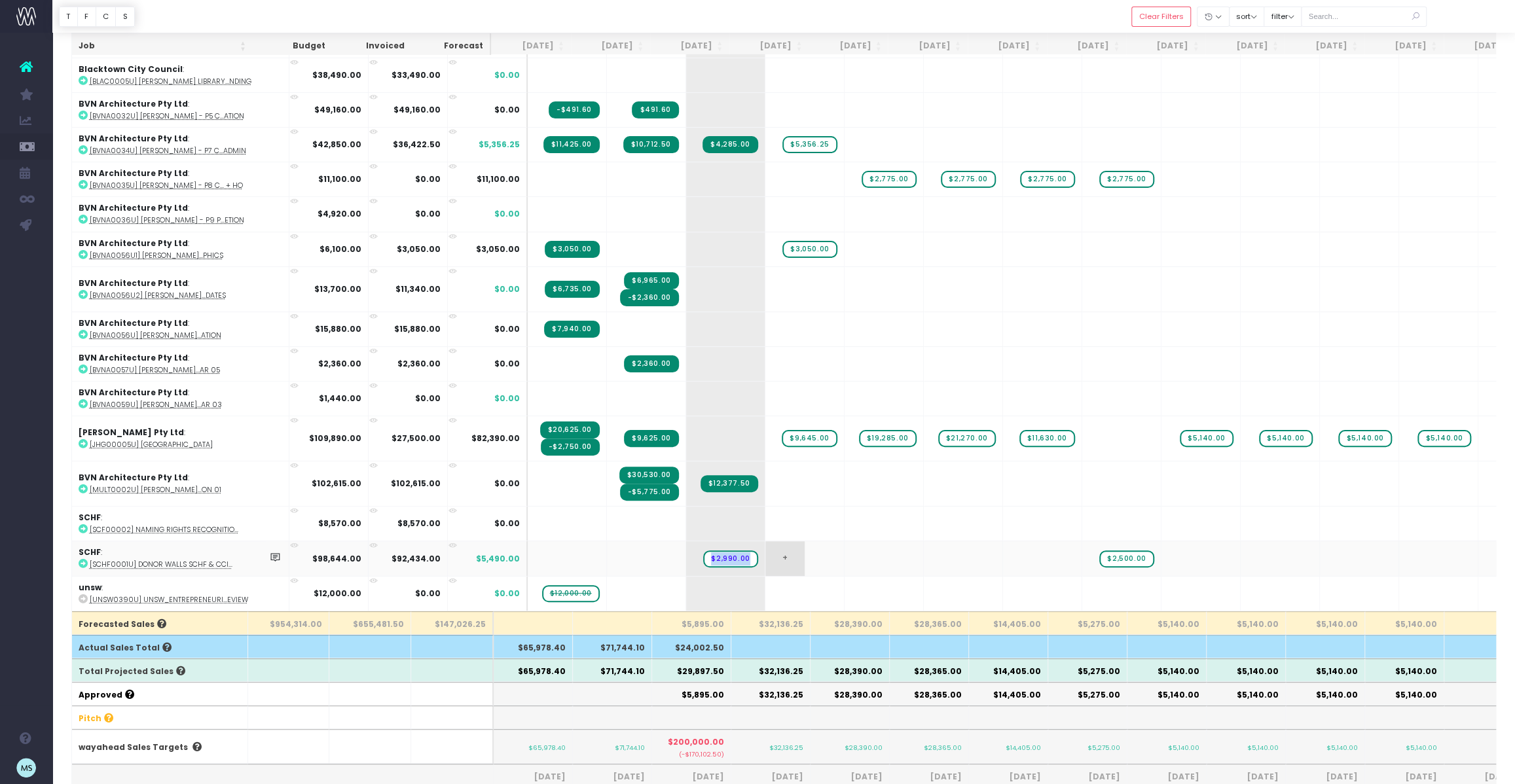
drag, startPoint x: 673, startPoint y: 548, endPoint x: 736, endPoint y: 551, distance: 63.1
click at [736, 551] on tr "SCHF : [SCHF0001U] Donor Walls SCHF & CCI... $98,644.00 $92,434.00 $5,490.00 + …" at bounding box center [854, 558] width 1564 height 35
drag, startPoint x: 721, startPoint y: 547, endPoint x: 779, endPoint y: 548, distance: 58.0
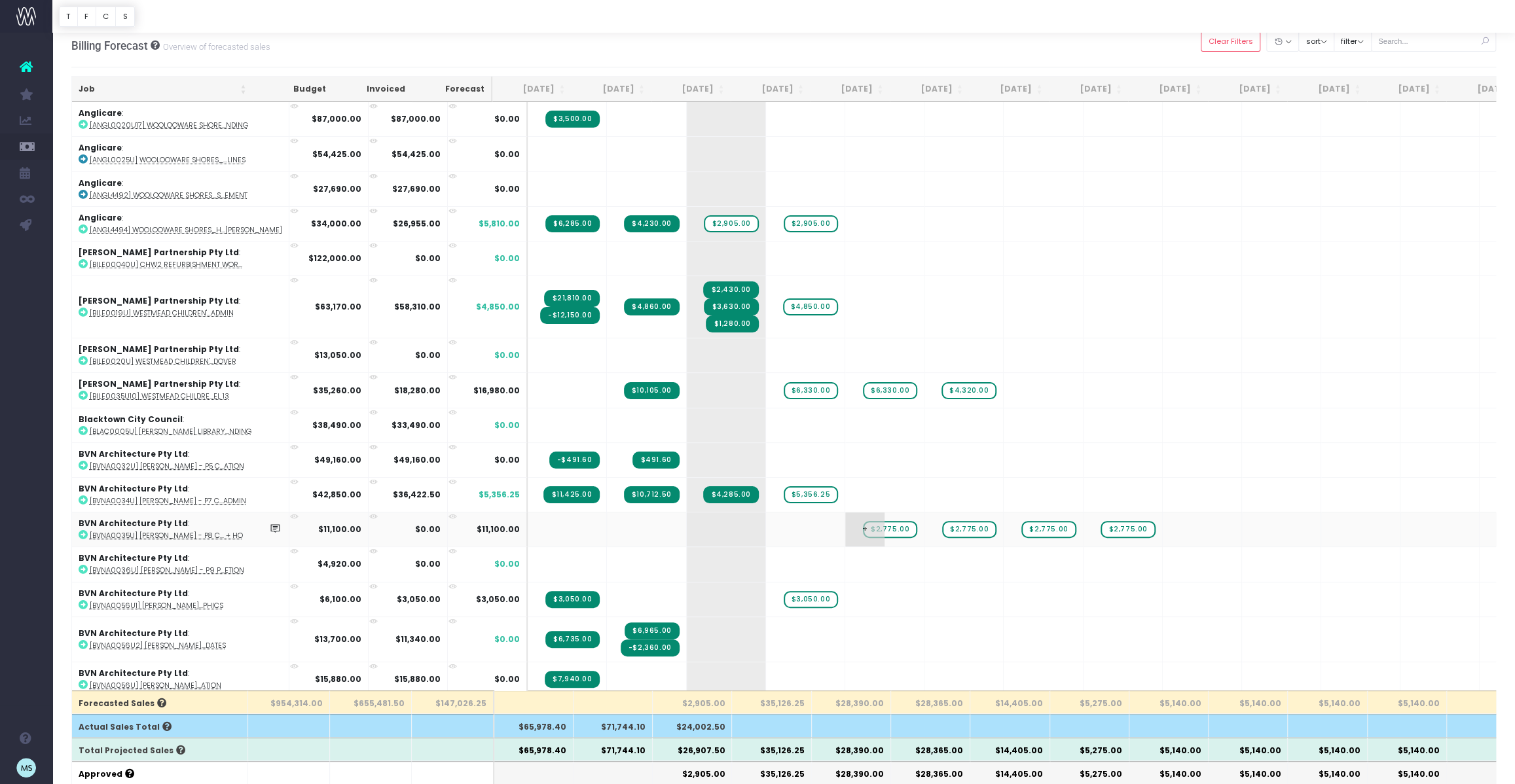
scroll to position [0, 0]
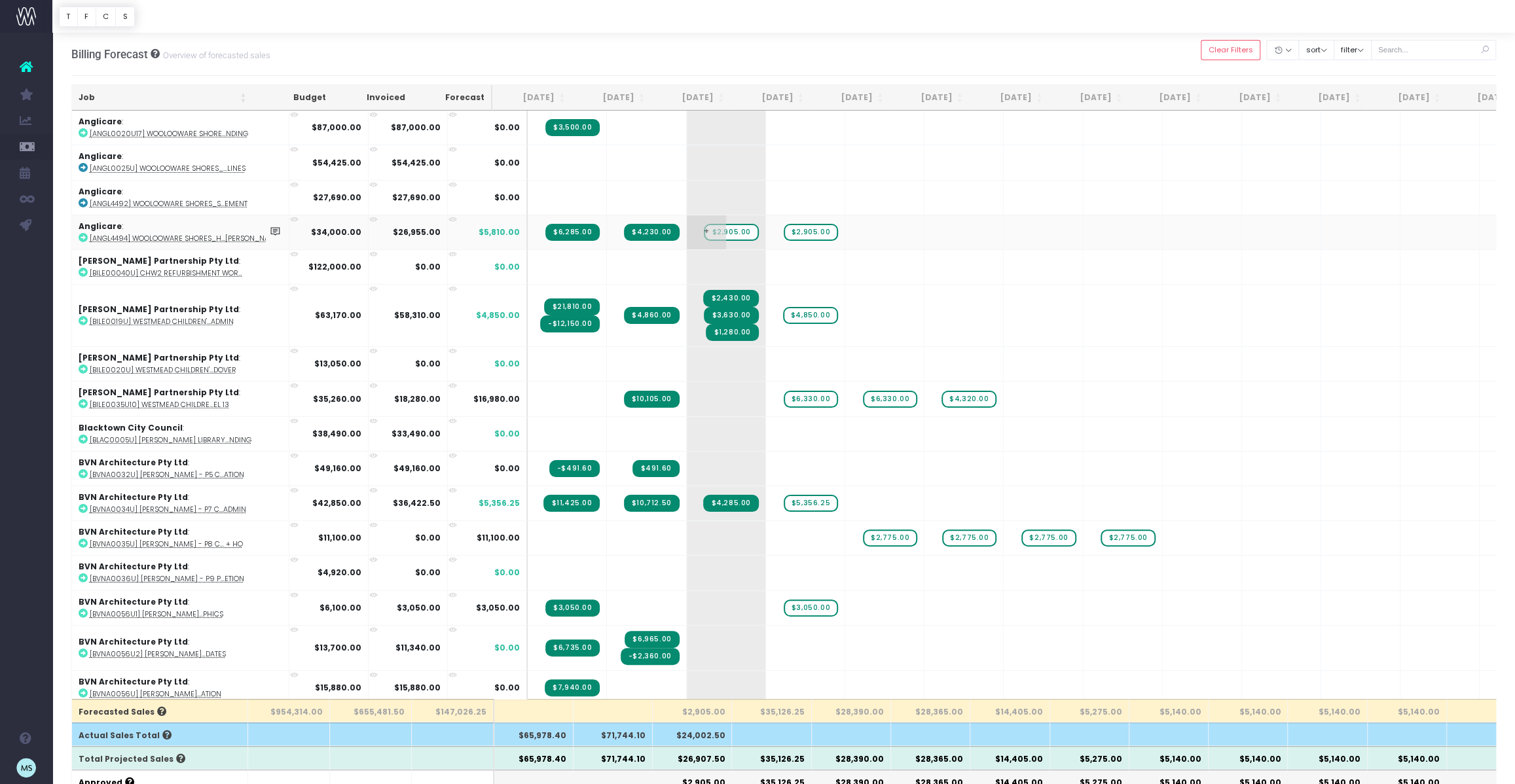
click at [687, 231] on span "+" at bounding box center [706, 232] width 39 height 34
click at [705, 234] on span "$2,905.00" at bounding box center [730, 232] width 54 height 17
click at [687, 228] on span "+" at bounding box center [706, 232] width 39 height 34
click at [704, 229] on span "$2,905.00" at bounding box center [730, 232] width 54 height 17
click at [845, 244] on span "+" at bounding box center [864, 232] width 39 height 34
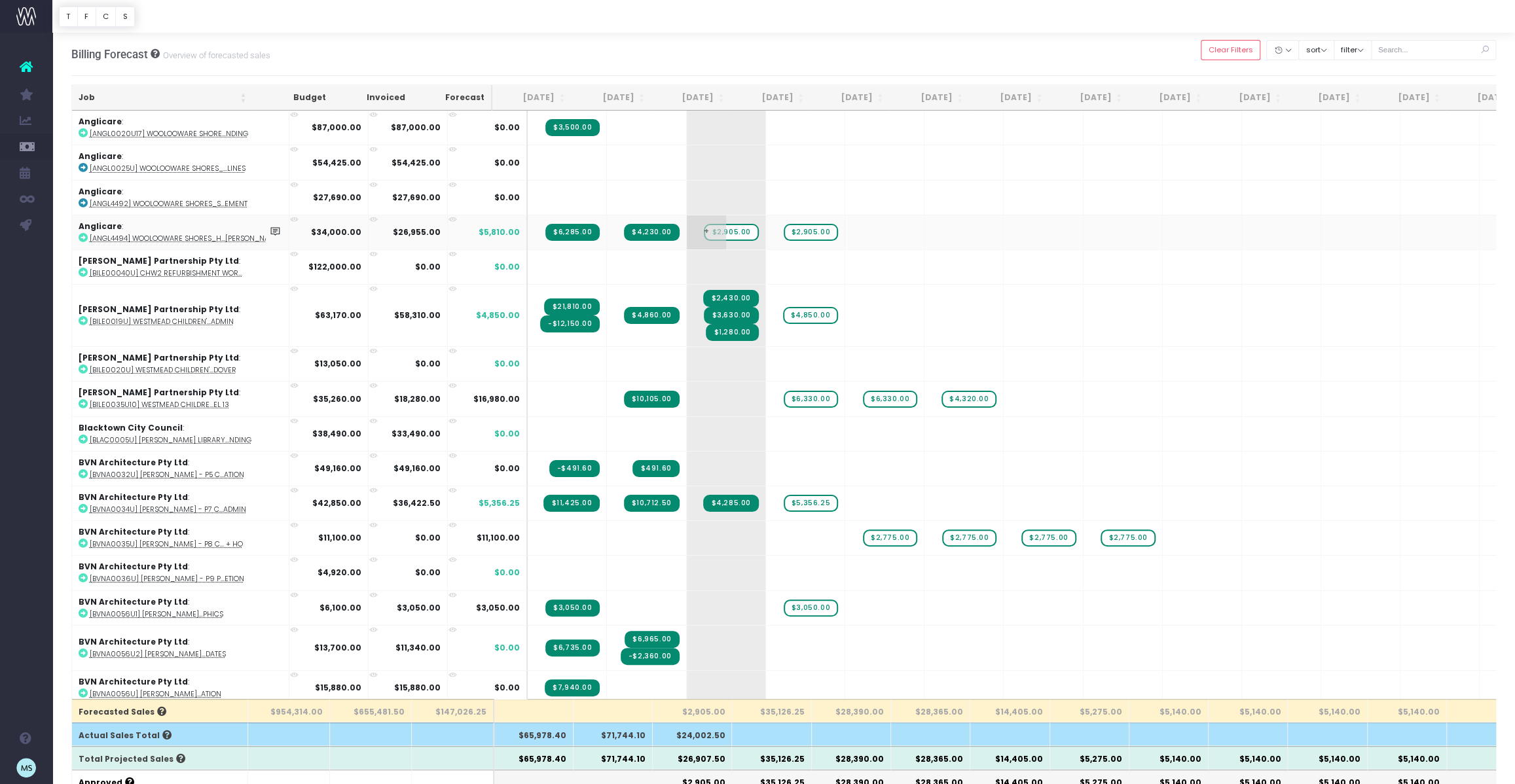
click at [687, 226] on span "+" at bounding box center [706, 232] width 39 height 34
click at [707, 229] on span "$2,905.00" at bounding box center [730, 232] width 54 height 17
click at [1028, 267] on td "+" at bounding box center [1043, 267] width 79 height 35
click at [704, 231] on span "$2,905.00" at bounding box center [730, 232] width 54 height 17
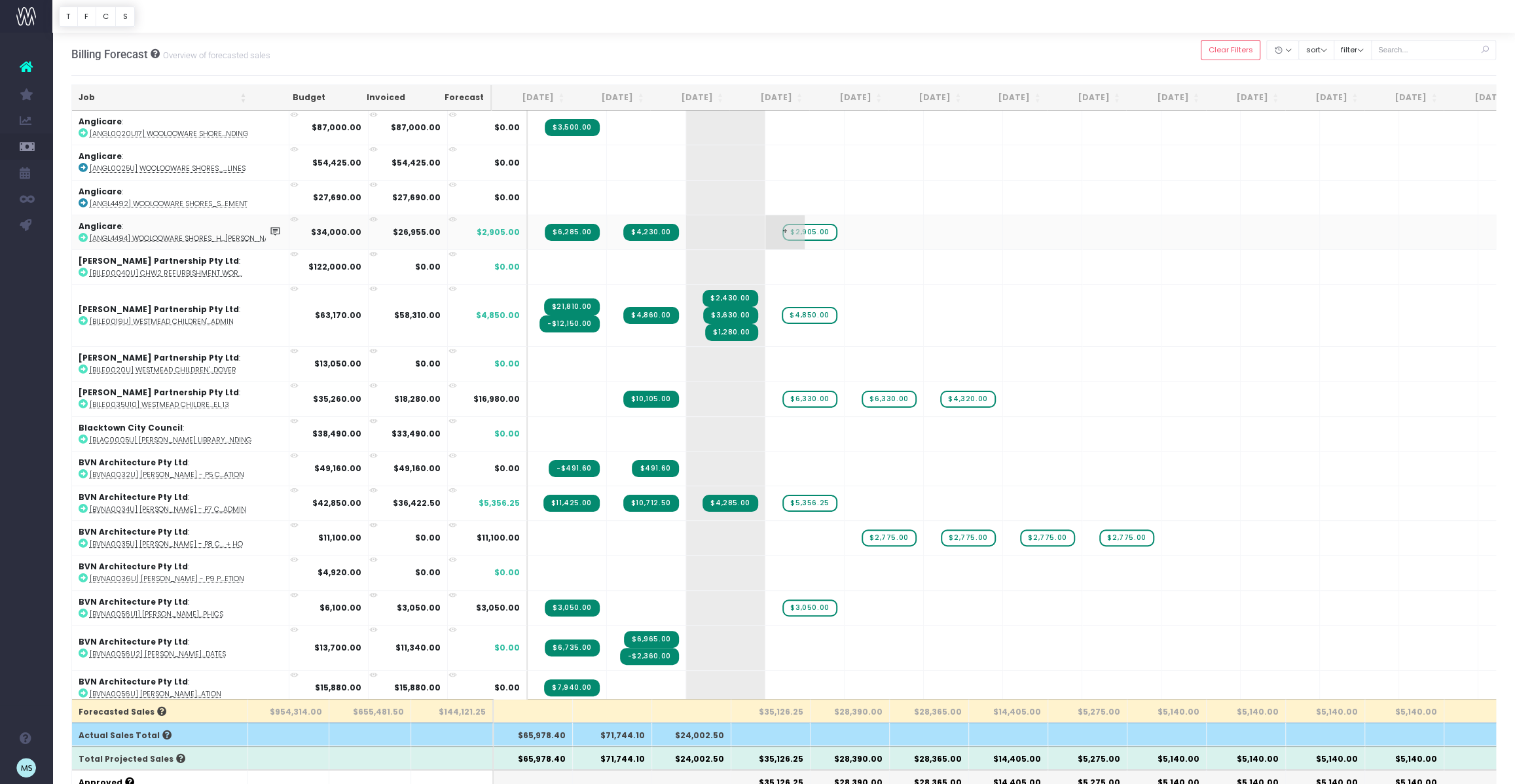
click at [786, 231] on span "$2,905.00" at bounding box center [809, 232] width 54 height 17
click at [778, 230] on td "+" at bounding box center [804, 232] width 79 height 35
click at [765, 230] on span "+" at bounding box center [784, 232] width 39 height 34
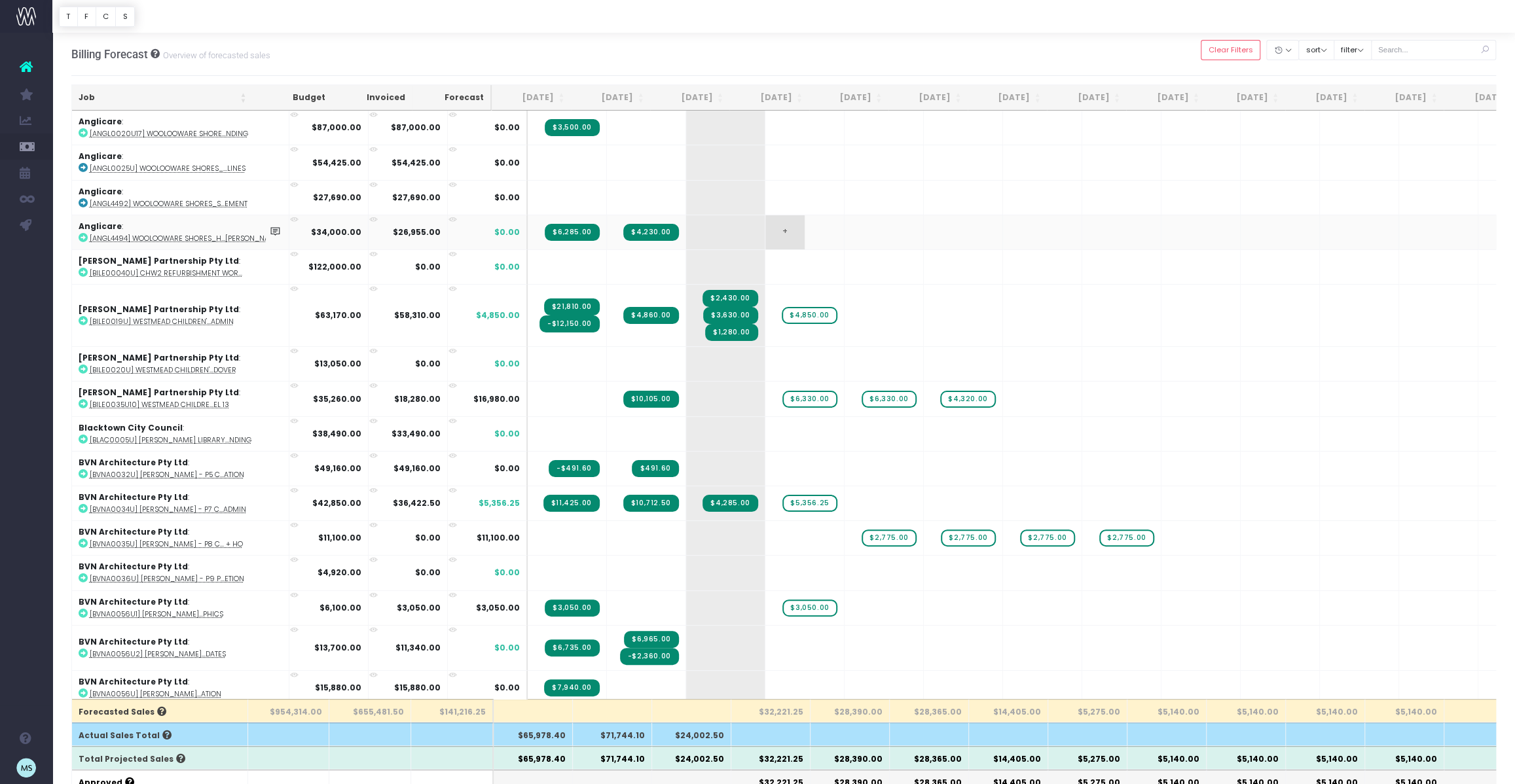
click at [765, 230] on span "+" at bounding box center [784, 232] width 39 height 34
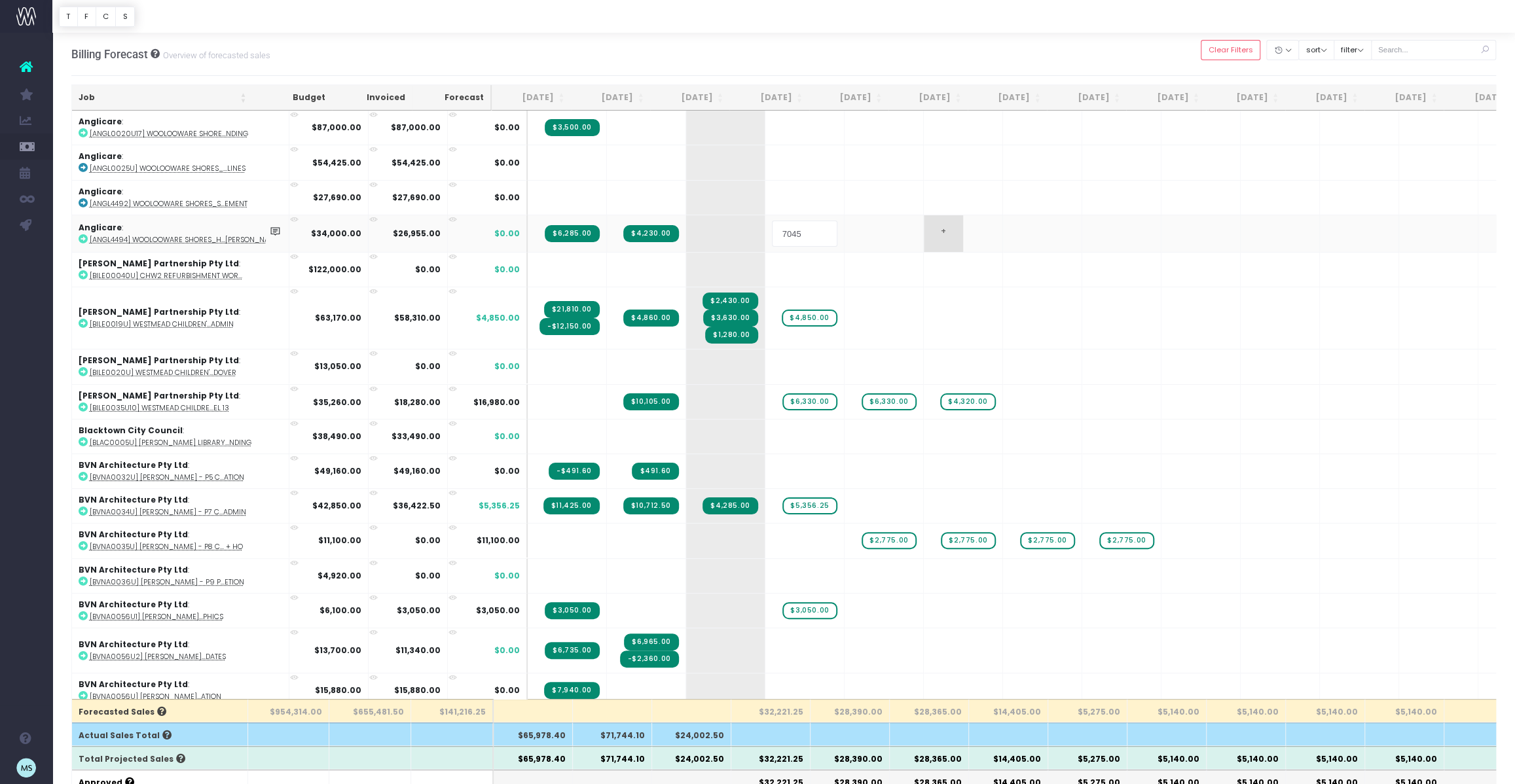
click at [894, 243] on body "Oh my... this is bad. [PERSON_NAME] wasn't able to load this page. Please conta…" at bounding box center [758, 392] width 1515 height 784
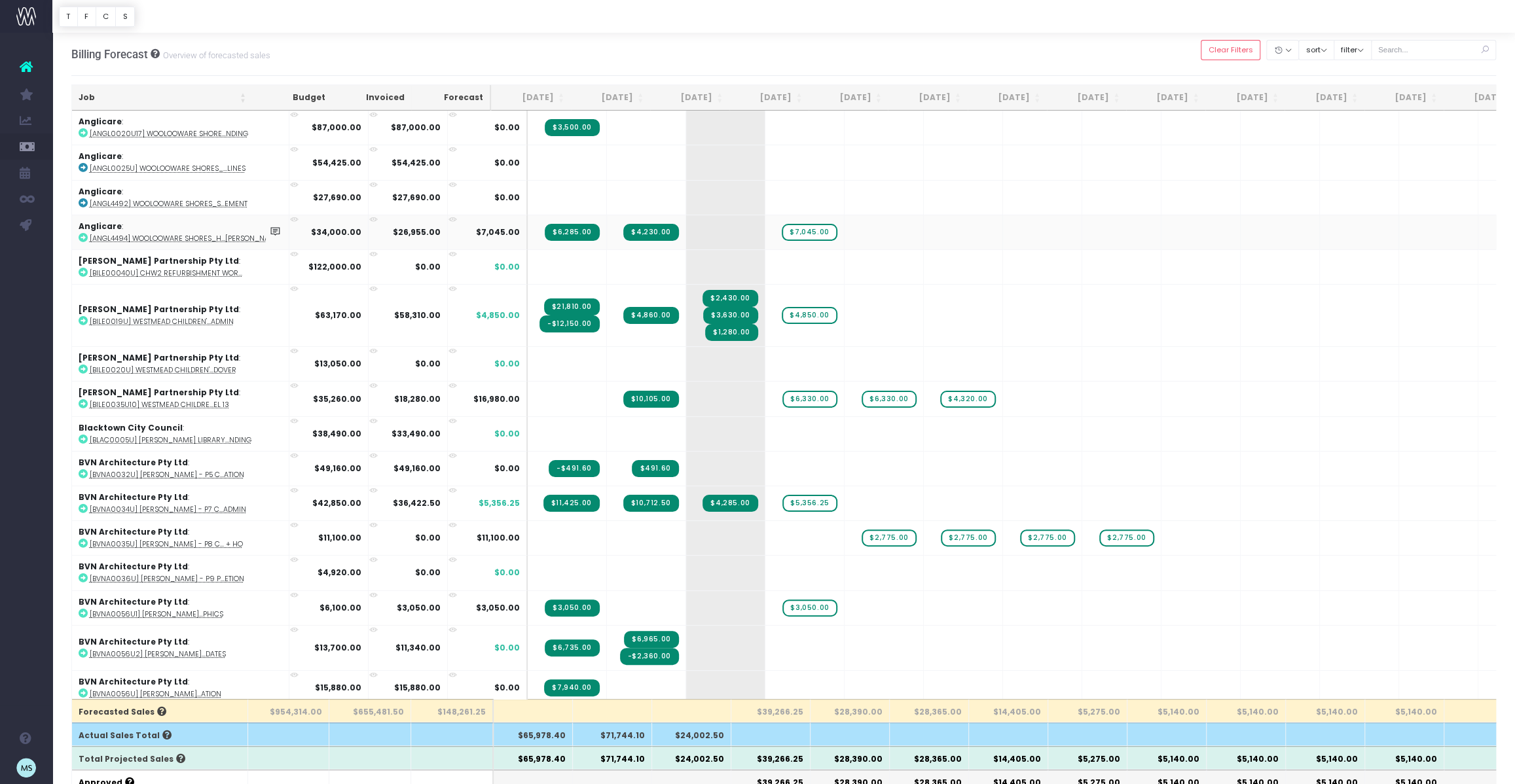
click at [84, 237] on icon at bounding box center [83, 238] width 9 height 9
click at [781, 228] on span "$7,045.00" at bounding box center [809, 232] width 55 height 17
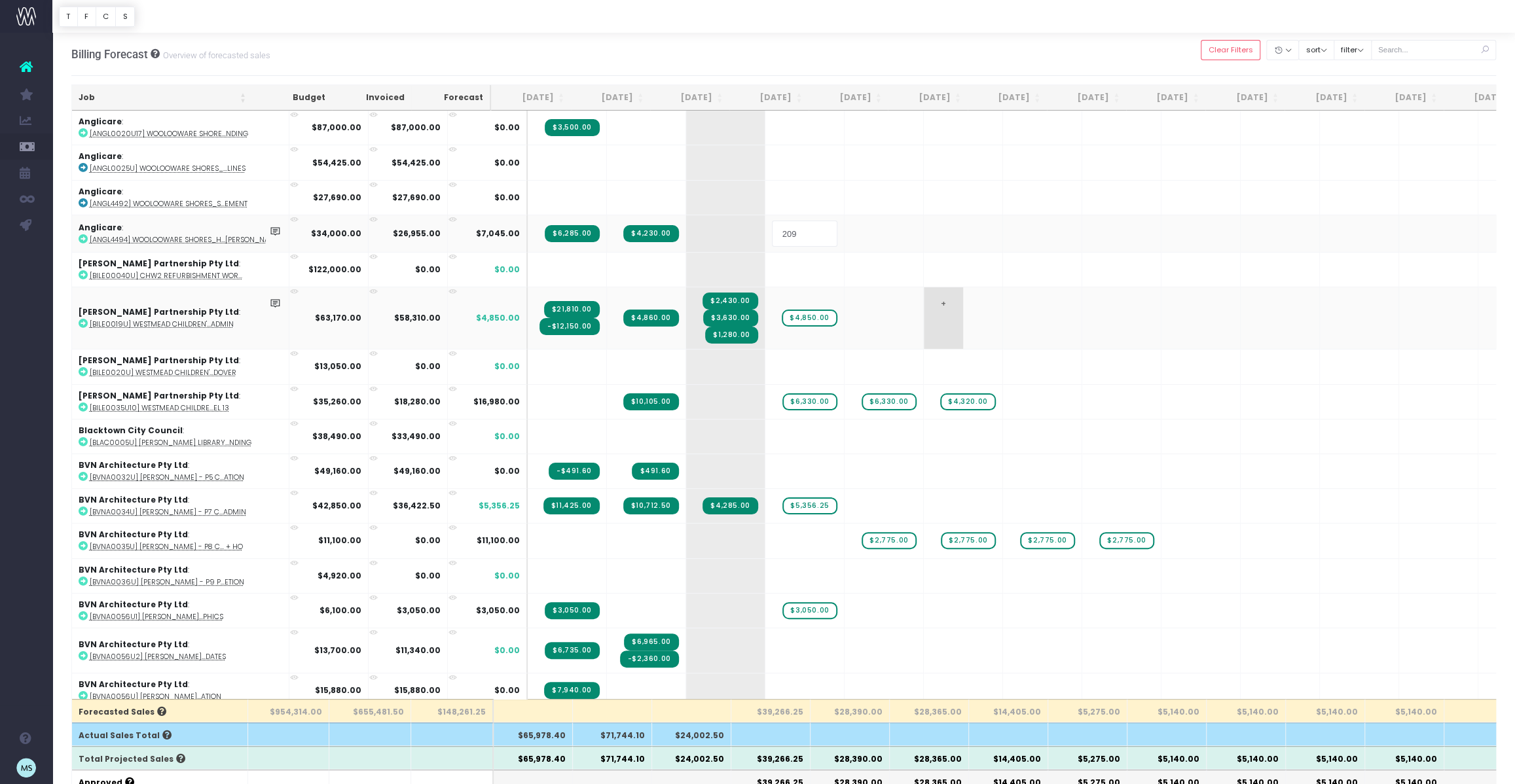
type input "2090"
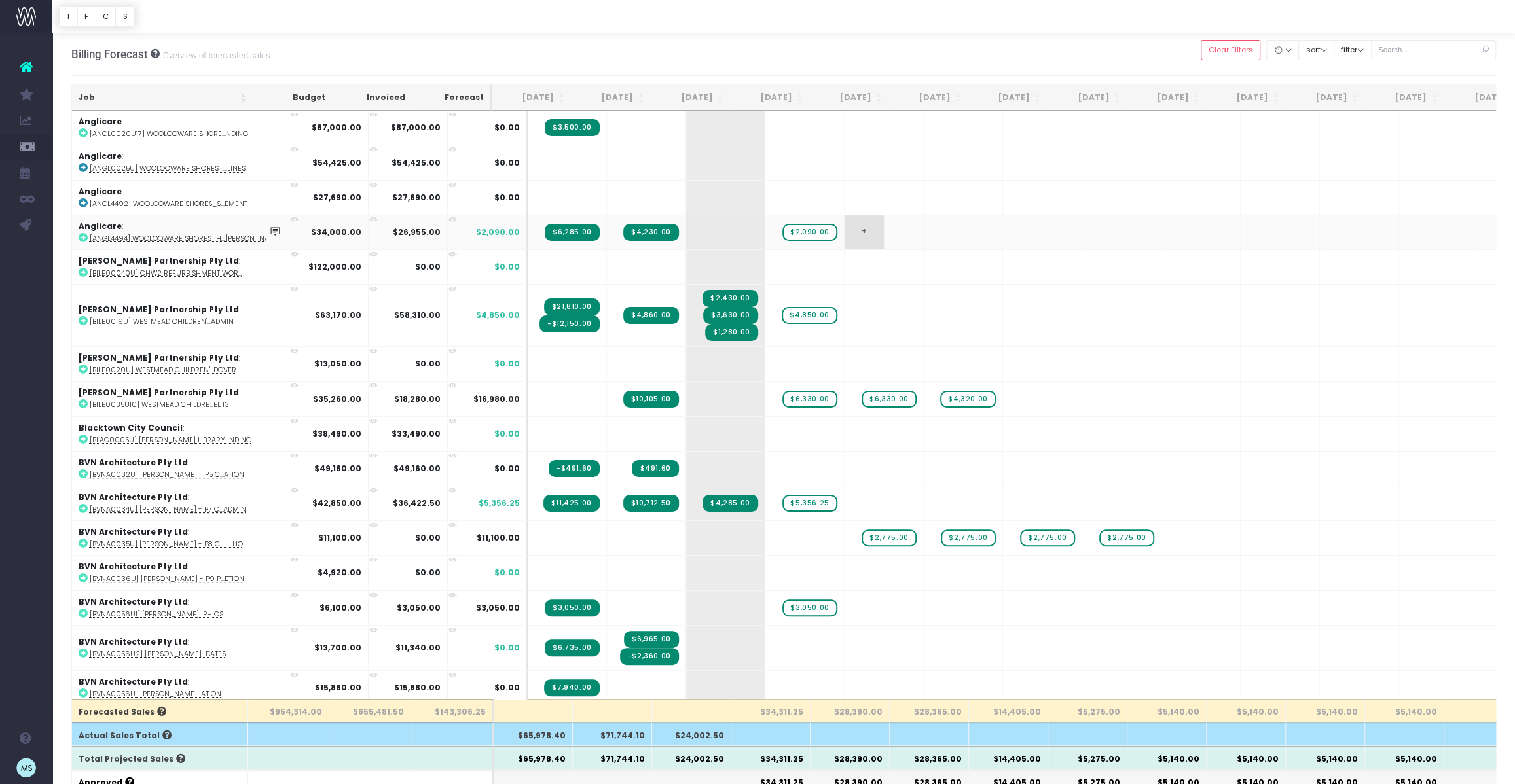
click at [844, 232] on span "+" at bounding box center [863, 232] width 39 height 34
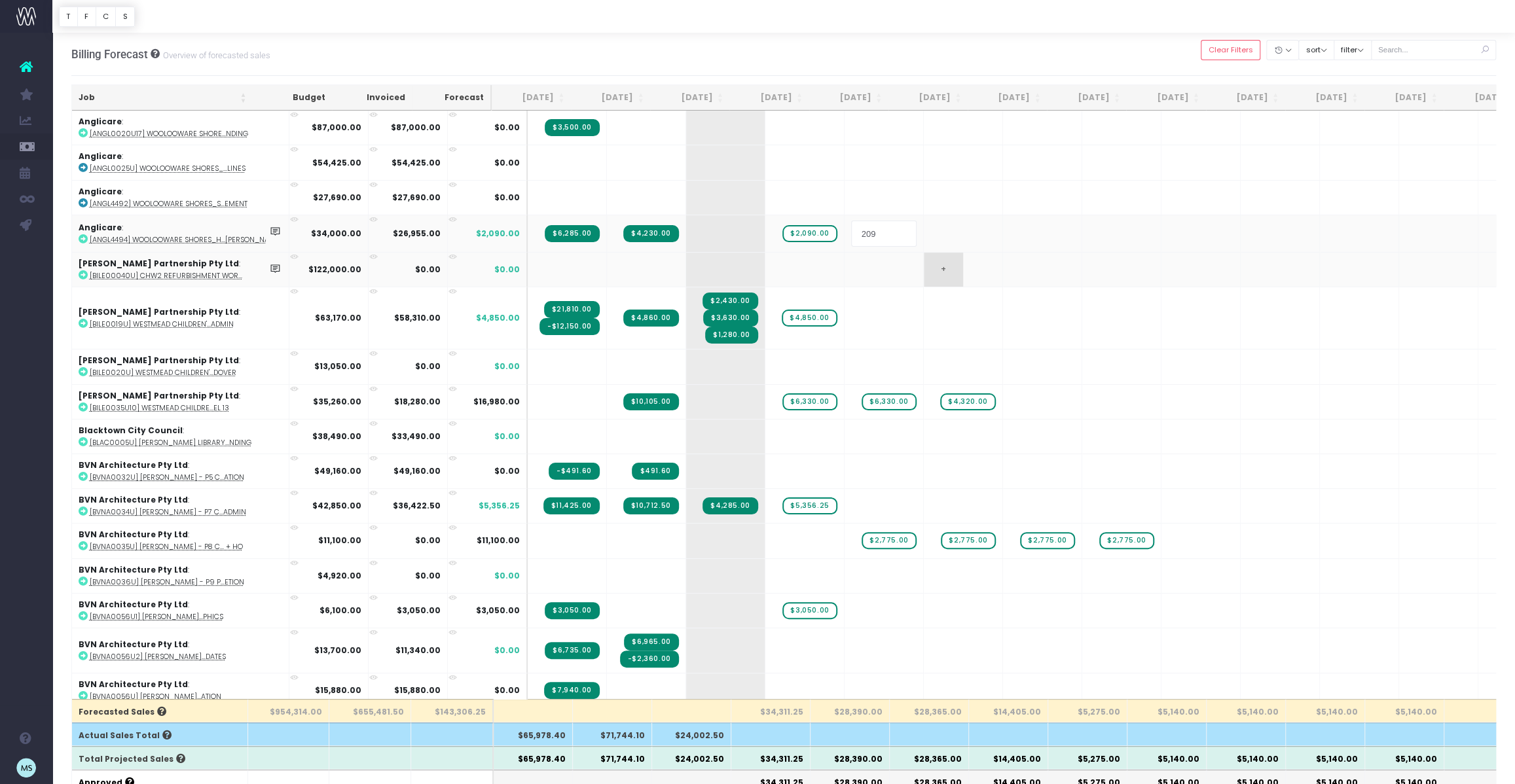
type input "2090"
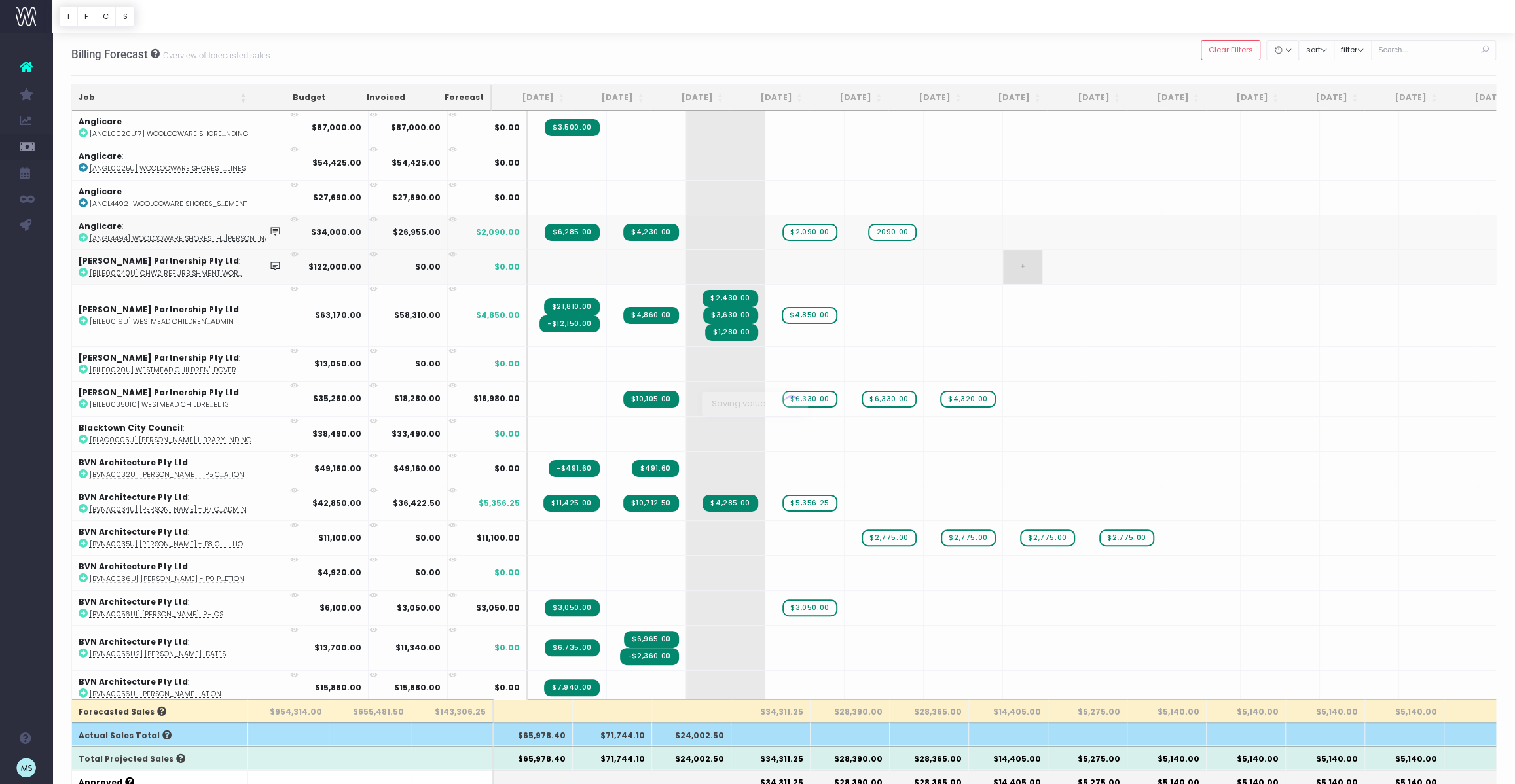
click at [1018, 258] on body "Oh my... this is bad. [PERSON_NAME] wasn't able to load this page. Please conta…" at bounding box center [758, 392] width 1515 height 784
click at [864, 236] on span "$2,090.00" at bounding box center [888, 232] width 54 height 17
click at [861, 232] on td "+" at bounding box center [884, 232] width 79 height 35
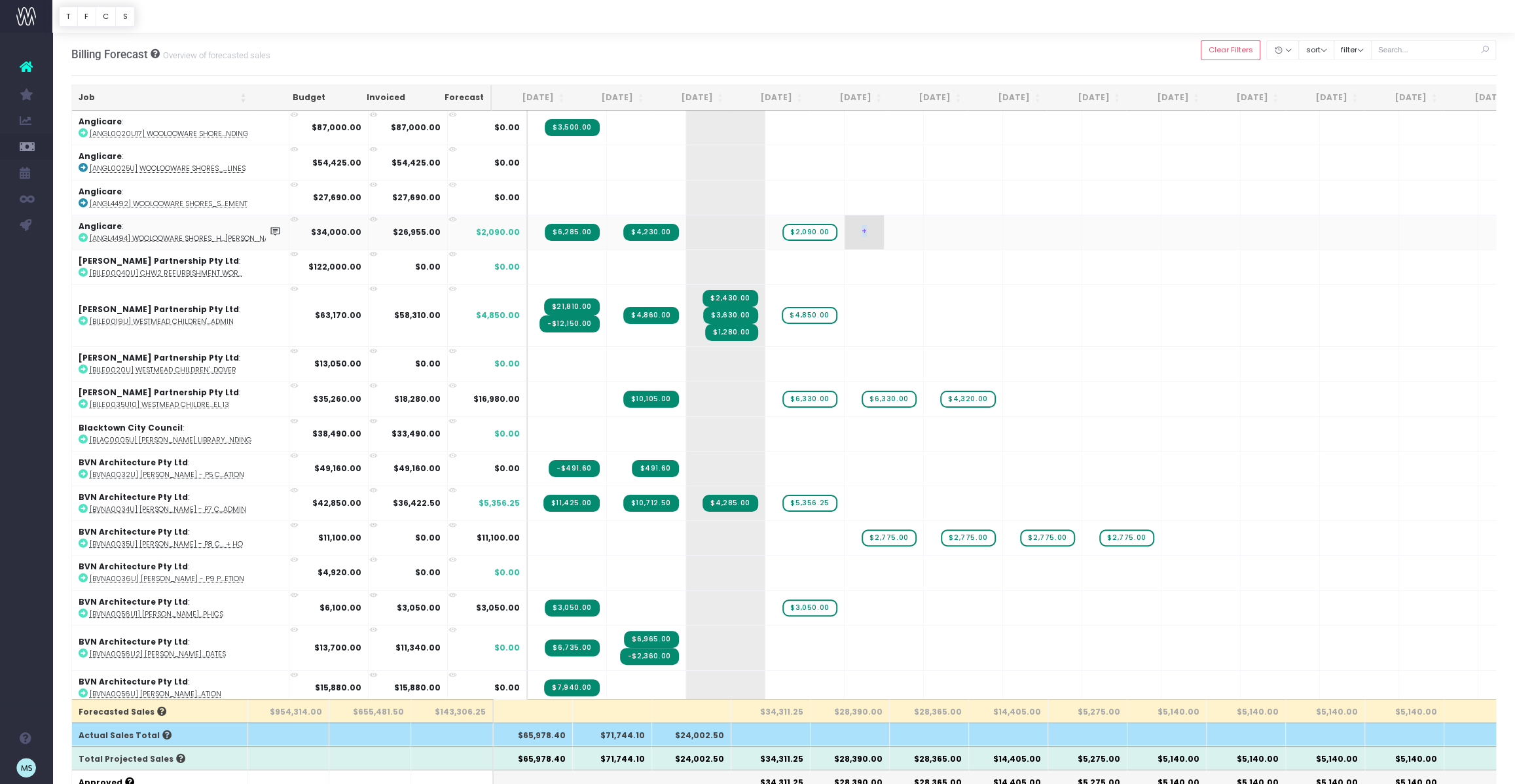
click at [844, 230] on span "+" at bounding box center [863, 232] width 39 height 34
click at [969, 250] on body "Oh my... this is bad. [PERSON_NAME] wasn't able to load this page. Please conta…" at bounding box center [758, 392] width 1515 height 784
click at [83, 236] on icon at bounding box center [83, 238] width 9 height 9
click at [848, 232] on span "+" at bounding box center [863, 232] width 39 height 34
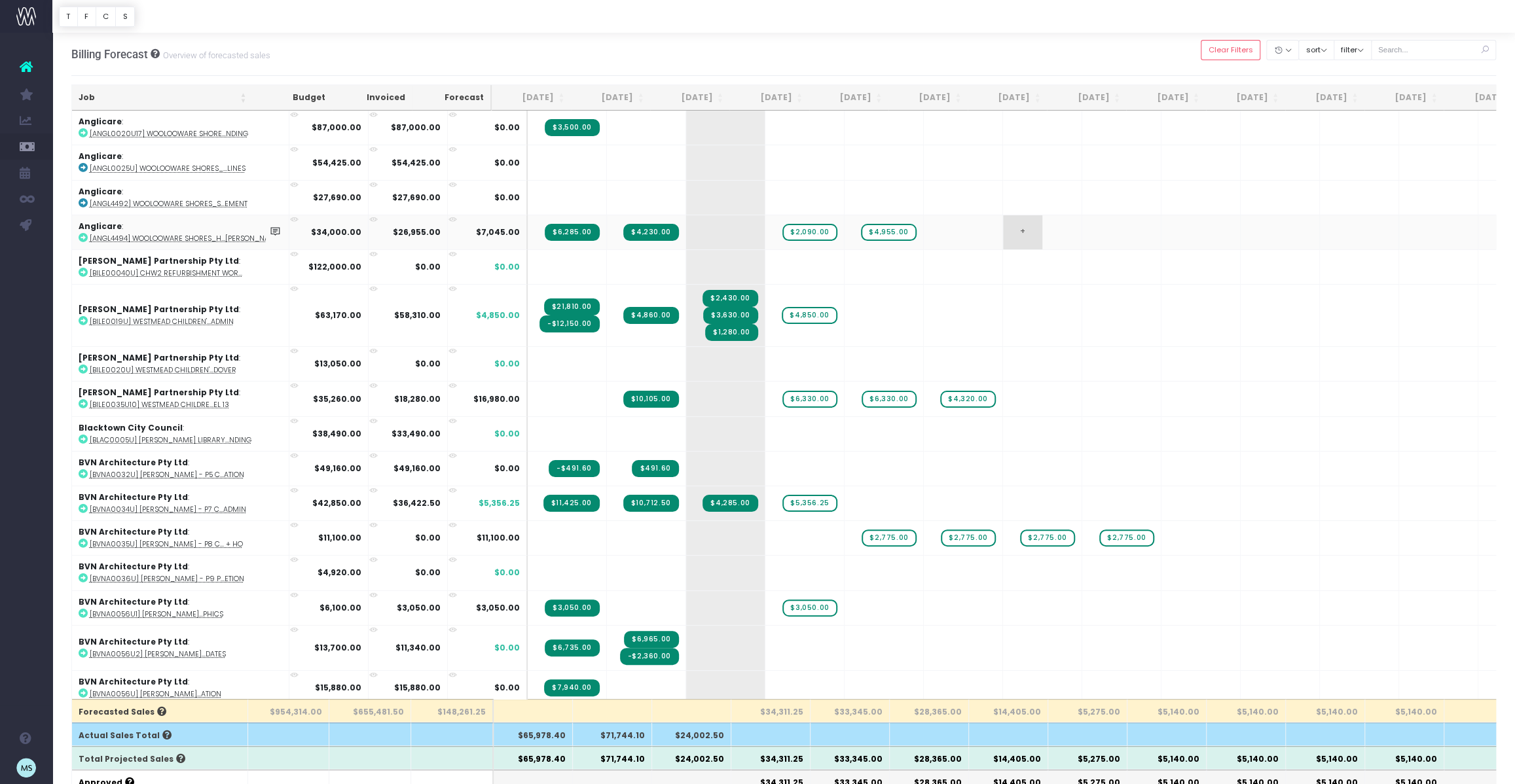
click at [1003, 244] on span "+" at bounding box center [1022, 232] width 39 height 34
click at [861, 232] on span "$4,955.00" at bounding box center [888, 232] width 55 height 17
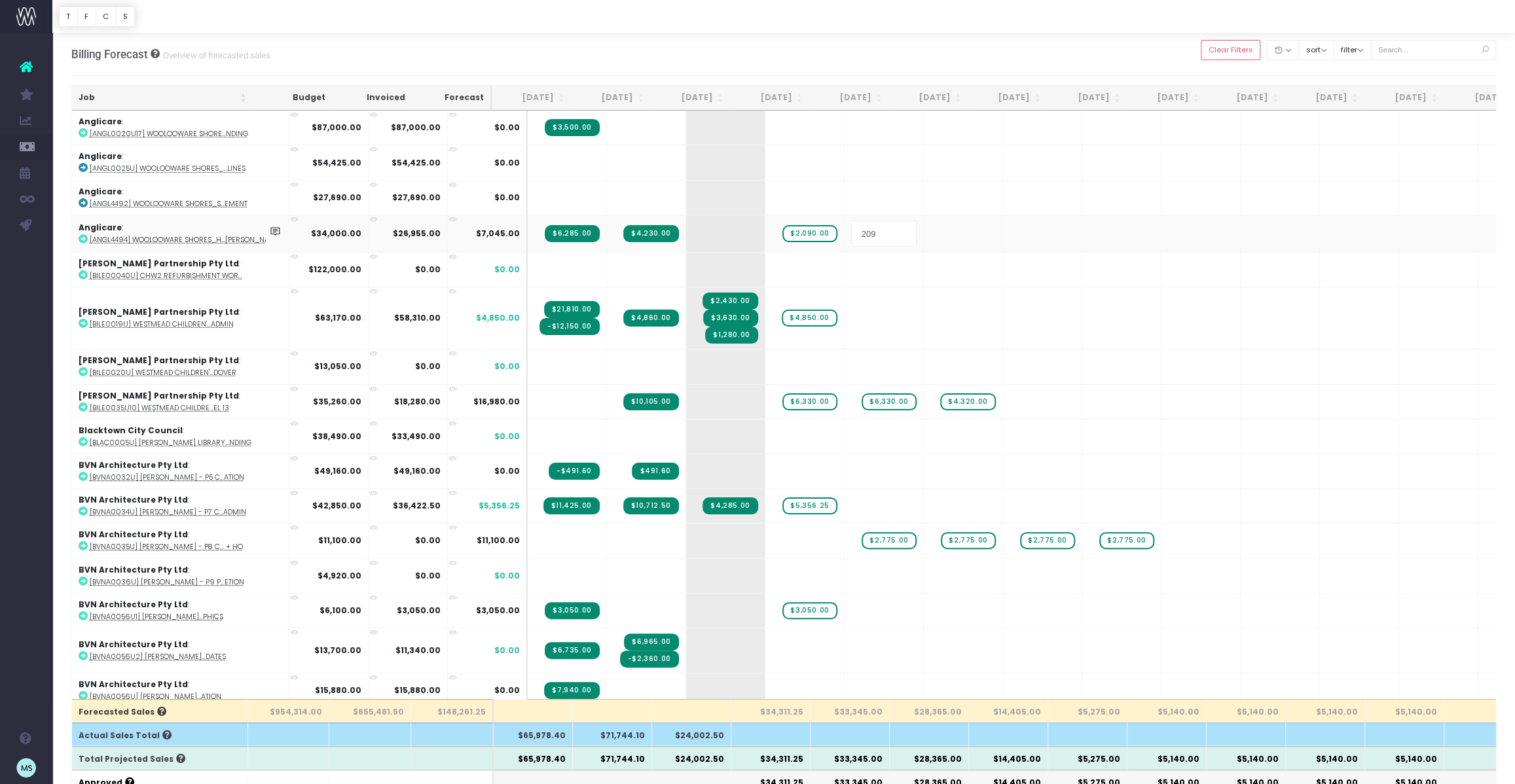
type input "2090"
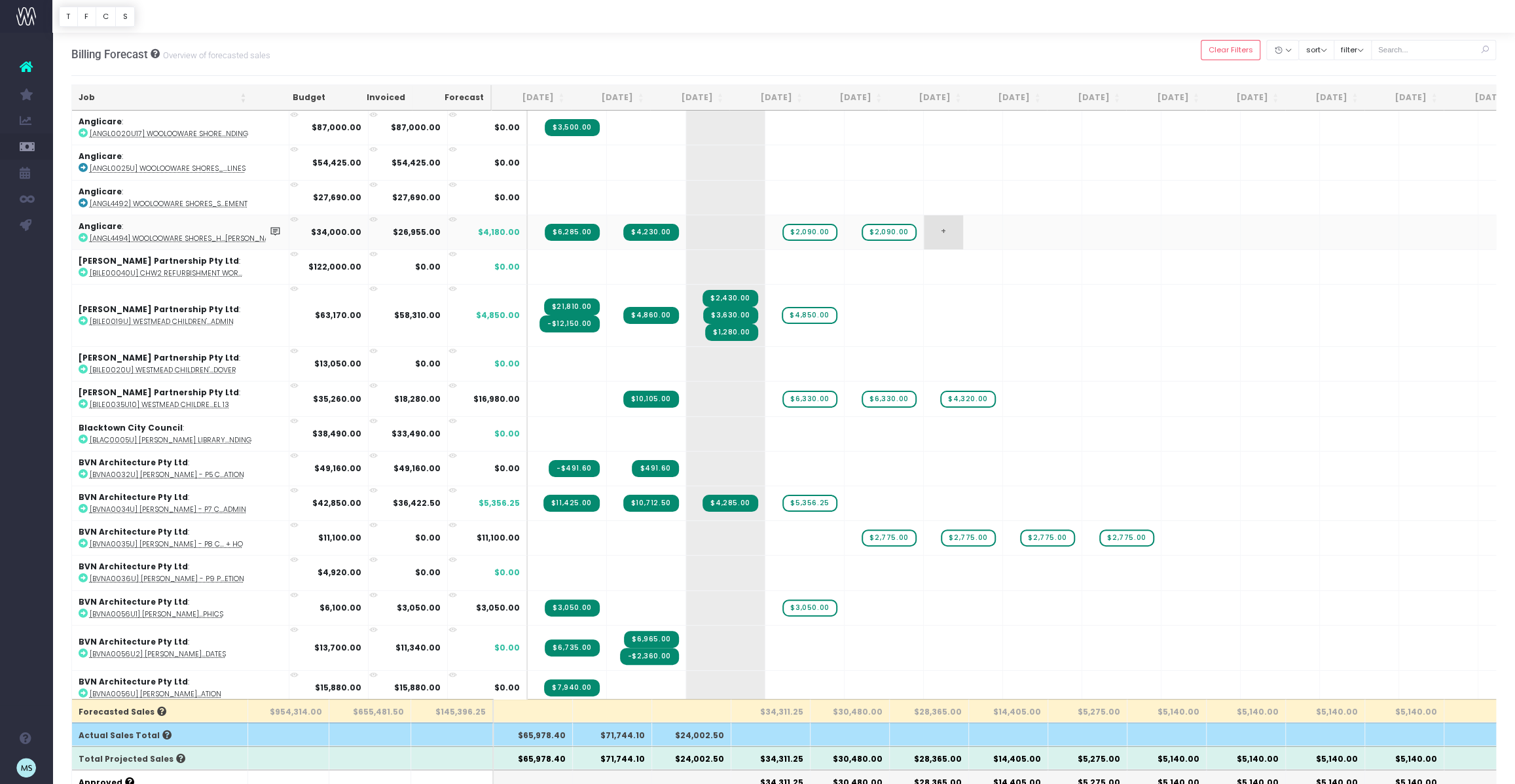
click at [924, 231] on span "+" at bounding box center [943, 232] width 39 height 34
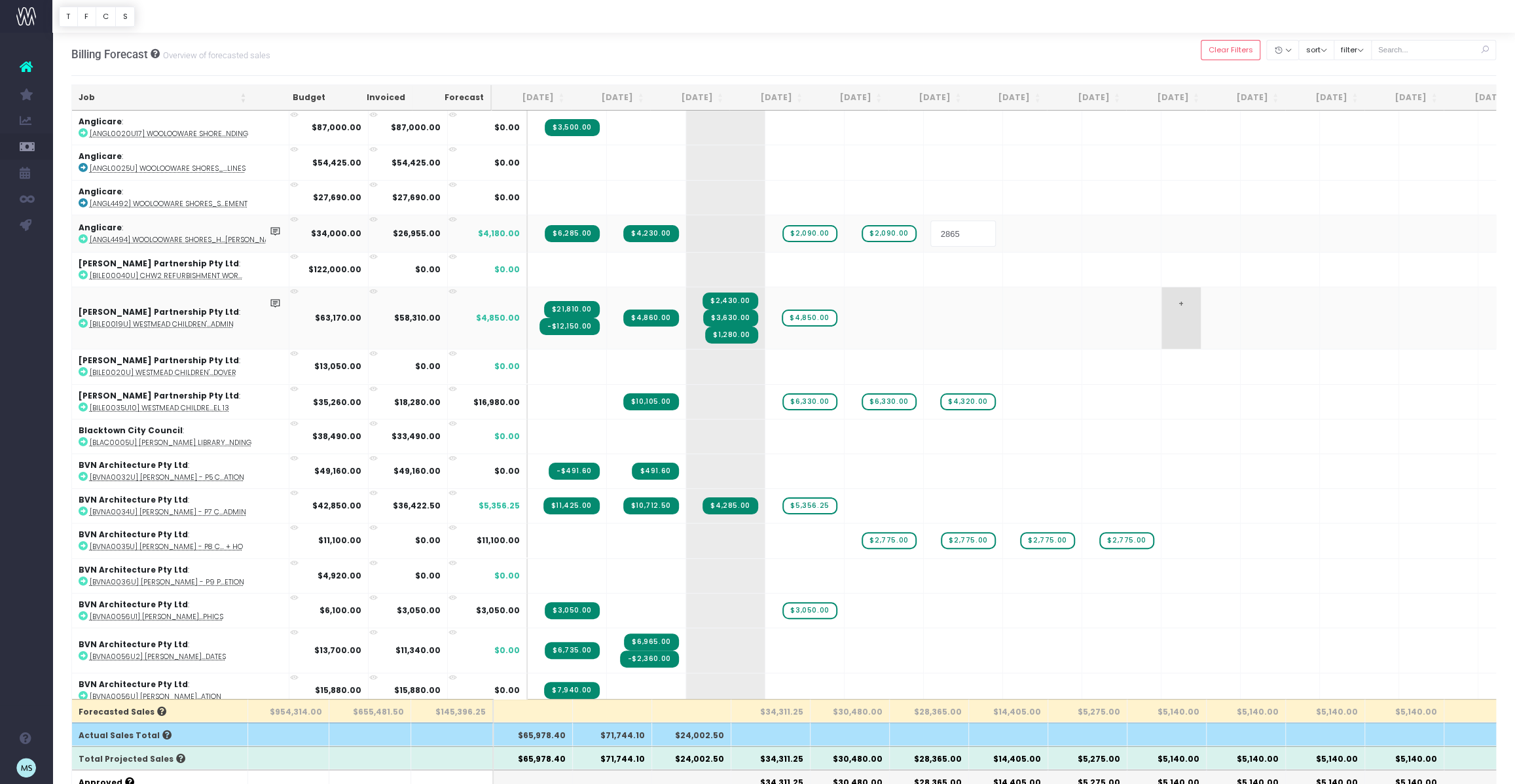
click at [1128, 310] on body "Oh my... this is bad. [PERSON_NAME] wasn't able to load this page. Please conta…" at bounding box center [758, 392] width 1515 height 784
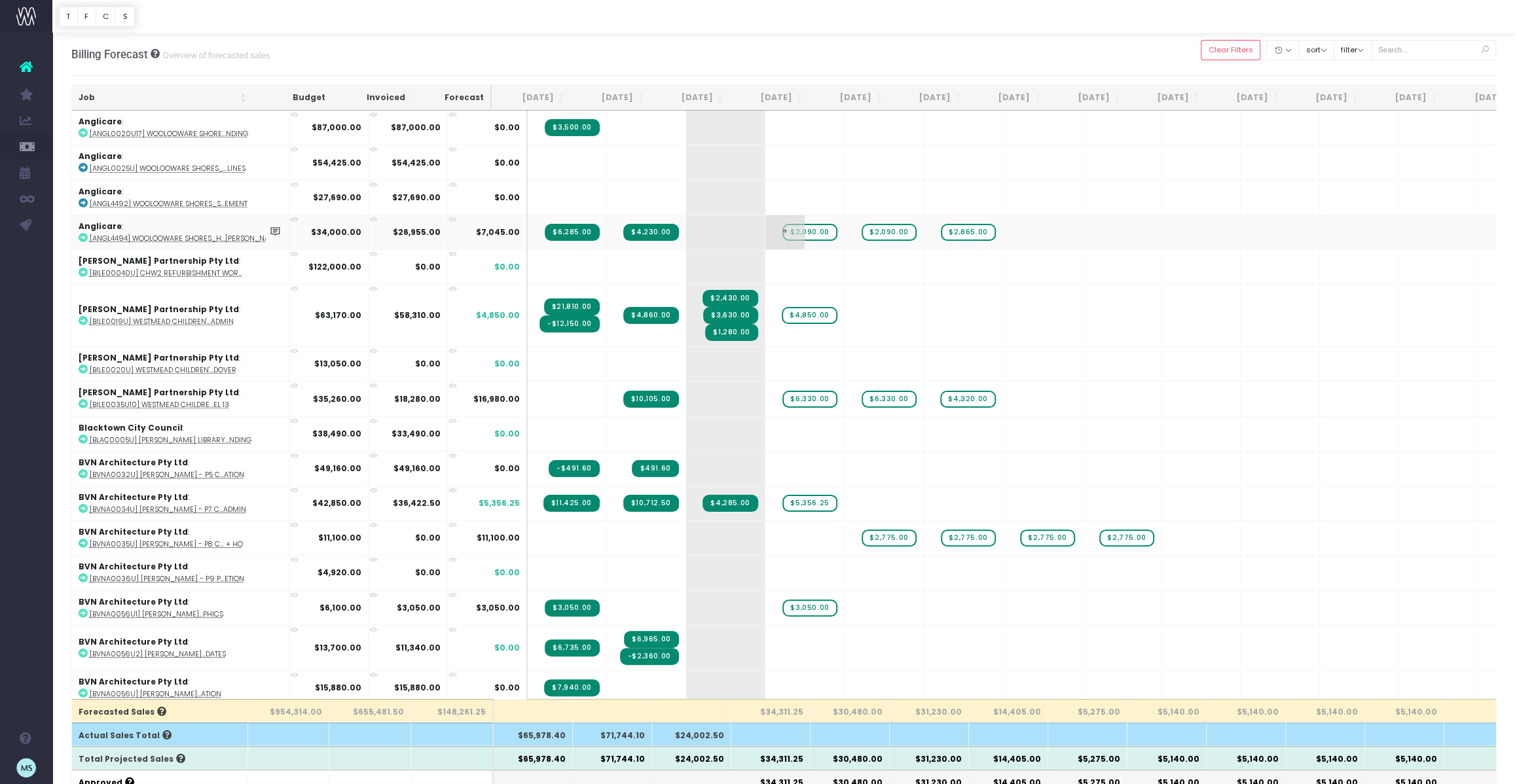
click at [782, 232] on span "$2,090.00" at bounding box center [809, 232] width 54 height 17
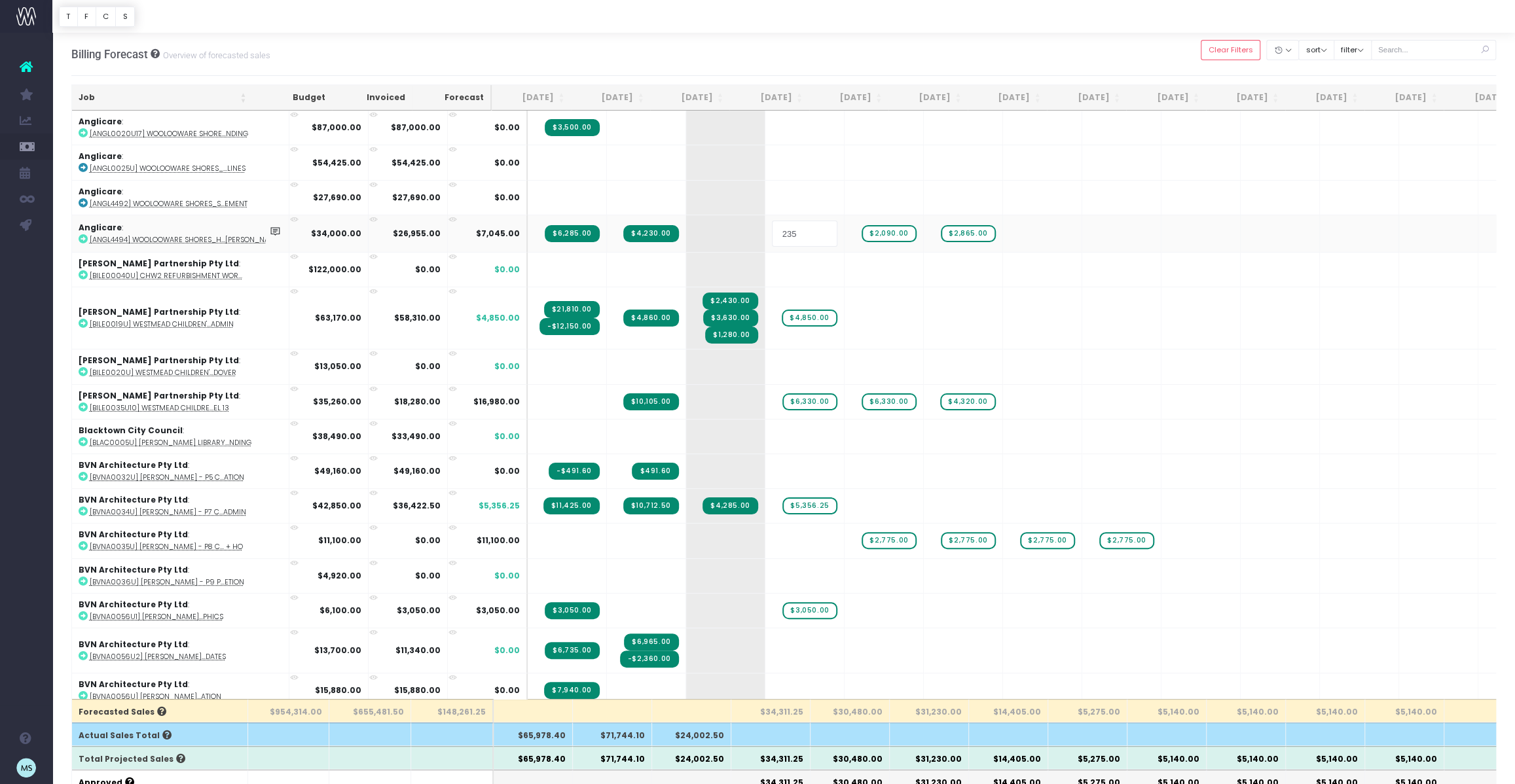
type input "2350"
click at [828, 53] on body "Oh my... this is bad. [PERSON_NAME] wasn't able to load this page. Please conta…" at bounding box center [758, 392] width 1515 height 784
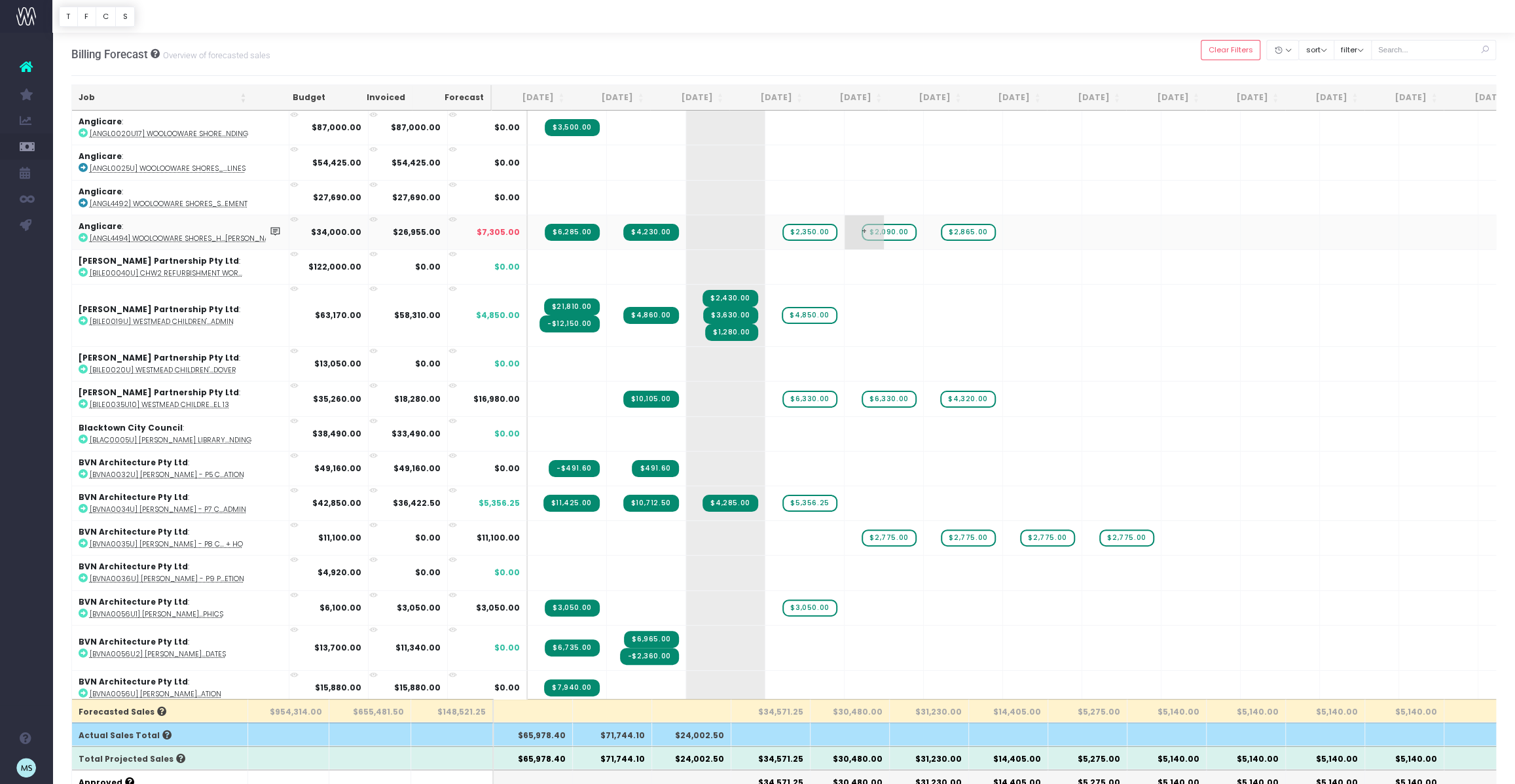
click at [863, 232] on span "$2,090.00" at bounding box center [888, 232] width 54 height 17
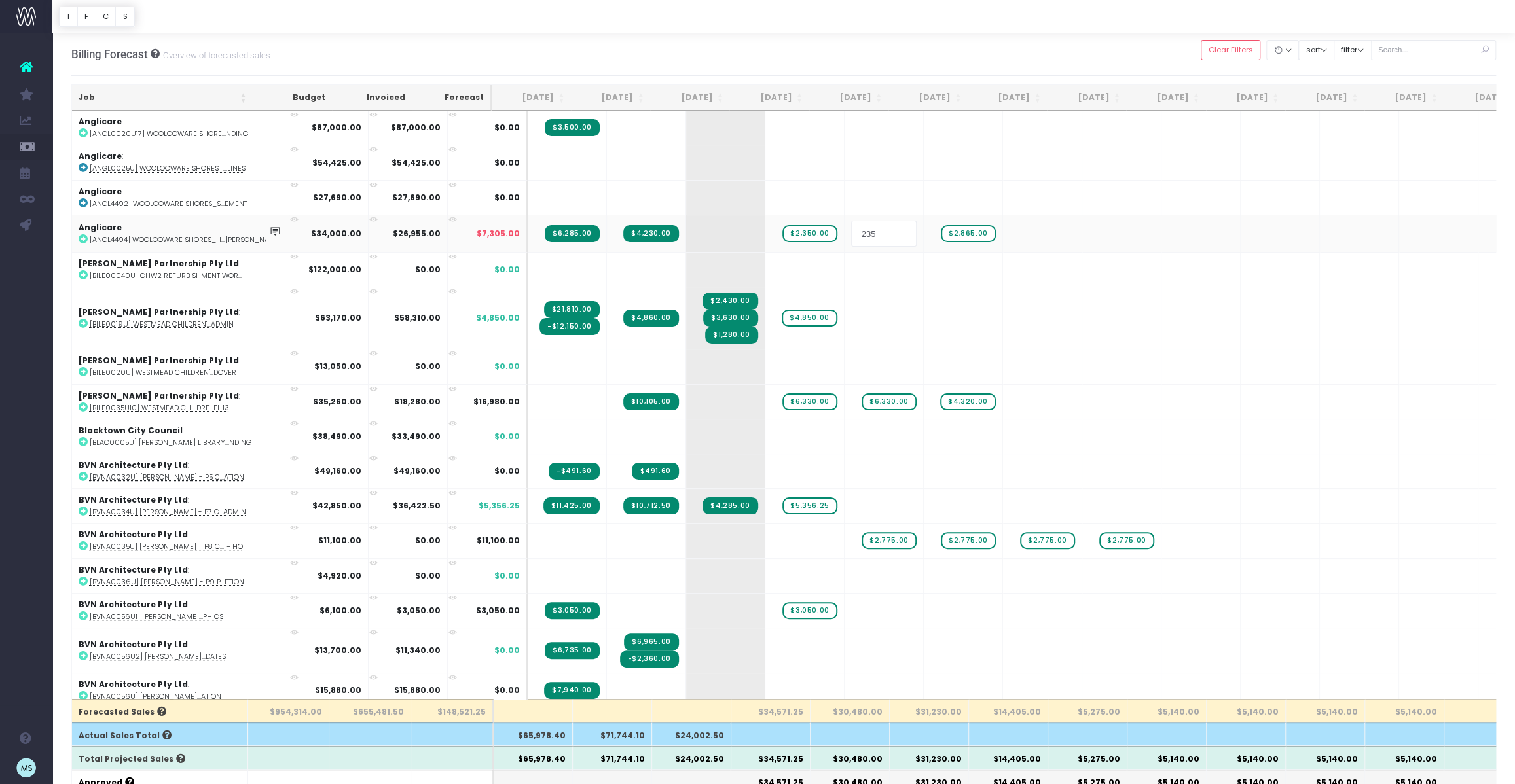
type input "2350"
click at [891, 64] on body "Oh my... this is bad. [PERSON_NAME] wasn't able to load this page. Please conta…" at bounding box center [758, 392] width 1515 height 784
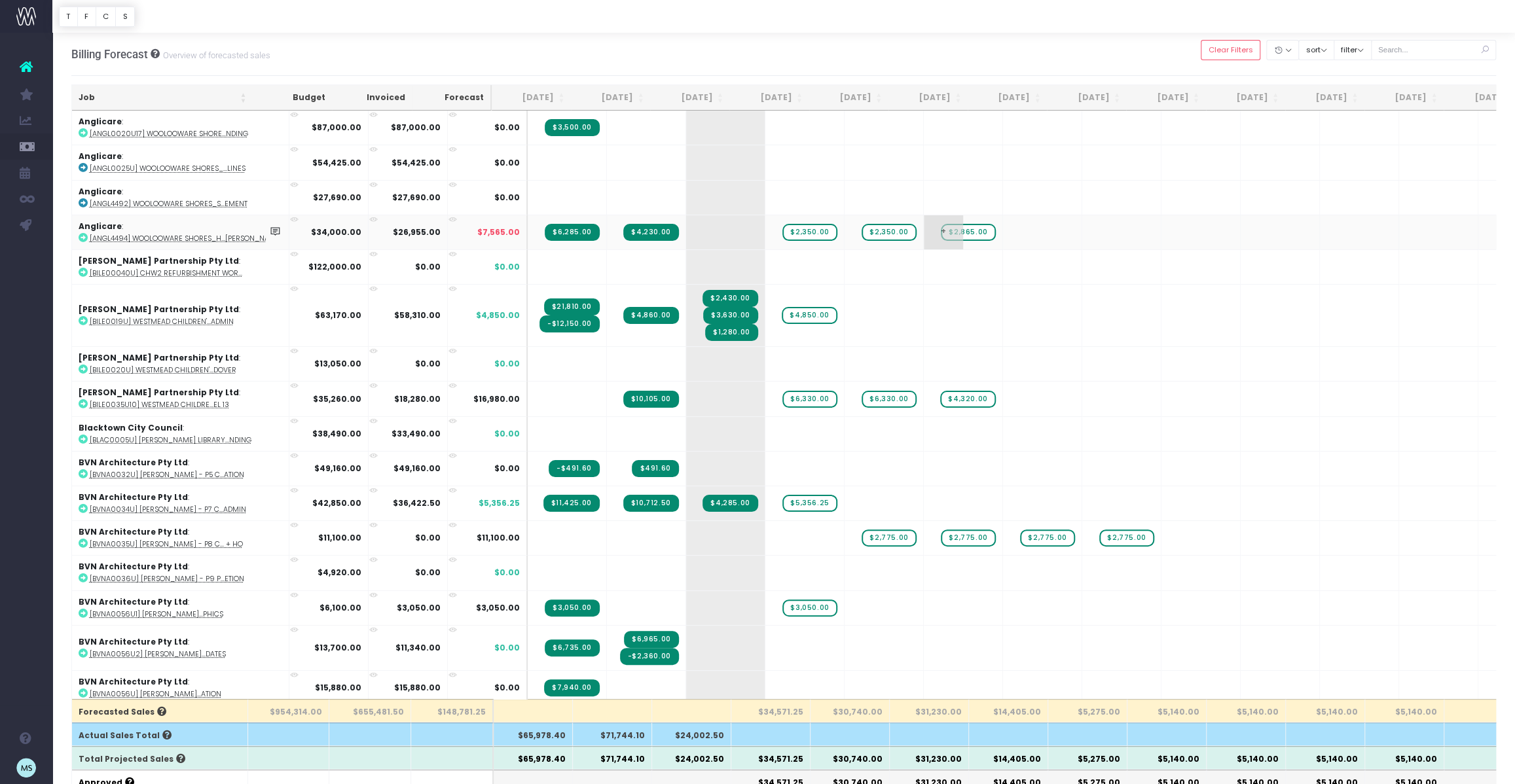
click at [940, 228] on span "$2,865.00" at bounding box center [967, 232] width 54 height 17
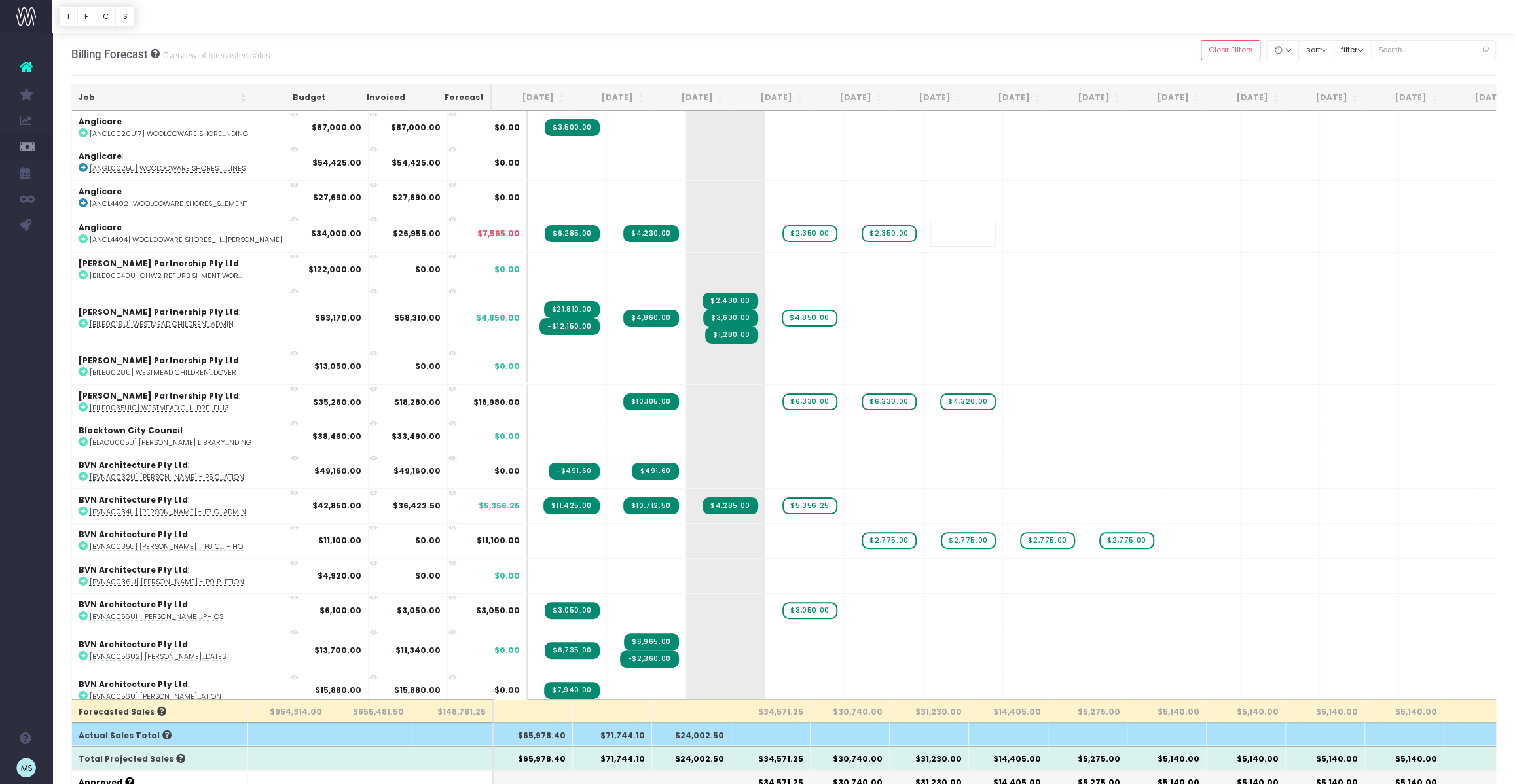
click at [1030, 38] on body "Oh my... this is bad. [PERSON_NAME] wasn't able to load this page. Please conta…" at bounding box center [758, 392] width 1515 height 784
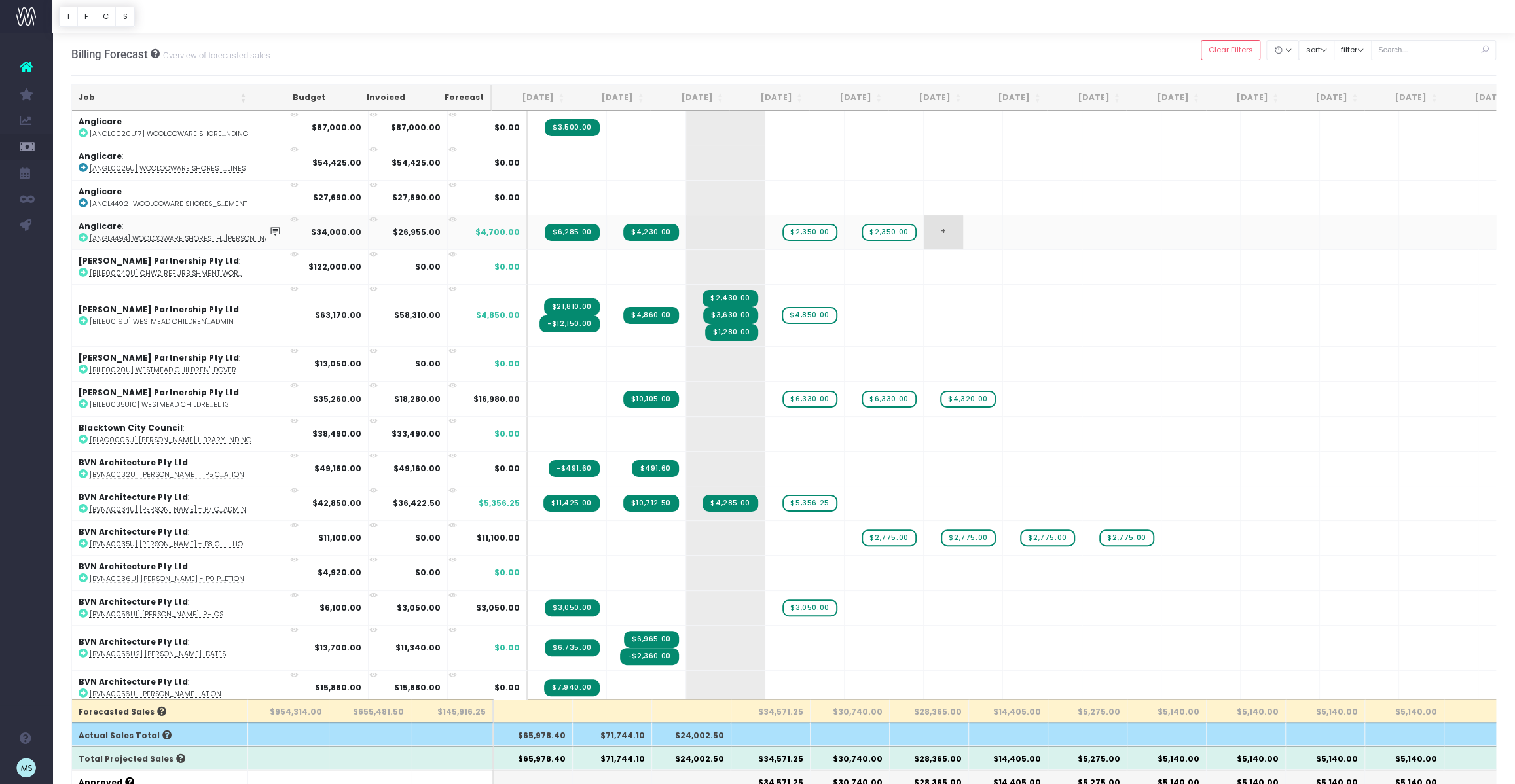
click at [924, 234] on span "+" at bounding box center [943, 232] width 39 height 34
click at [1053, 26] on div at bounding box center [783, 16] width 1462 height 33
click at [782, 232] on span "$2,350.00" at bounding box center [809, 232] width 54 height 17
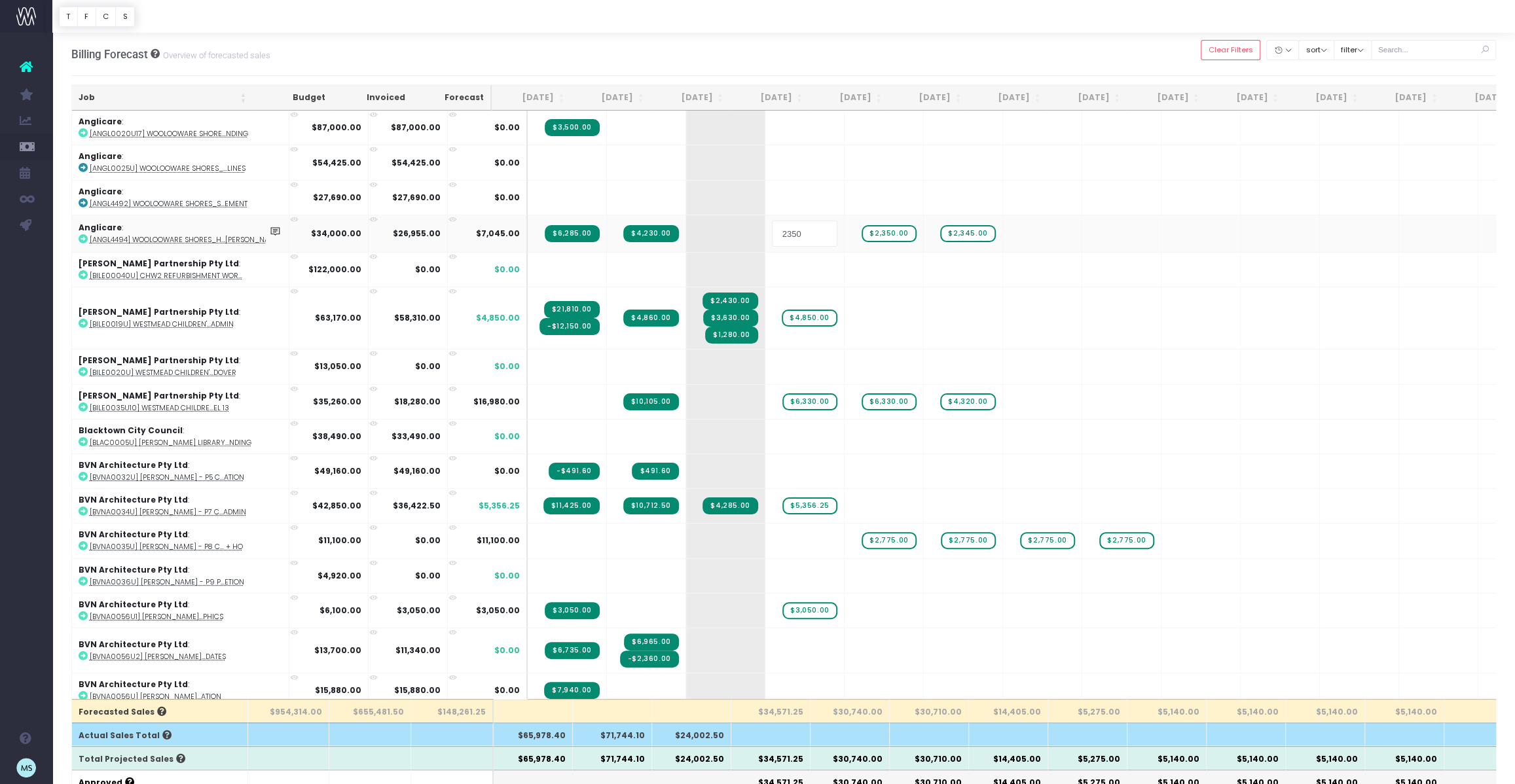
type input "3522"
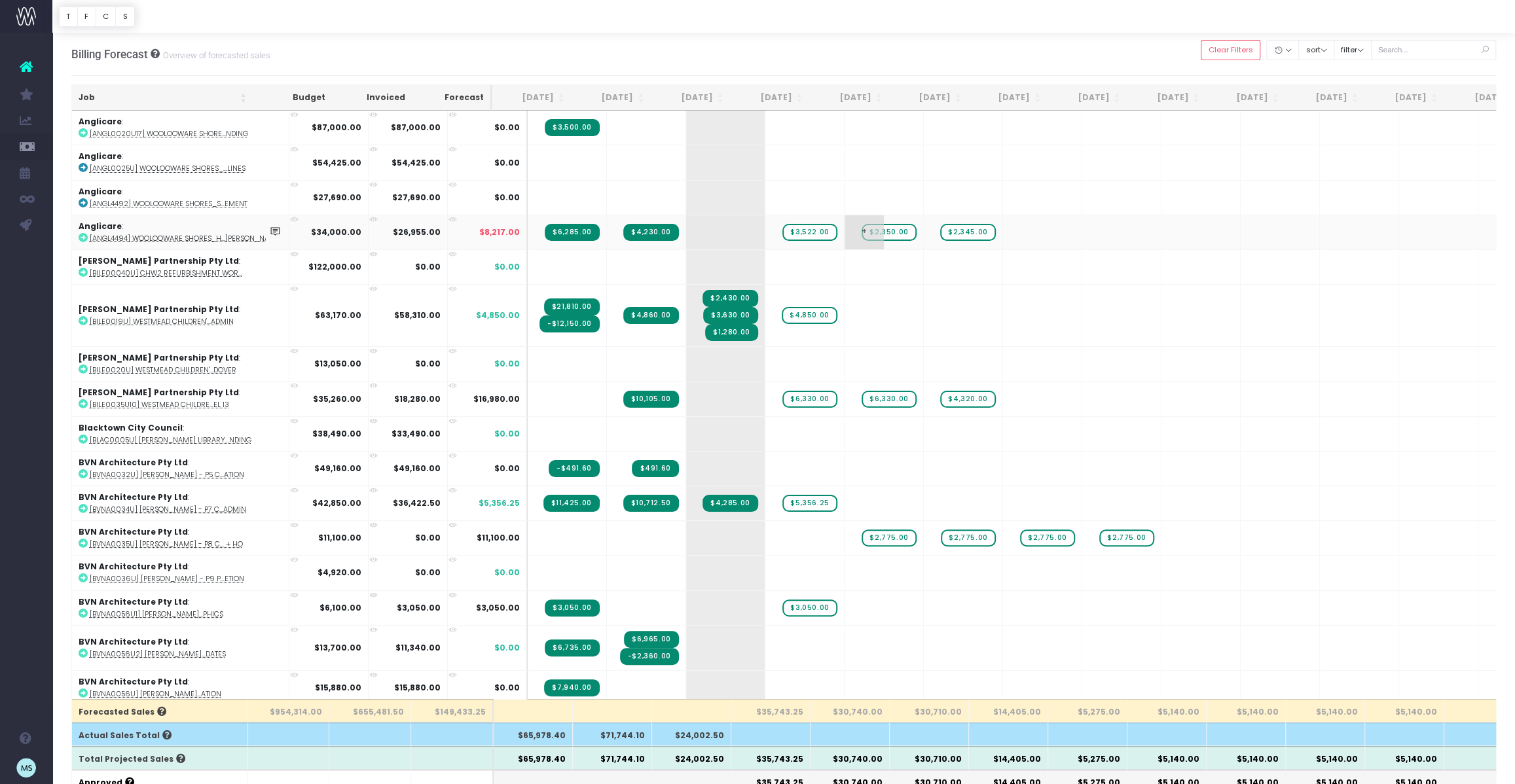
click at [862, 232] on span "$2,350.00" at bounding box center [888, 232] width 54 height 17
click at [940, 229] on span "$2,345.00" at bounding box center [968, 232] width 55 height 17
click at [862, 231] on span "$2,350.00" at bounding box center [888, 232] width 54 height 17
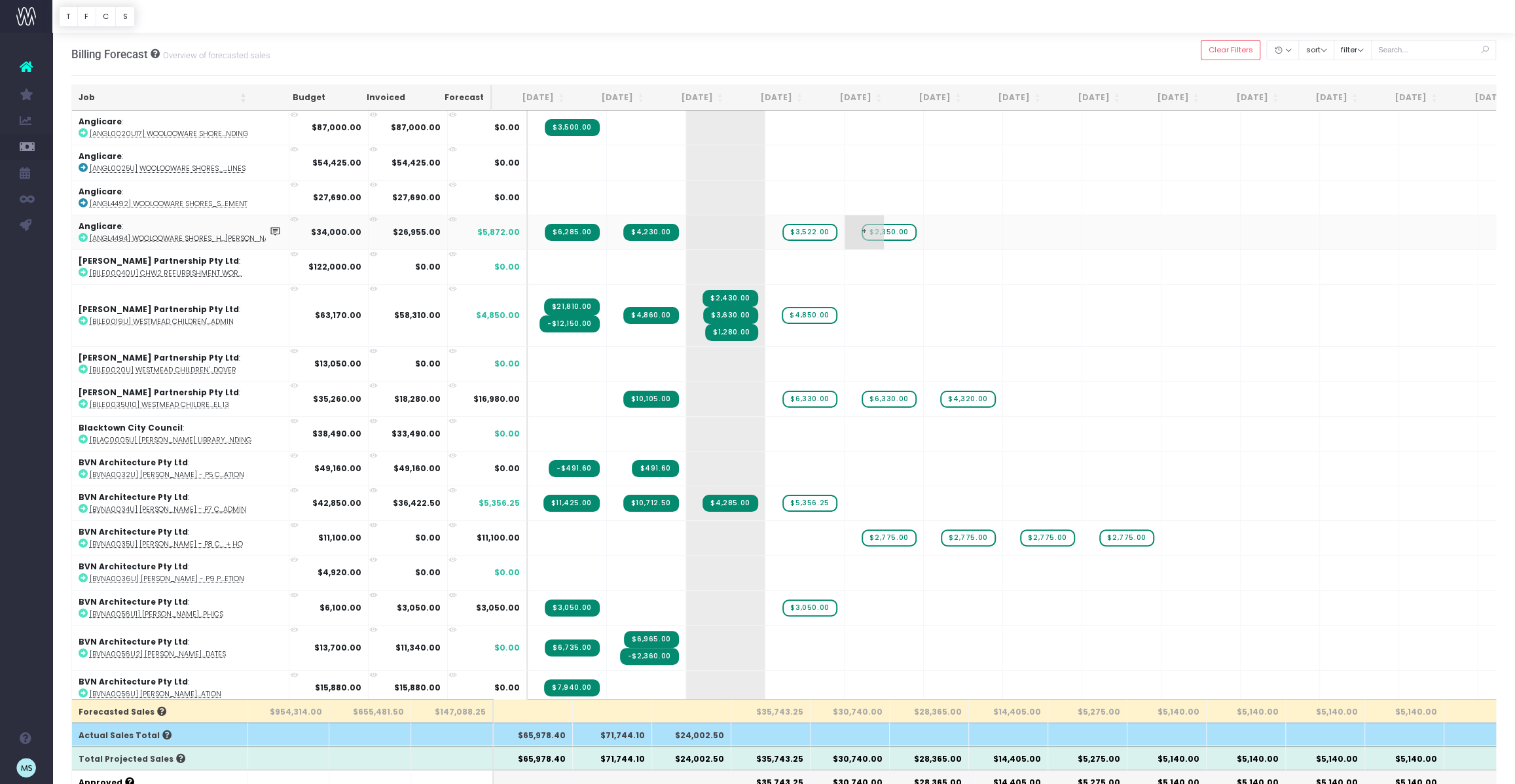
click at [862, 231] on span "$2,350.00" at bounding box center [888, 232] width 54 height 17
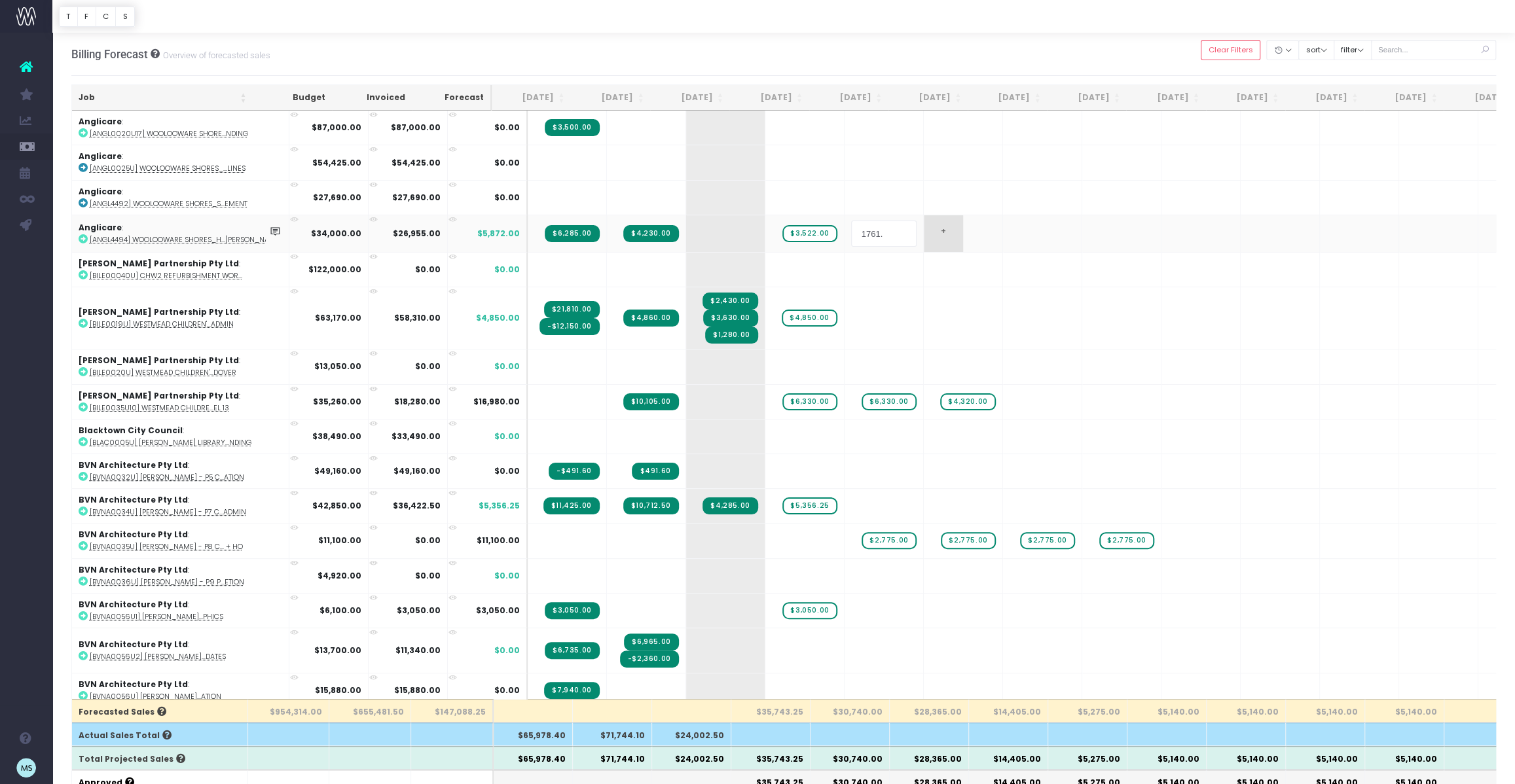
type input "1761.5"
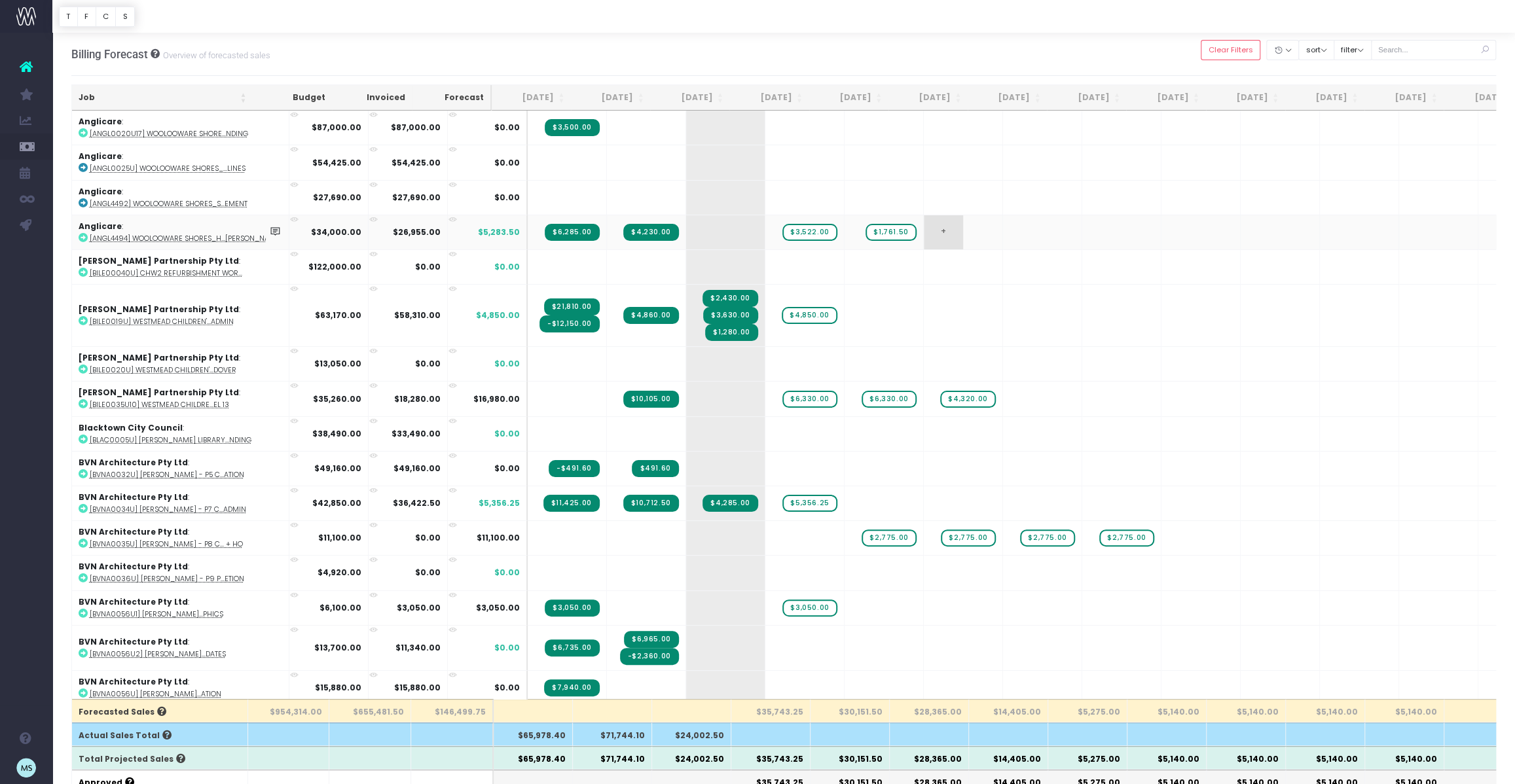
click at [924, 228] on span "+" at bounding box center [943, 232] width 39 height 34
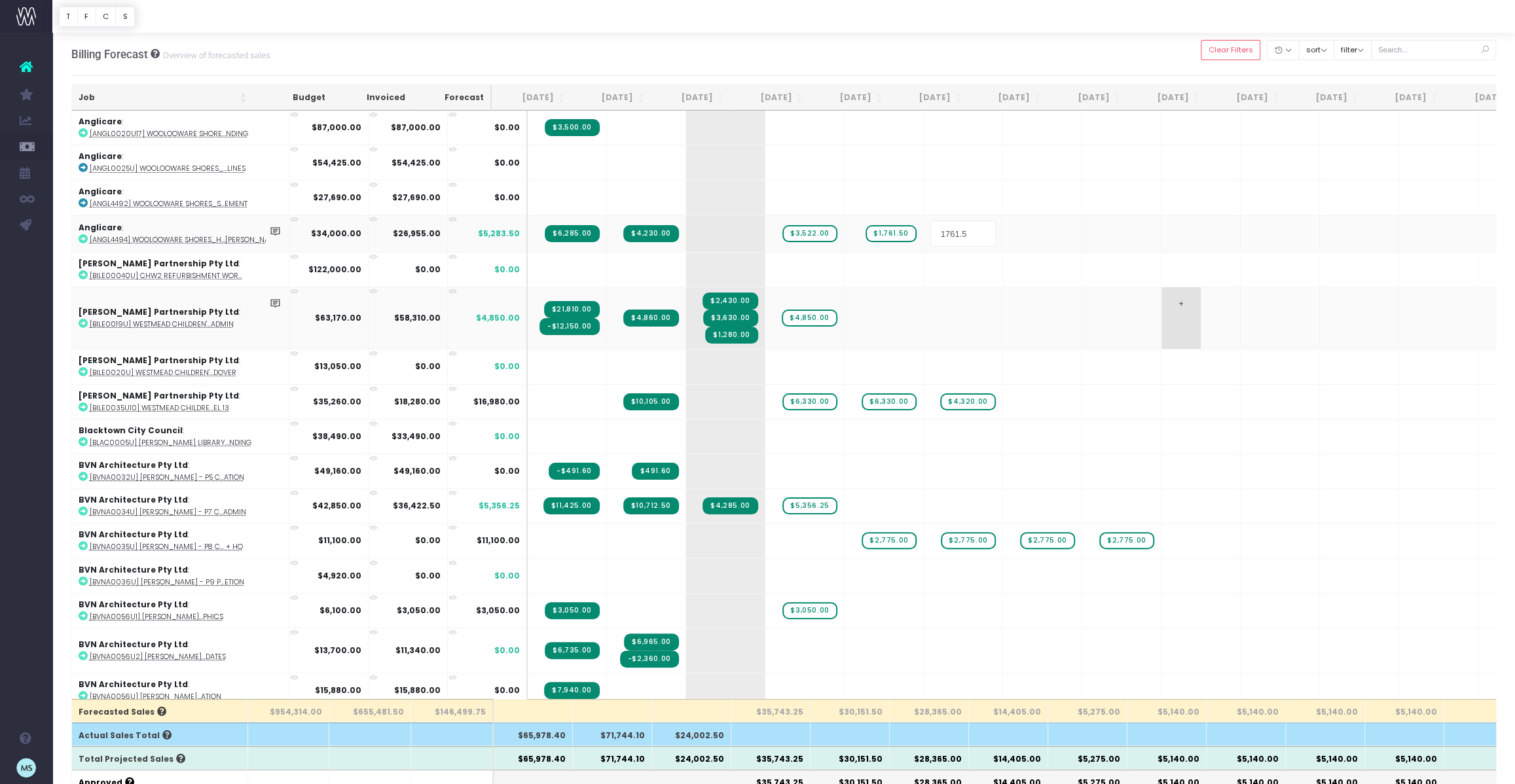
click at [1140, 302] on body "Oh my... this is bad. [PERSON_NAME] wasn't able to load this page. Please conta…" at bounding box center [758, 392] width 1515 height 784
